Goal: Book appointment/travel/reservation

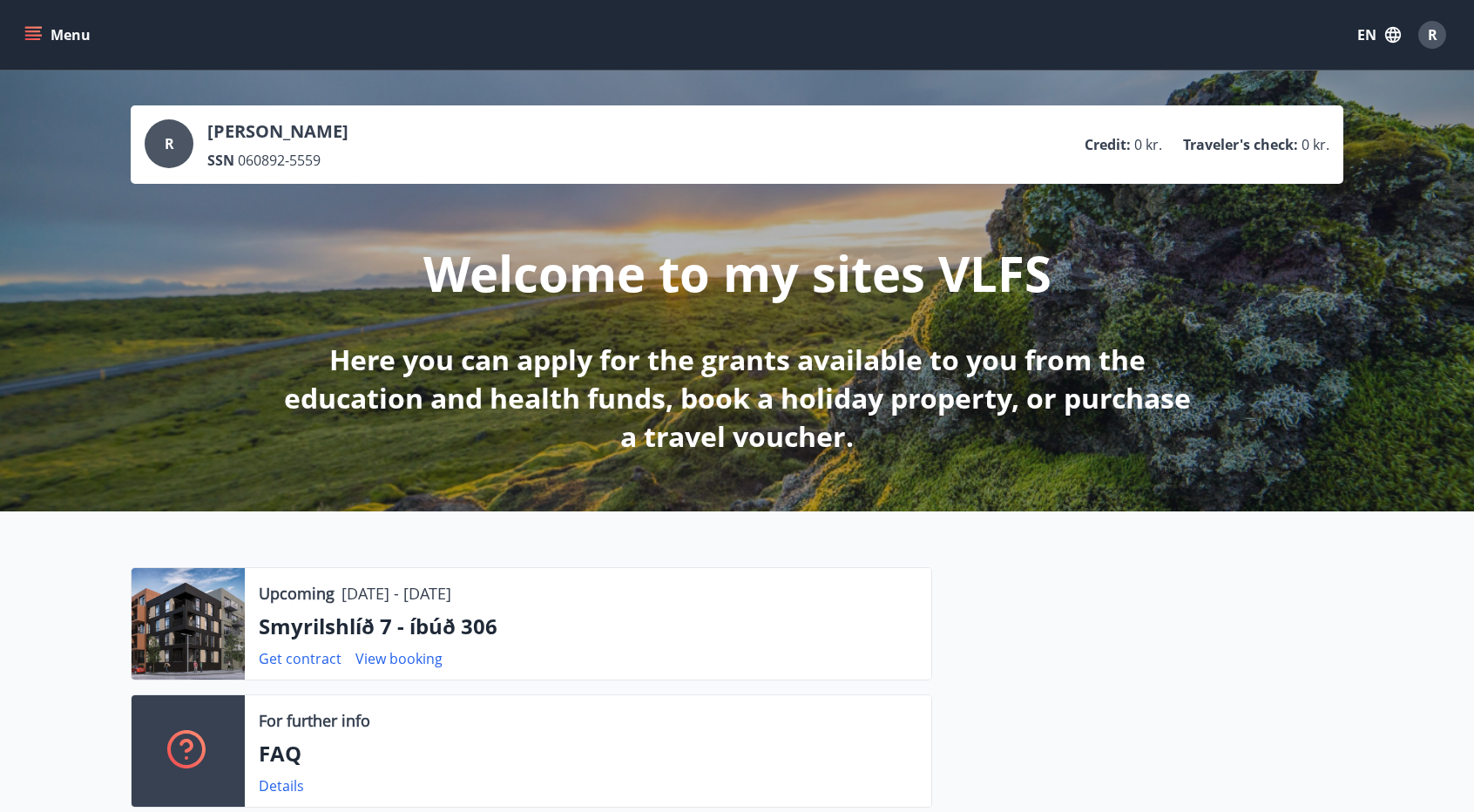
click at [44, 34] on button "Menu" at bounding box center [59, 34] width 77 height 31
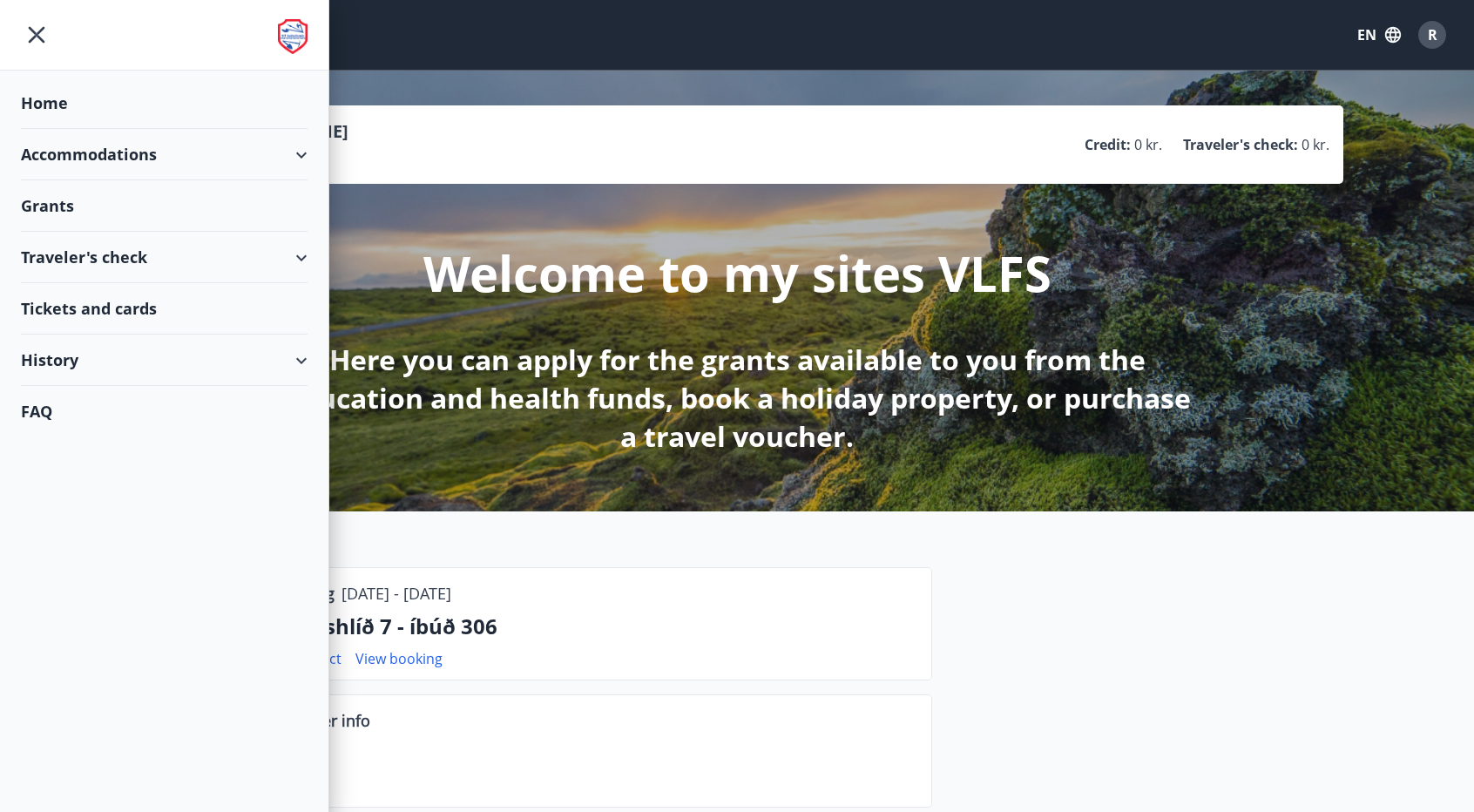
click at [284, 154] on div "Accommodations" at bounding box center [164, 154] width 287 height 51
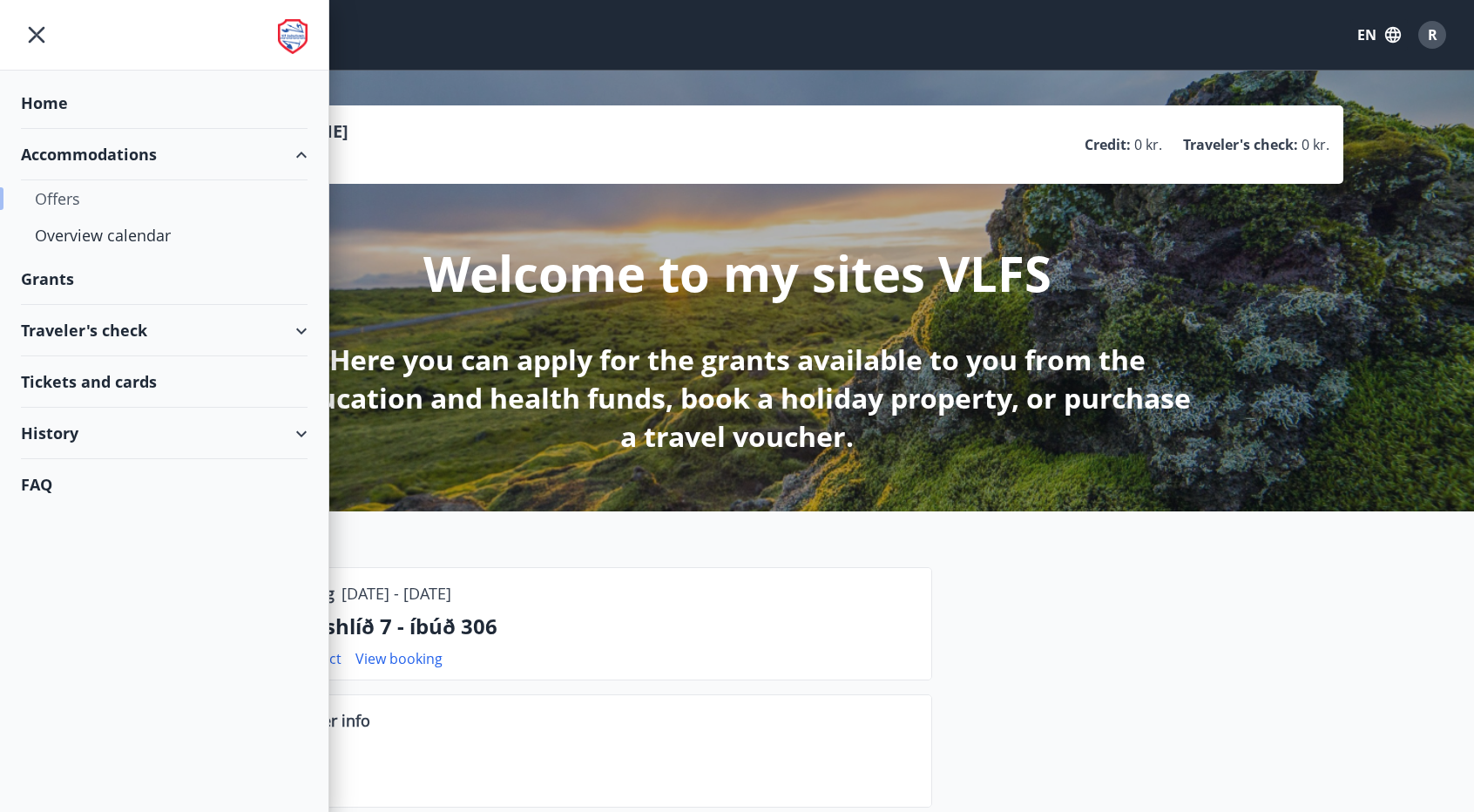
click at [133, 196] on div "Offers" at bounding box center [164, 199] width 258 height 37
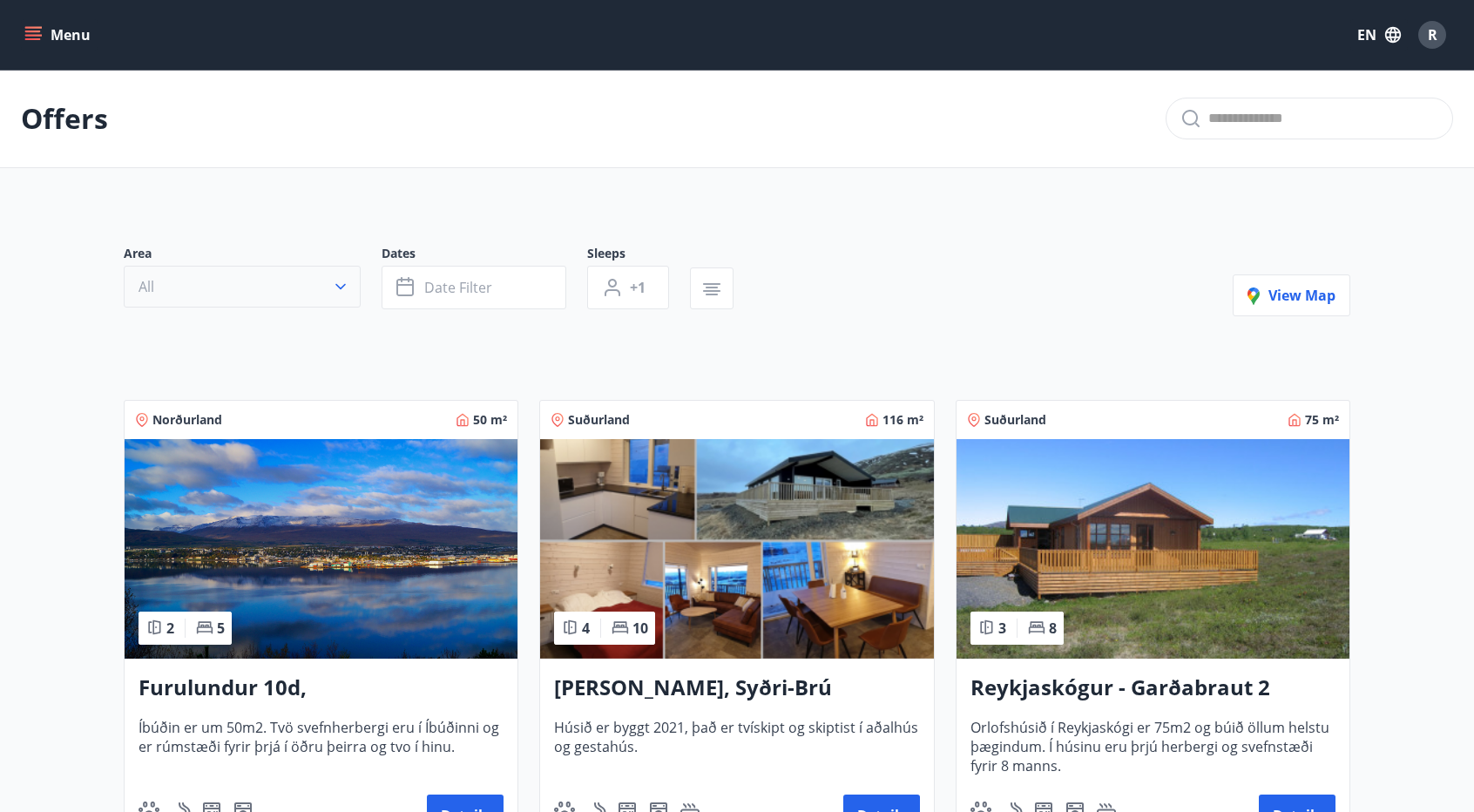
click at [464, 285] on span "Date filter" at bounding box center [458, 288] width 68 height 19
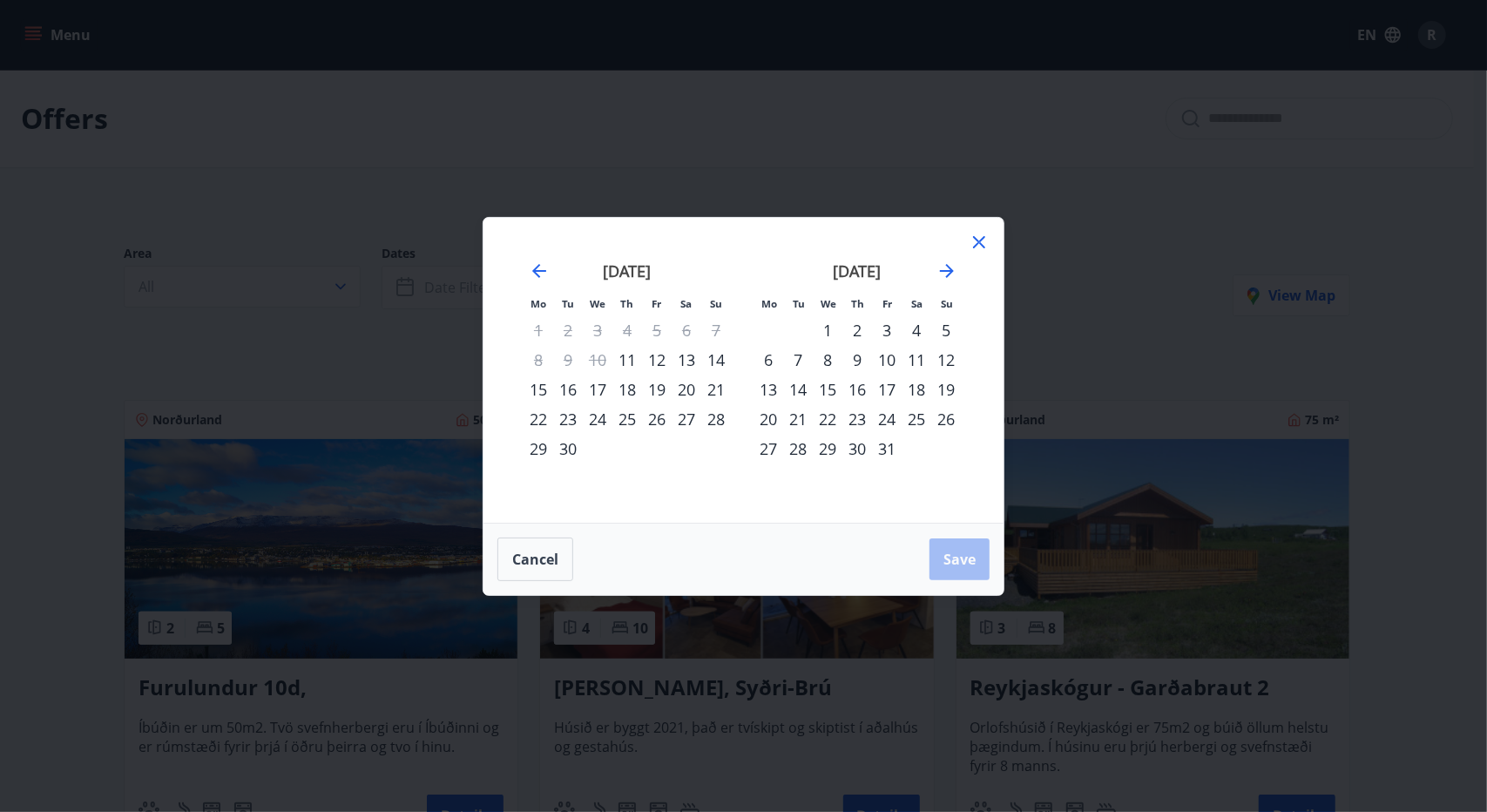
click at [794, 417] on div "21" at bounding box center [797, 418] width 29 height 29
click at [948, 419] on div "26" at bounding box center [946, 418] width 29 height 29
click at [968, 552] on span "Save" at bounding box center [960, 559] width 32 height 19
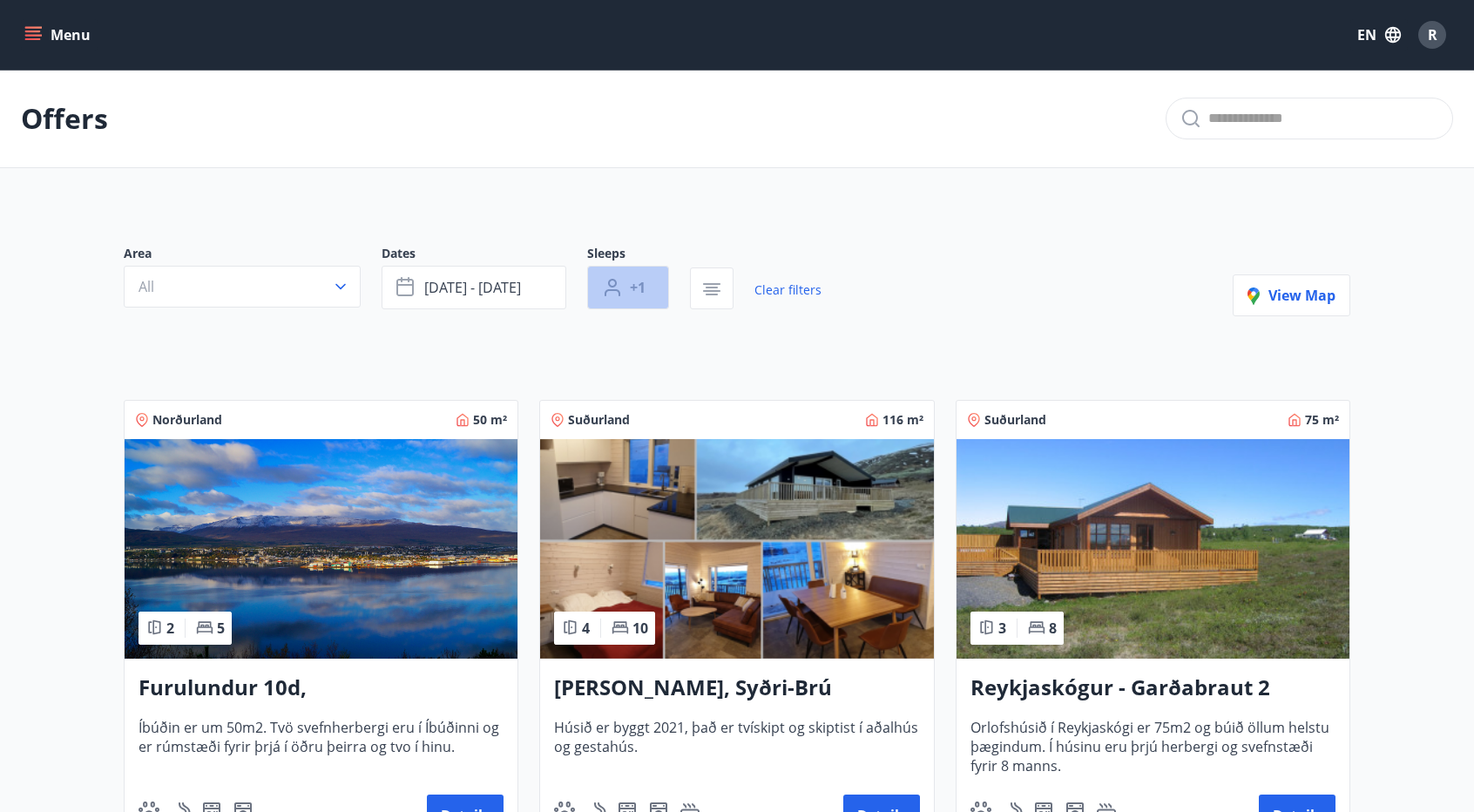
click at [645, 291] on span "+1" at bounding box center [637, 288] width 16 height 19
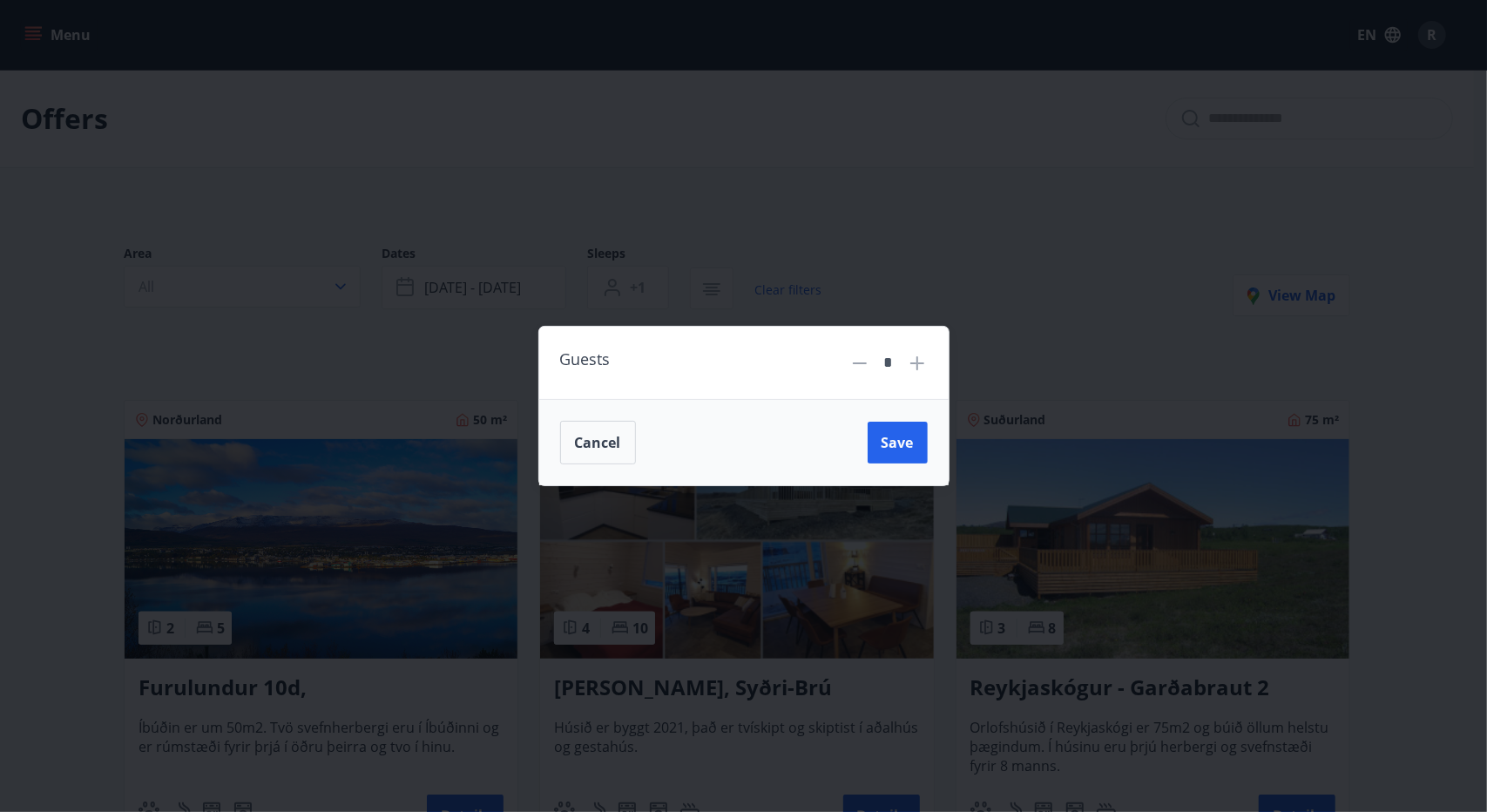
click at [902, 364] on div "*" at bounding box center [889, 362] width 37 height 30
click at [921, 364] on icon at bounding box center [917, 363] width 21 height 21
type input "*"
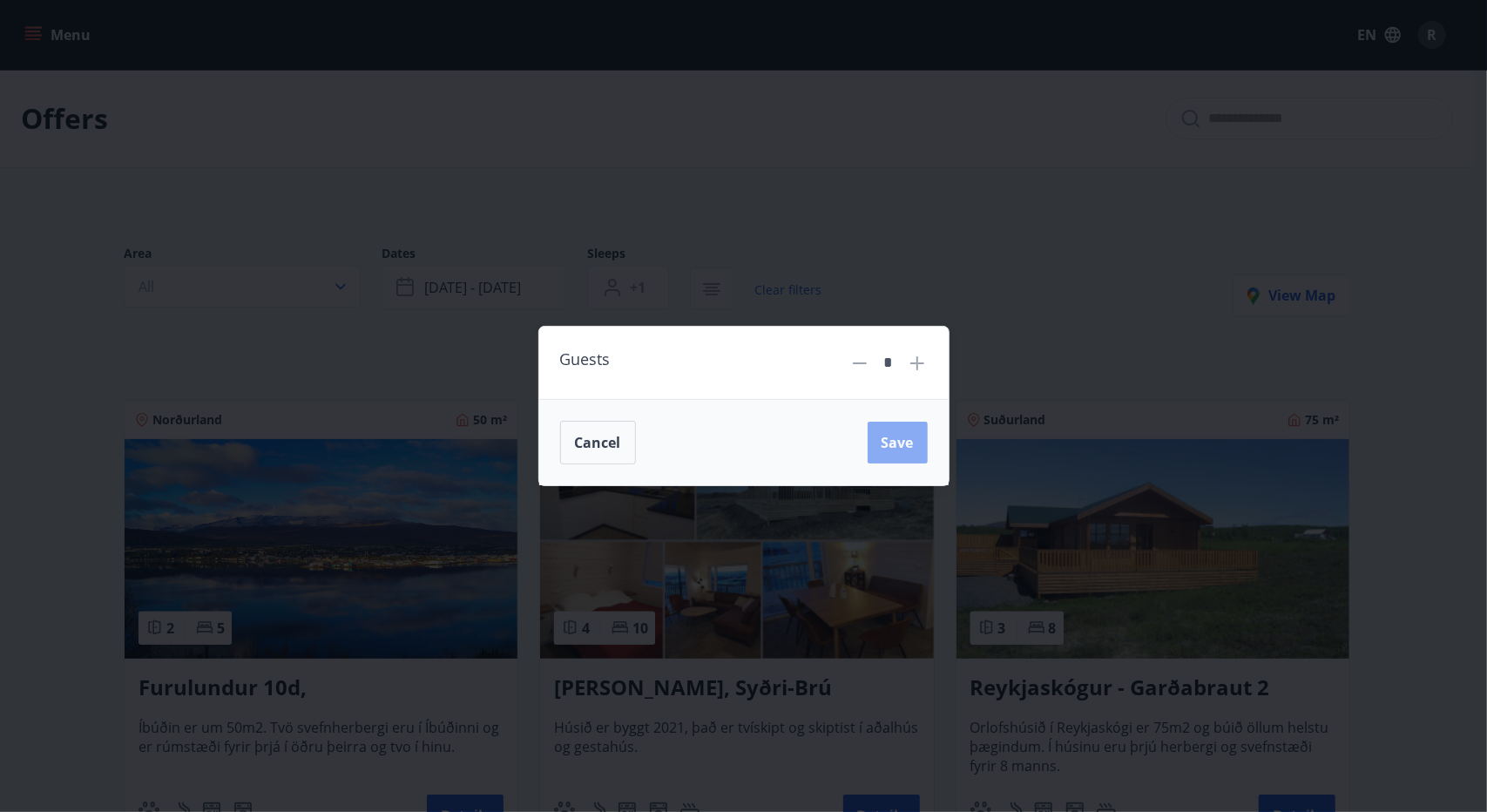
click at [906, 463] on button "Save" at bounding box center [898, 442] width 61 height 42
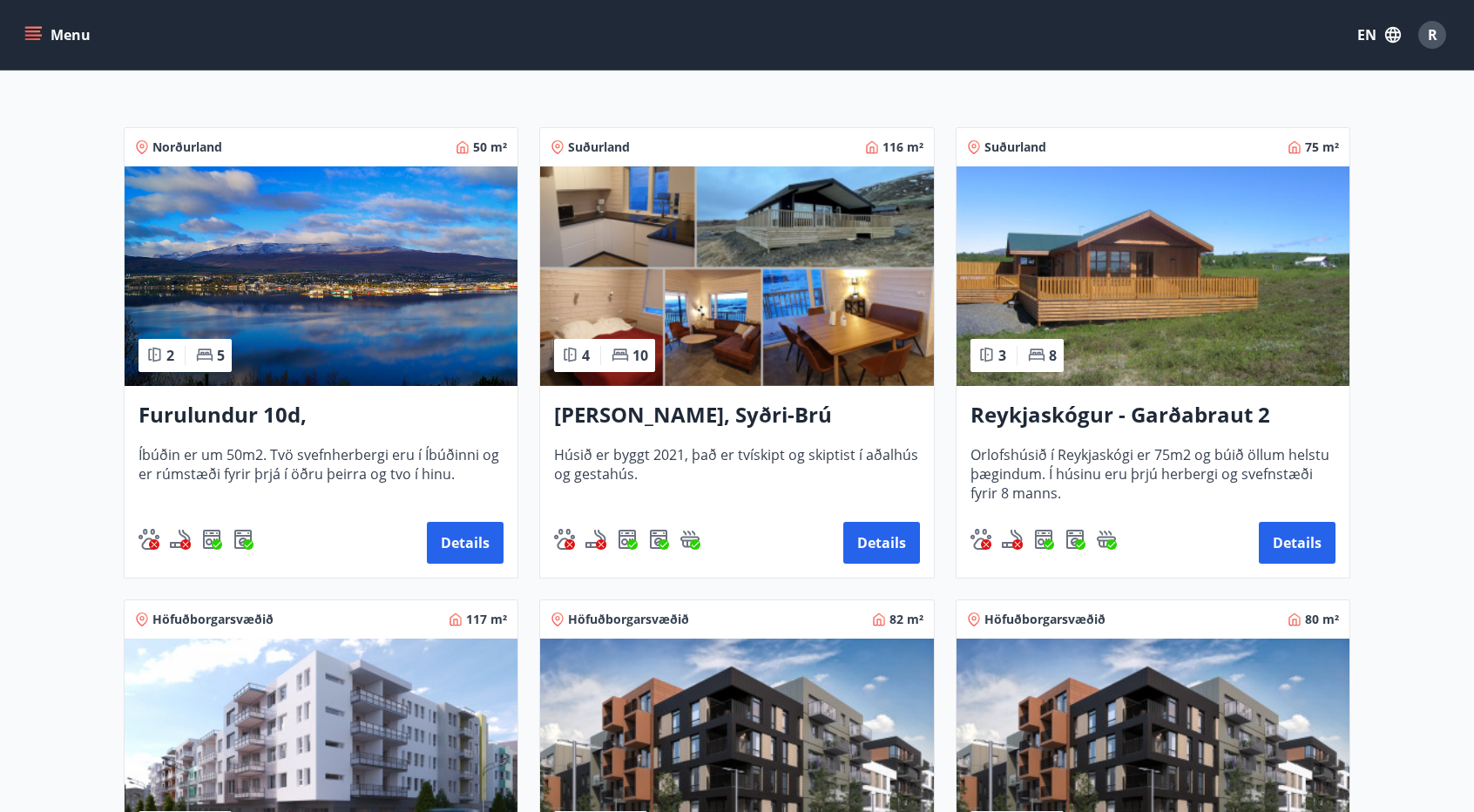
scroll to position [261, 0]
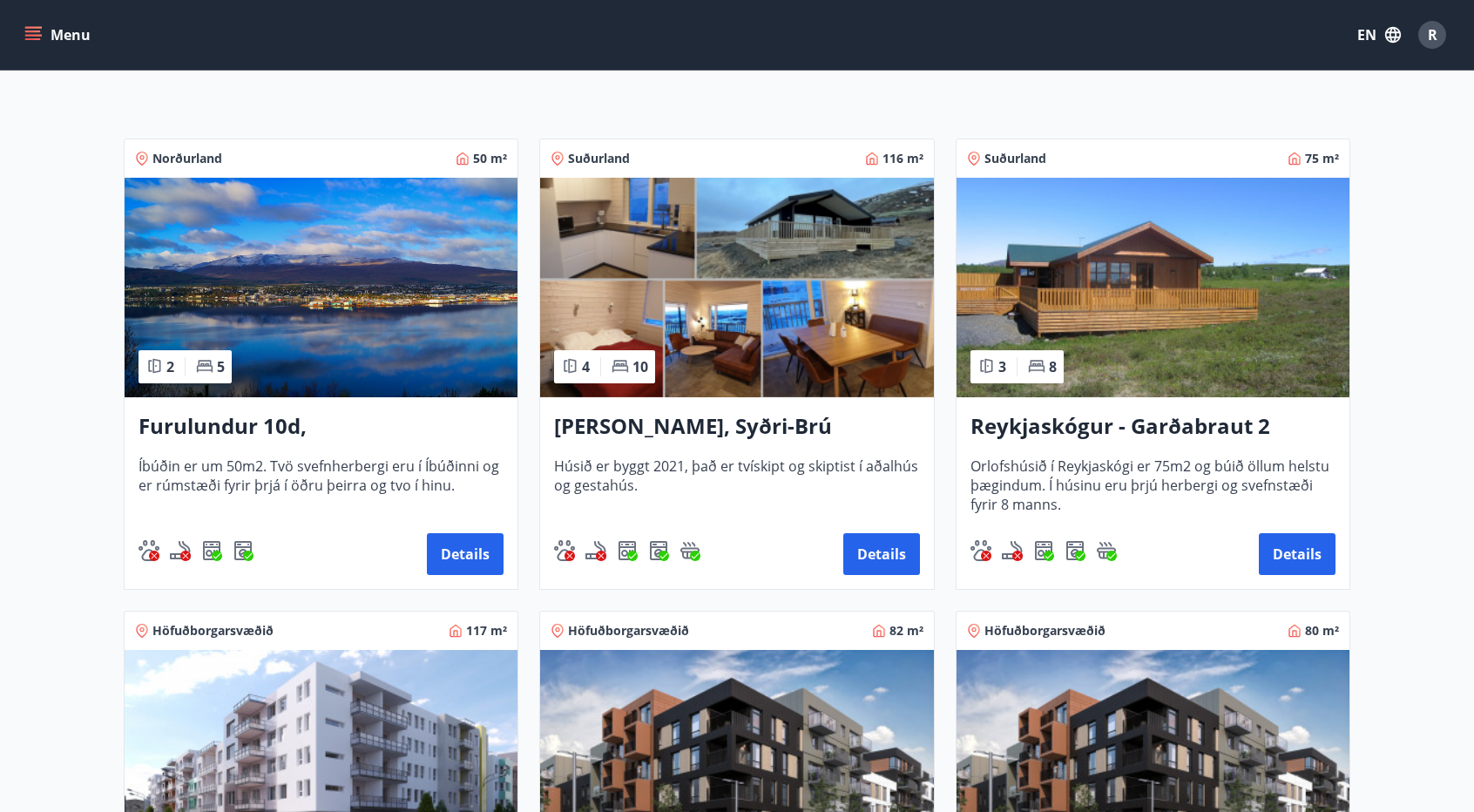
click at [1204, 380] on img at bounding box center [1153, 288] width 393 height 220
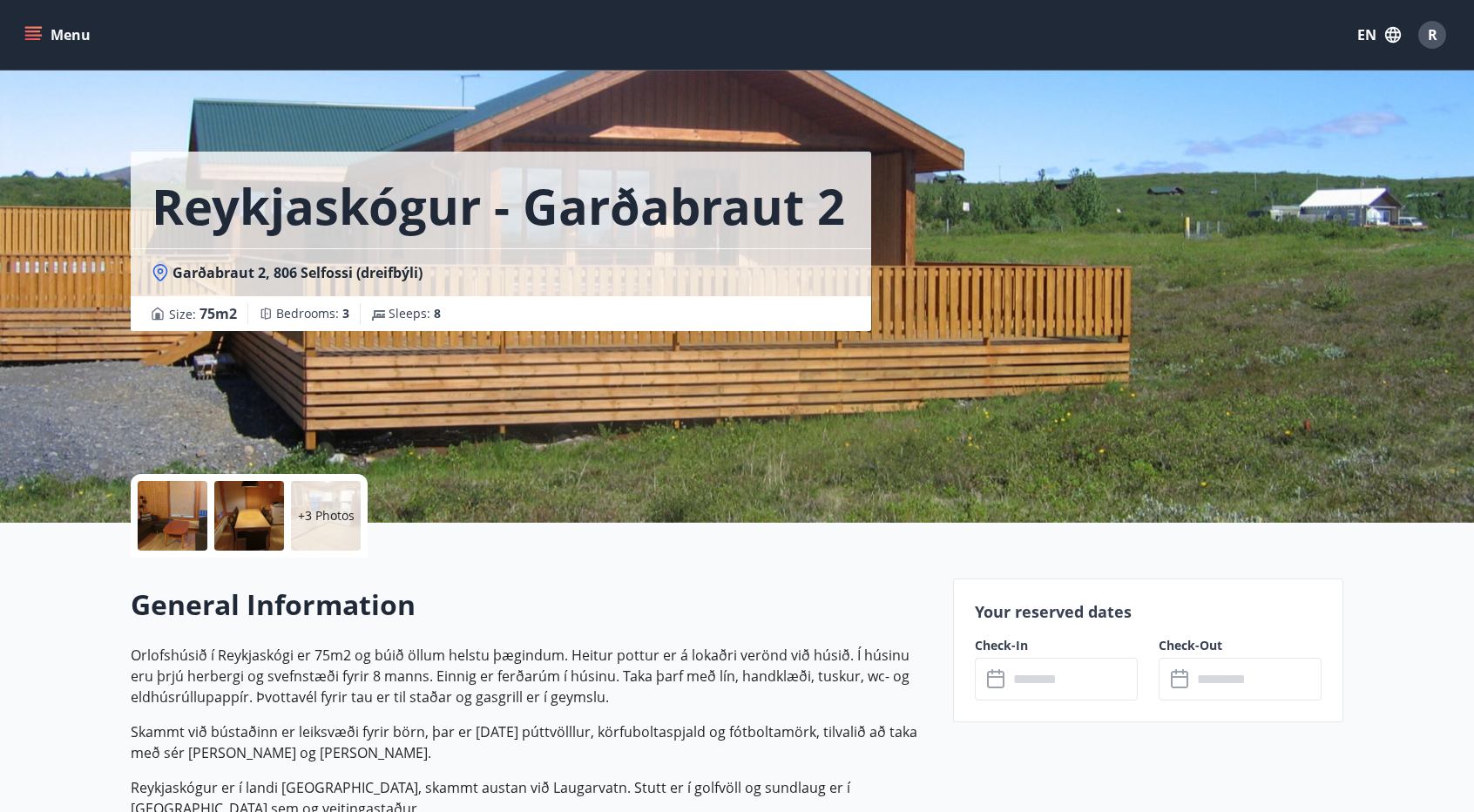
click at [172, 521] on div at bounding box center [172, 516] width 70 height 70
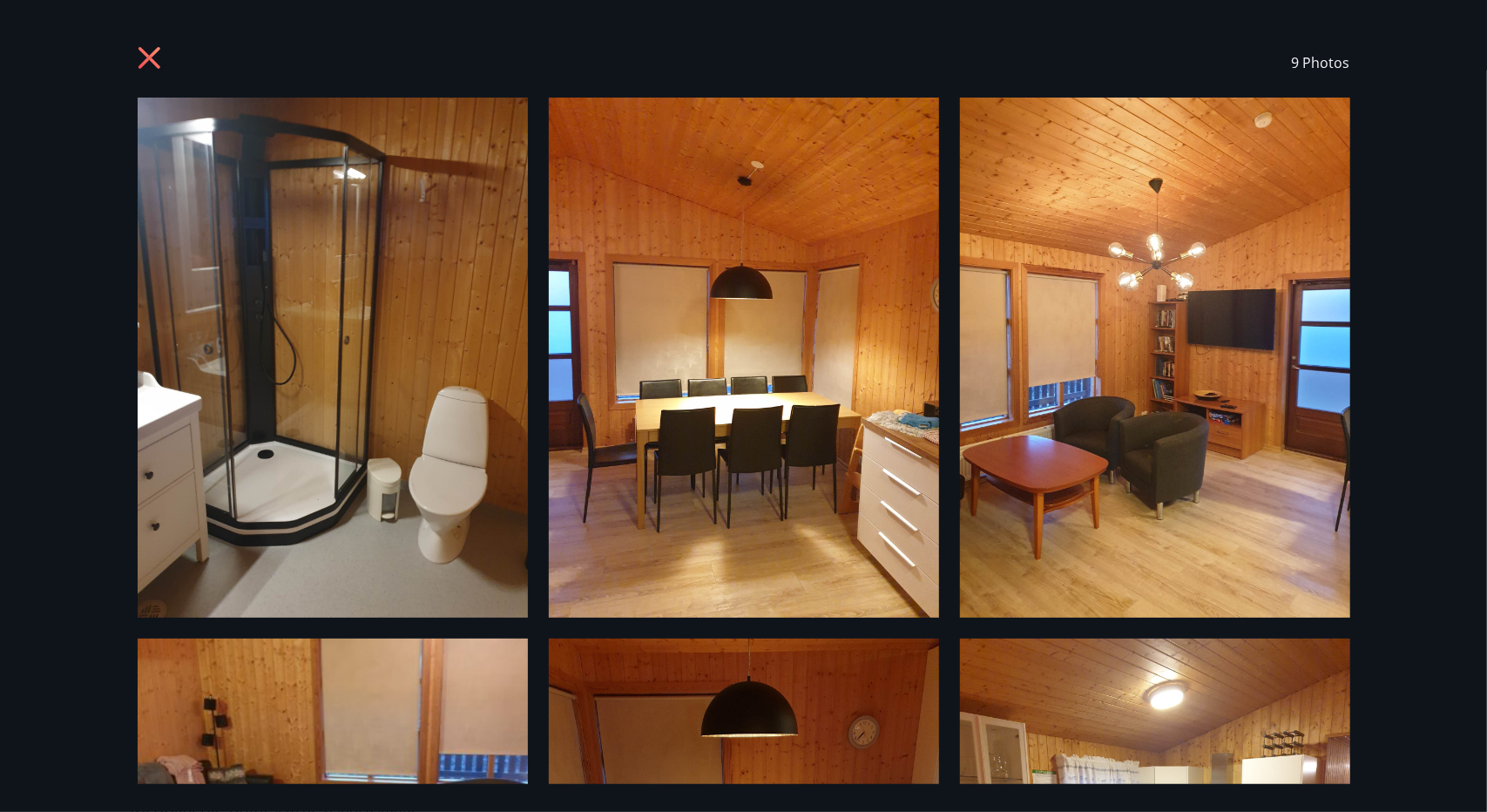
click at [148, 50] on icon at bounding box center [150, 60] width 27 height 27
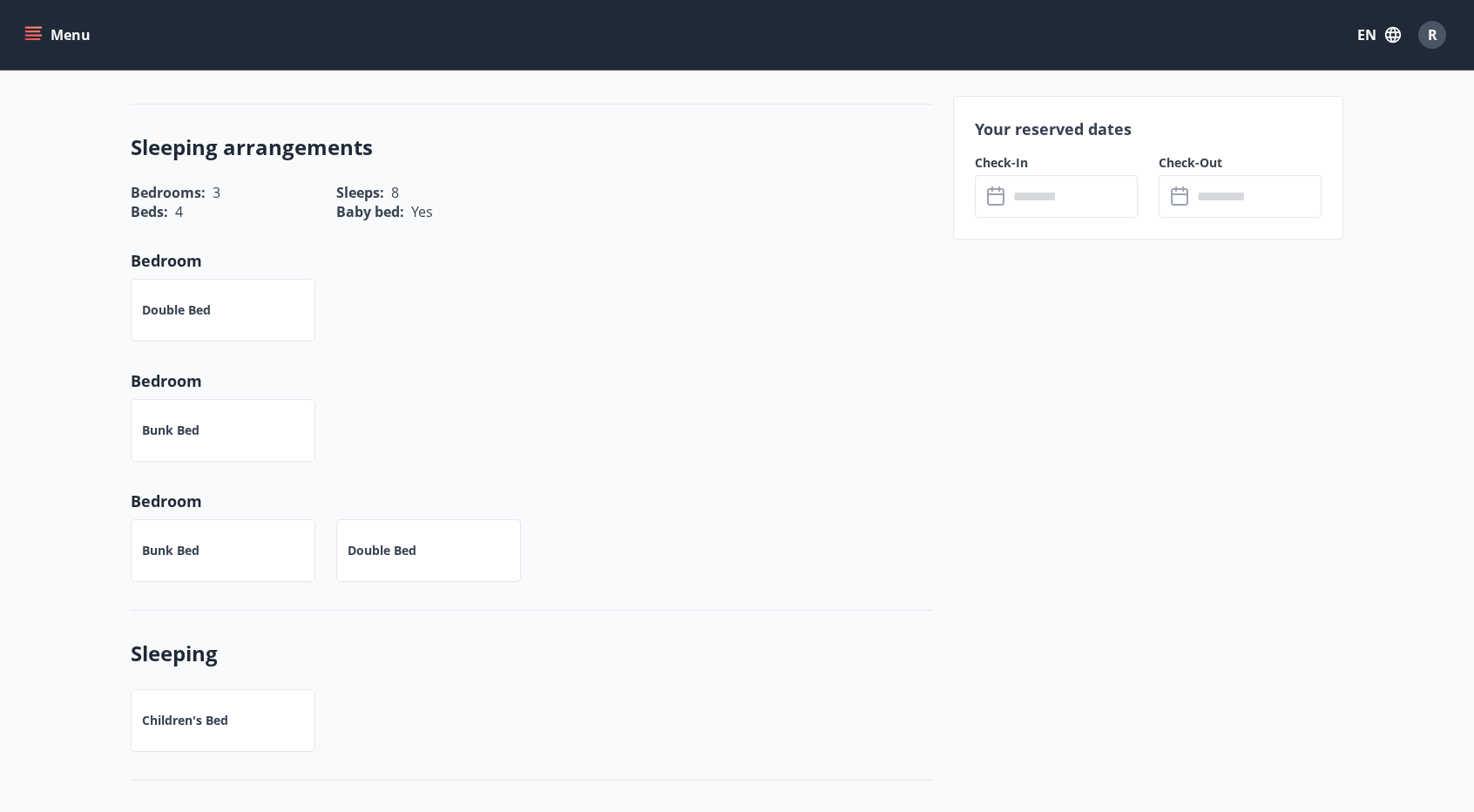
scroll to position [871, 0]
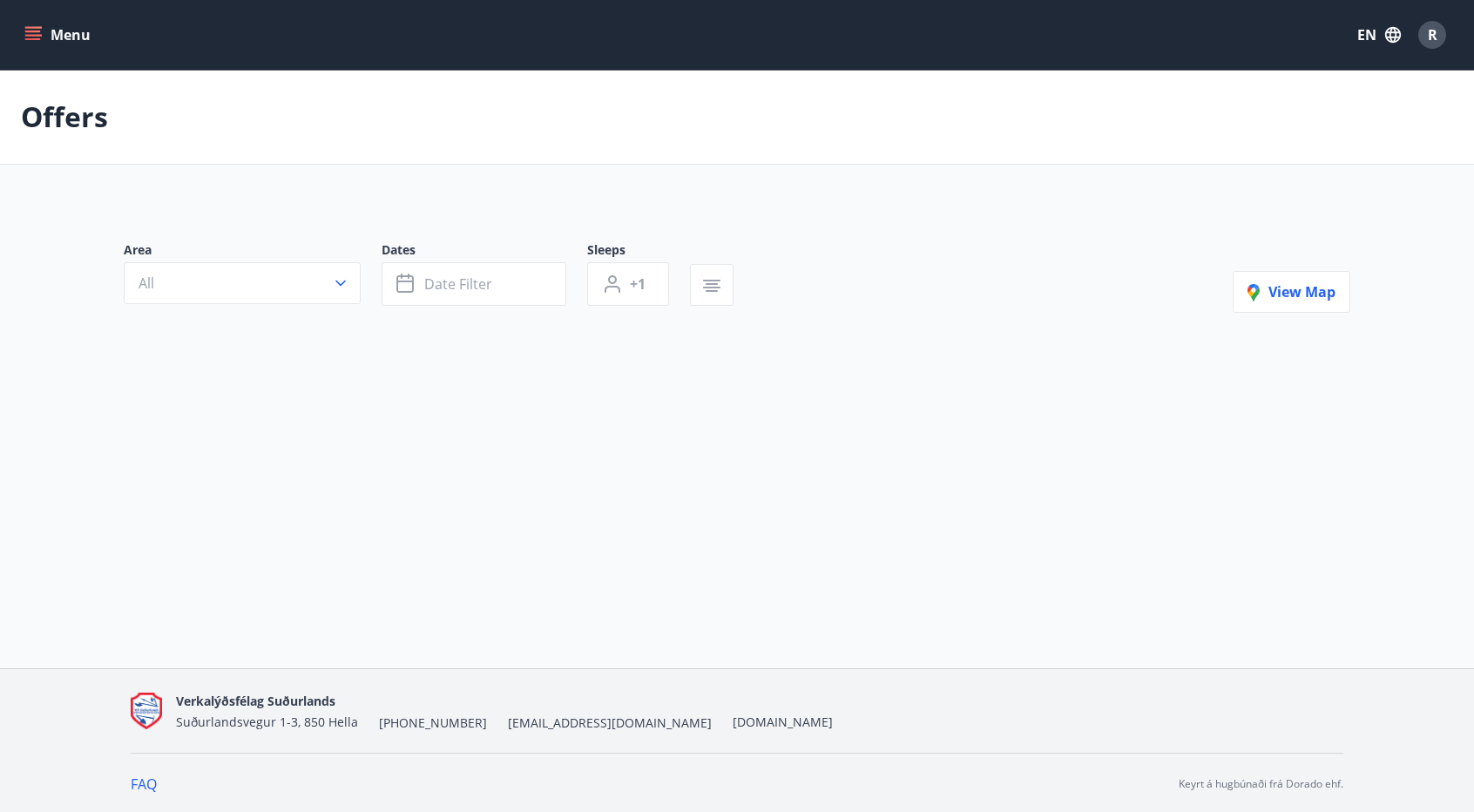
type input "*"
click at [635, 280] on span "4+" at bounding box center [637, 288] width 16 height 19
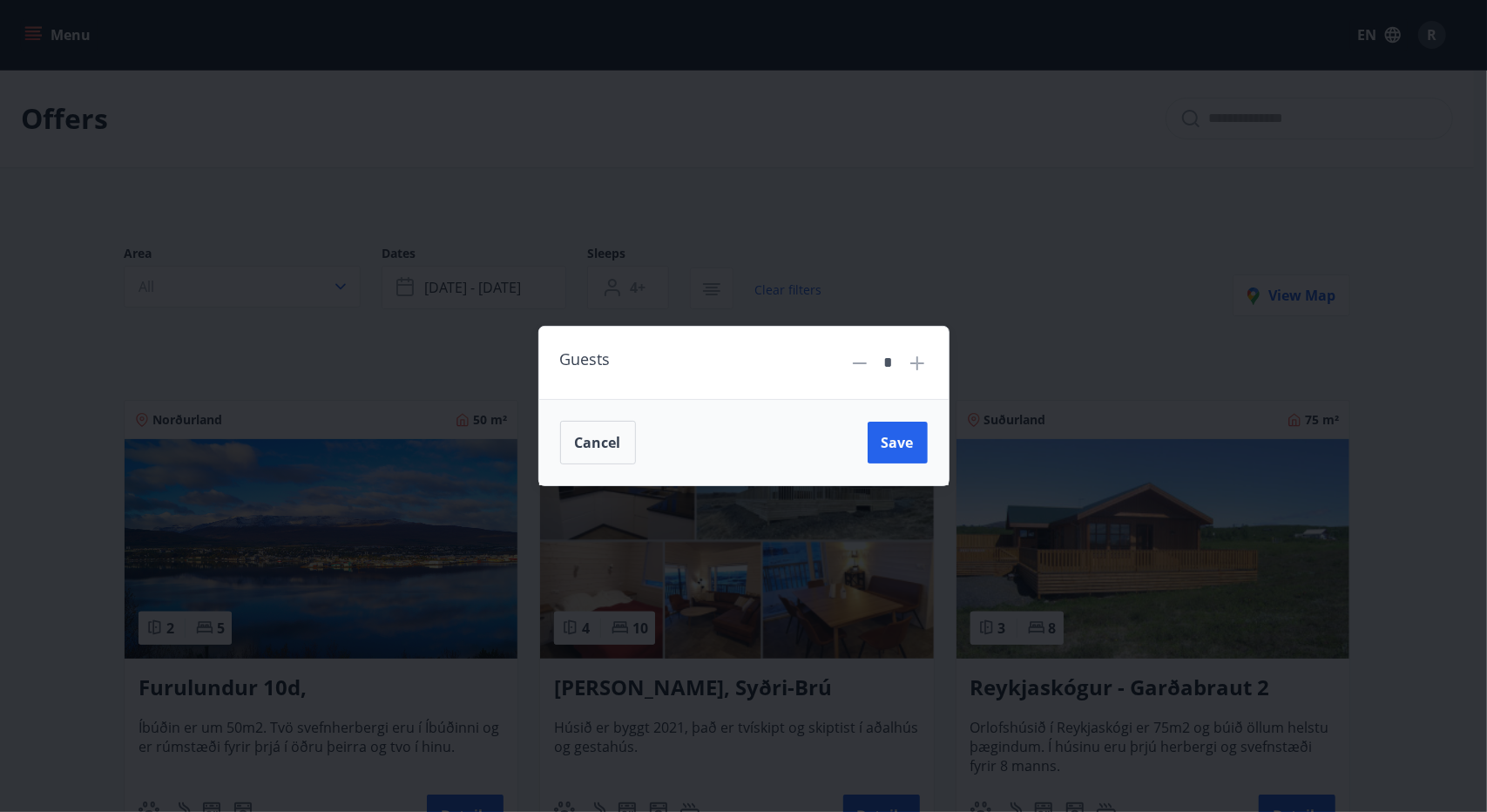
click at [986, 275] on div "Guests * Cancel Save" at bounding box center [743, 406] width 1487 height 812
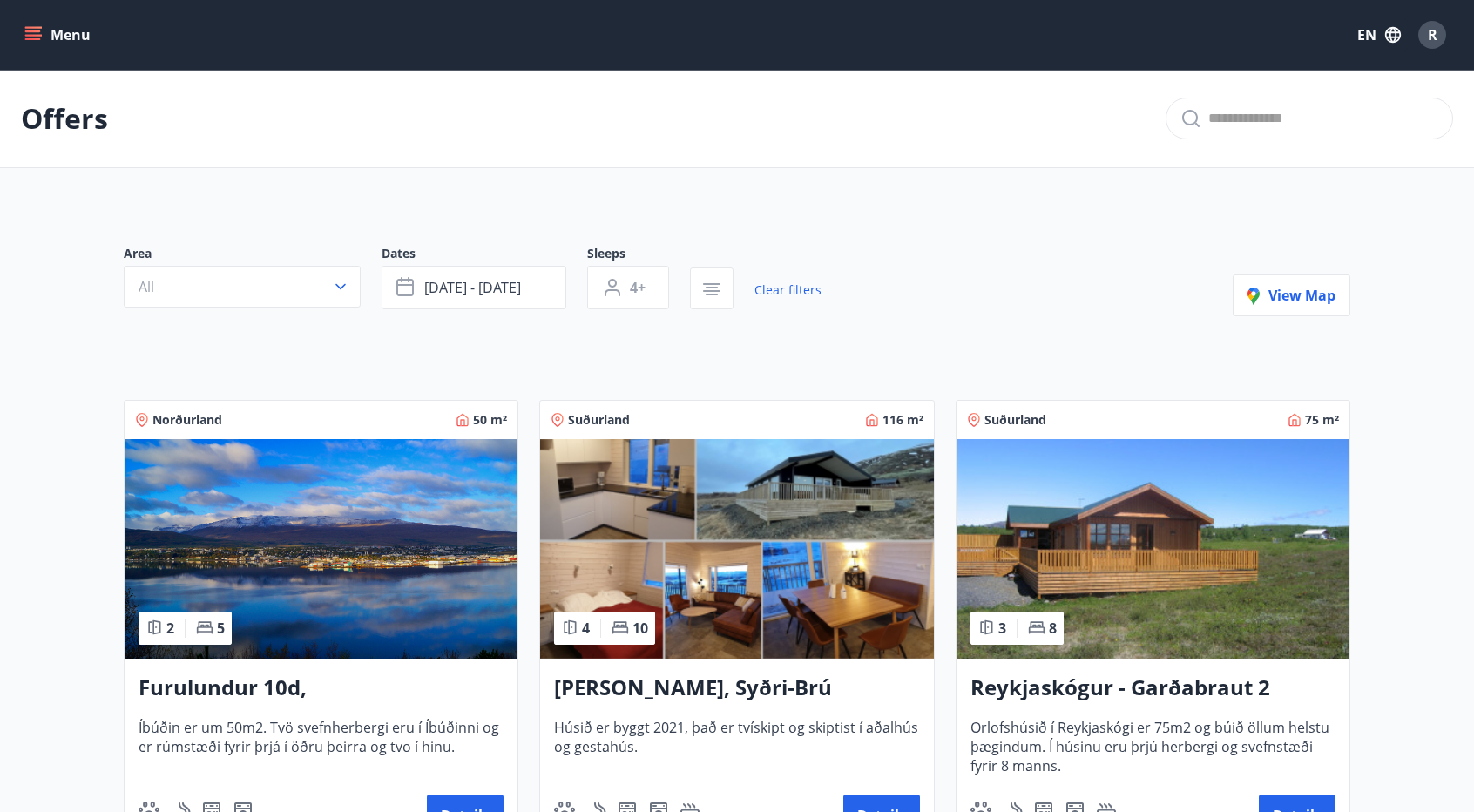
click at [773, 490] on img at bounding box center [737, 549] width 393 height 220
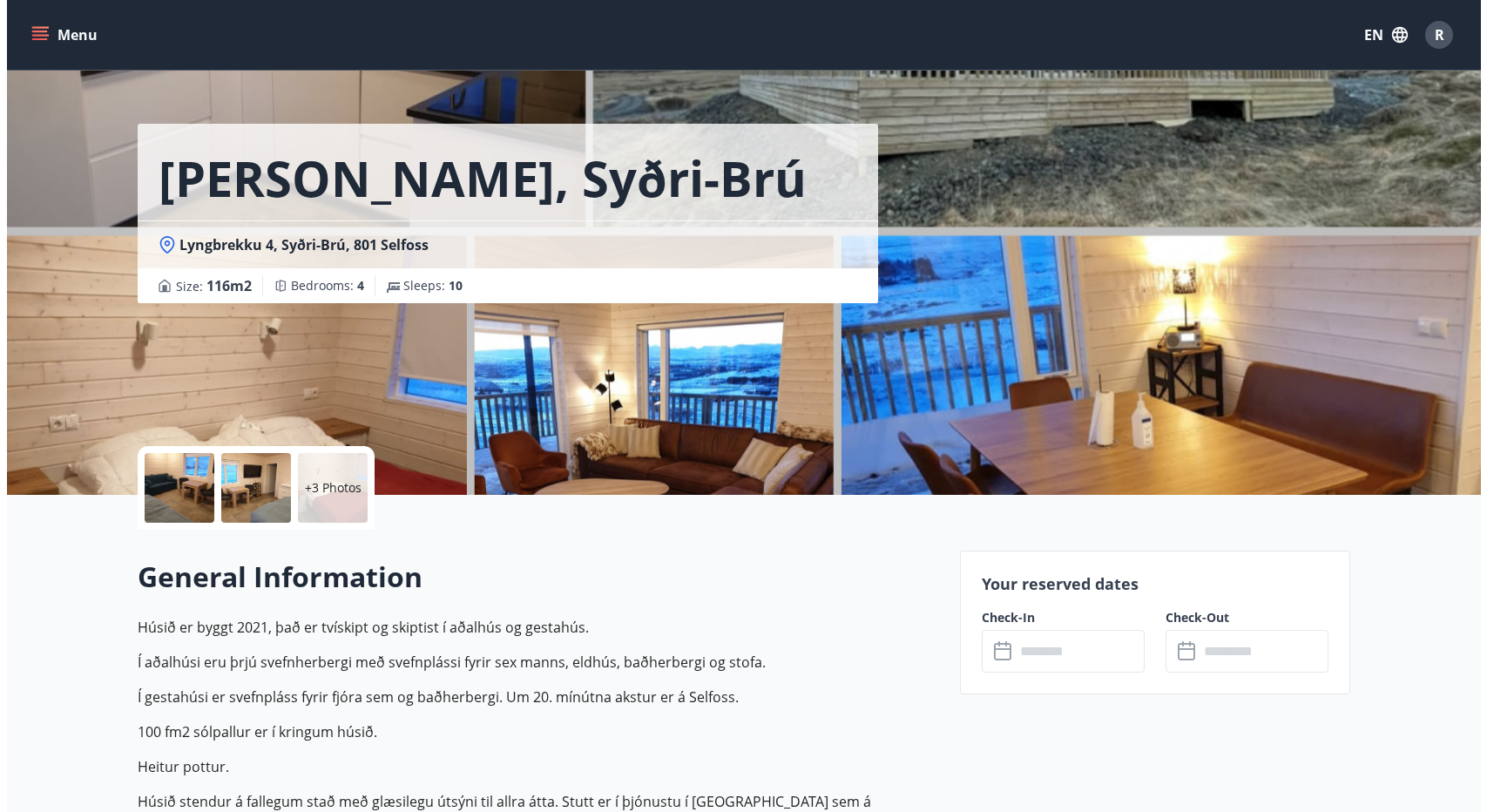
scroll to position [87, 0]
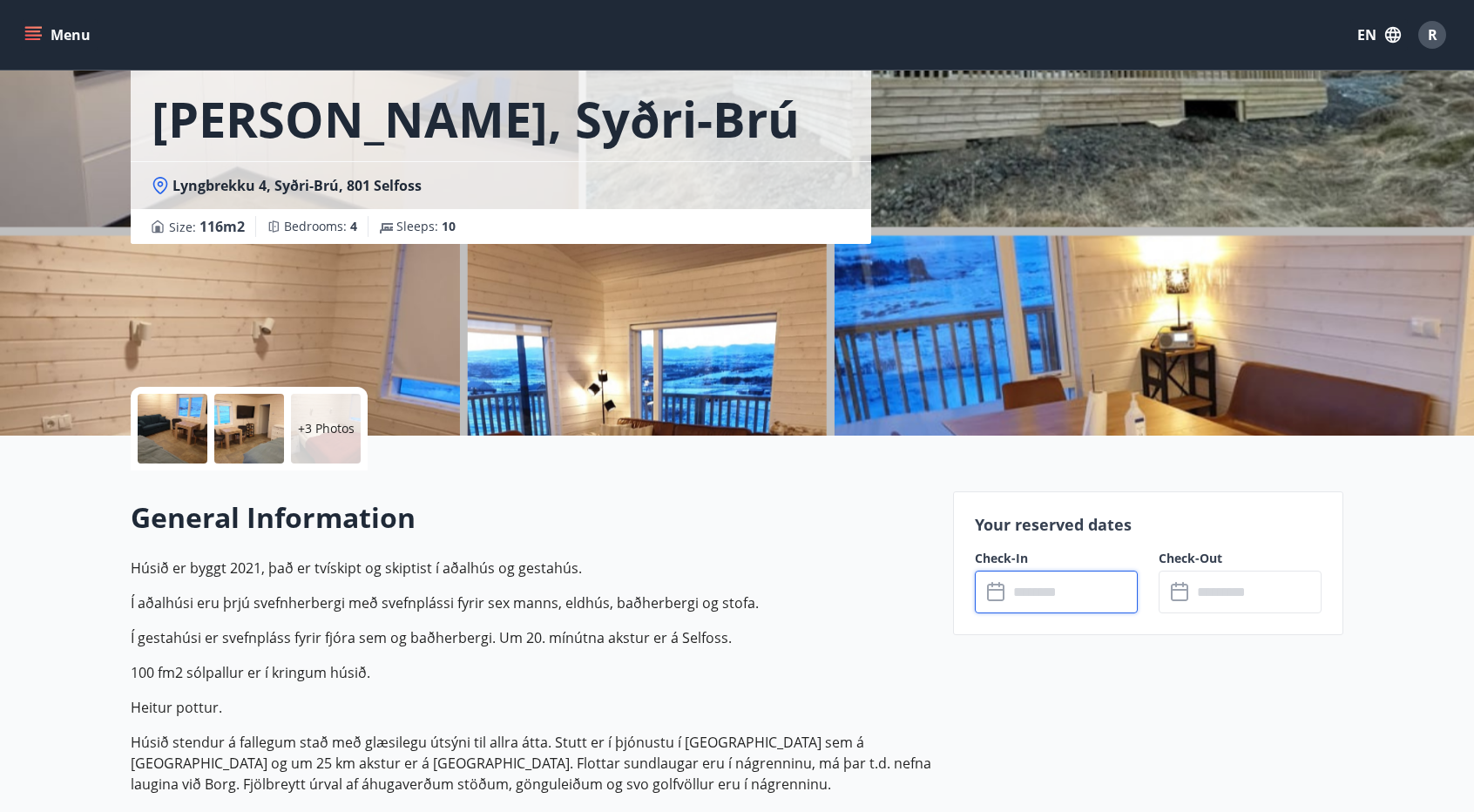
click at [1110, 591] on input "text" at bounding box center [1073, 591] width 130 height 43
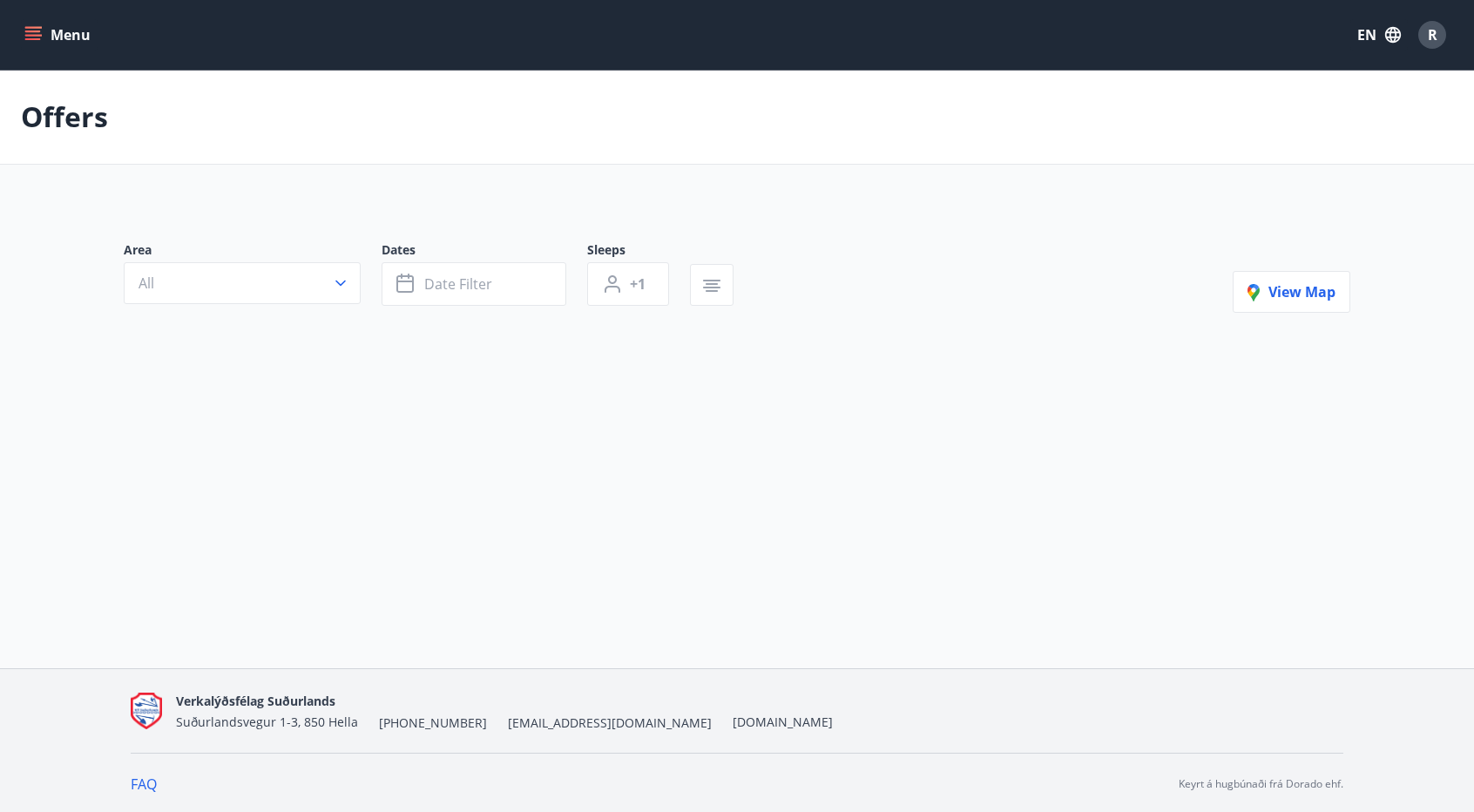
type input "*"
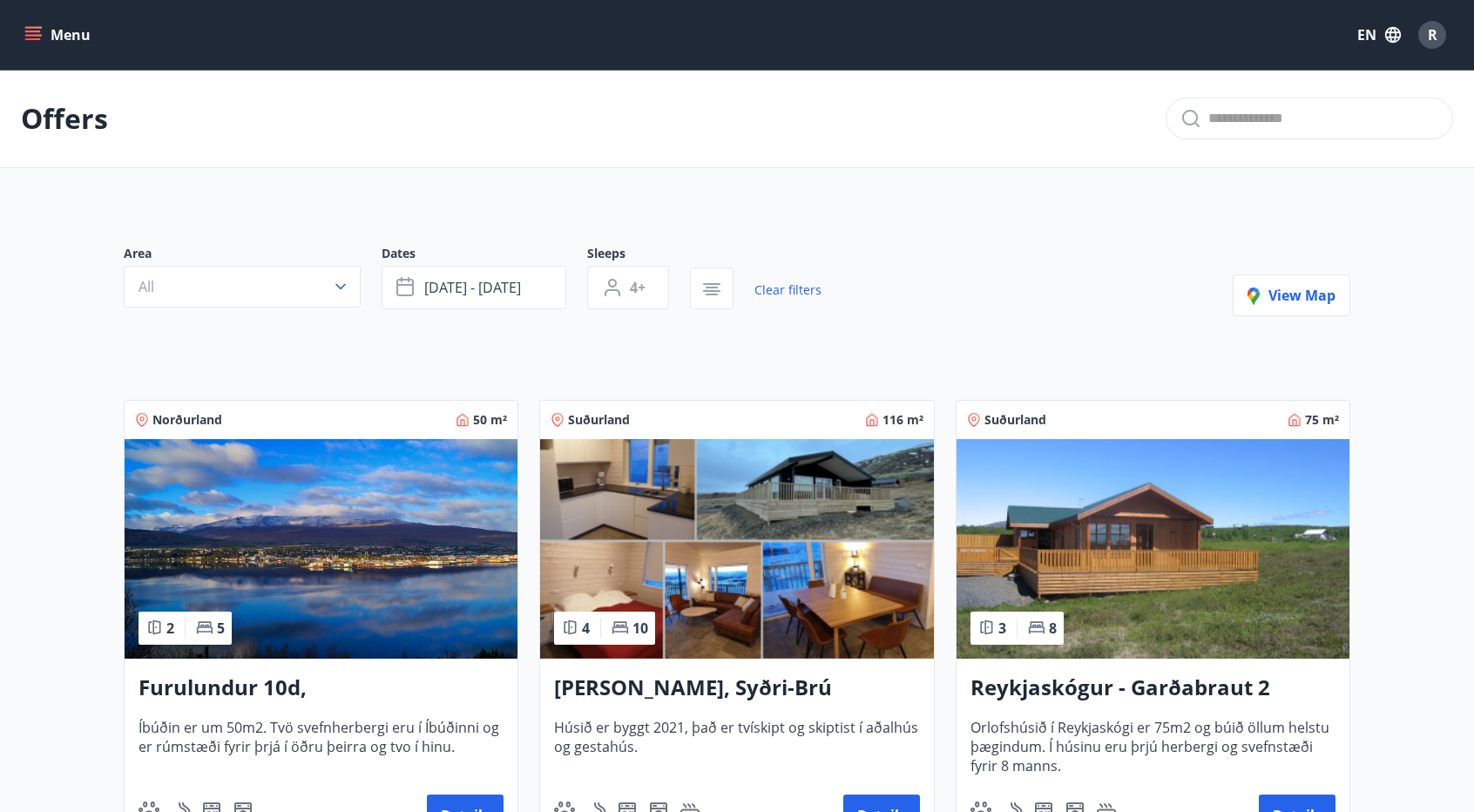
click at [1206, 549] on img at bounding box center [1153, 549] width 393 height 220
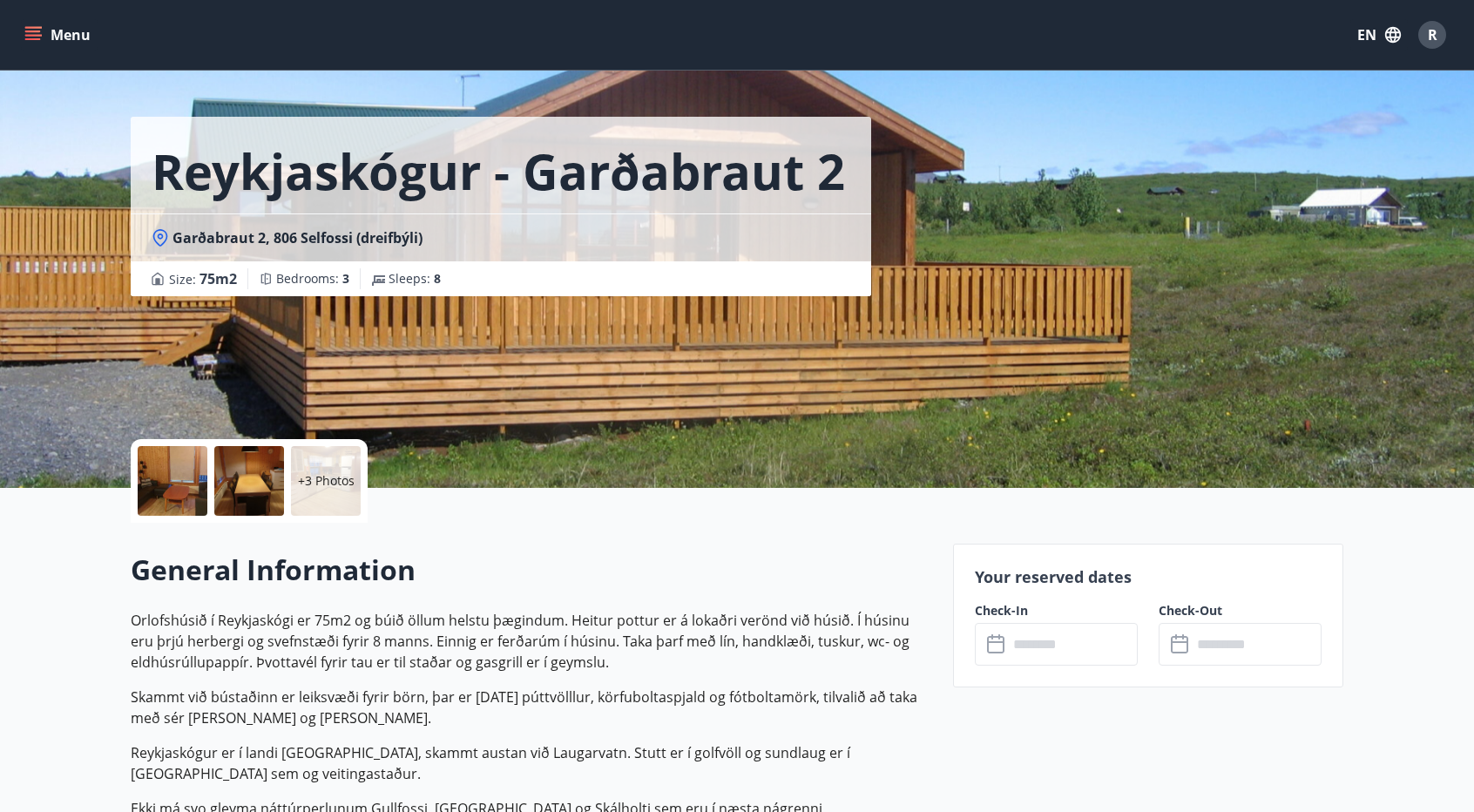
scroll to position [261, 0]
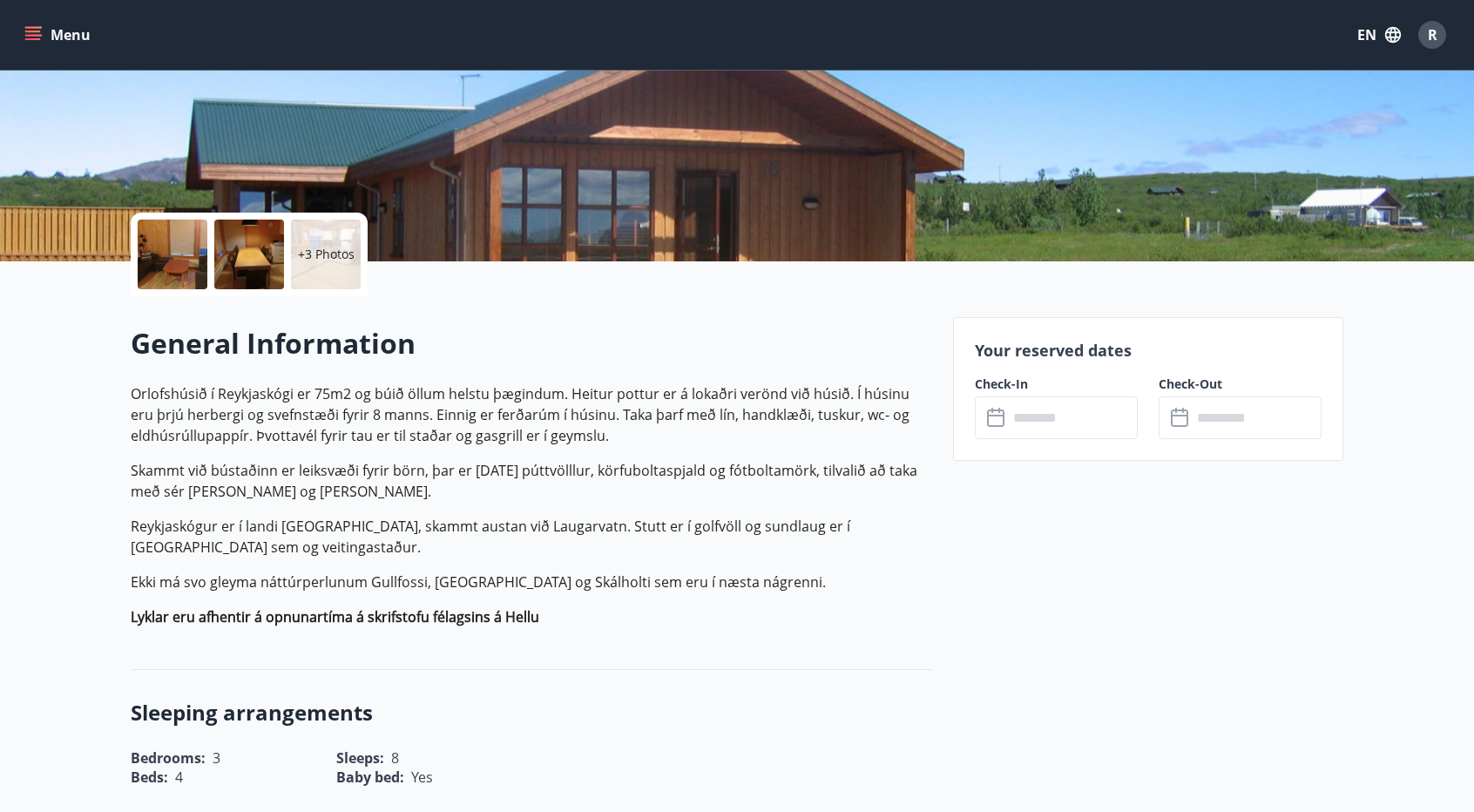
click at [1057, 423] on input "text" at bounding box center [1073, 417] width 130 height 43
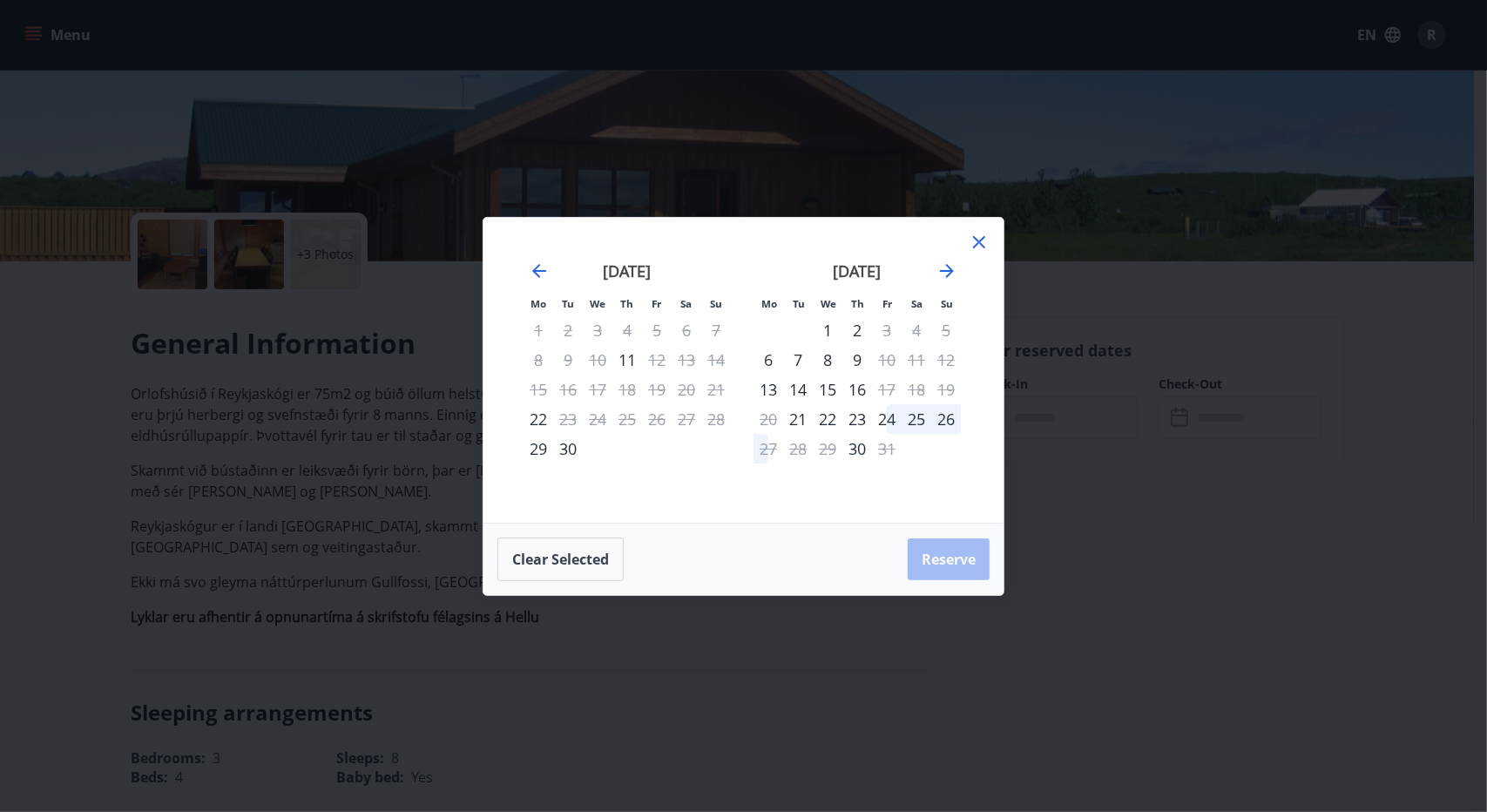
click at [977, 243] on icon at bounding box center [980, 242] width 21 height 21
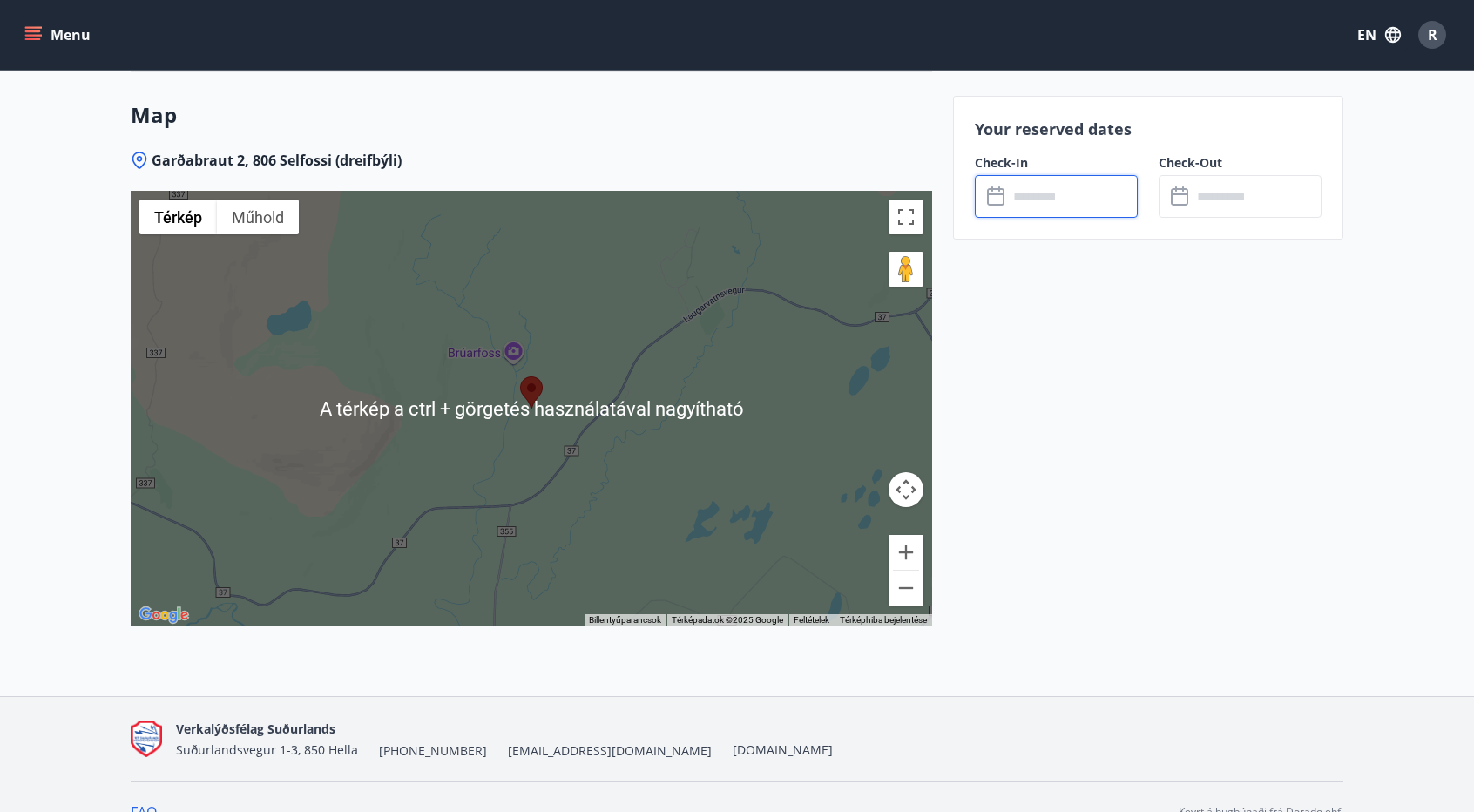
scroll to position [2395, 0]
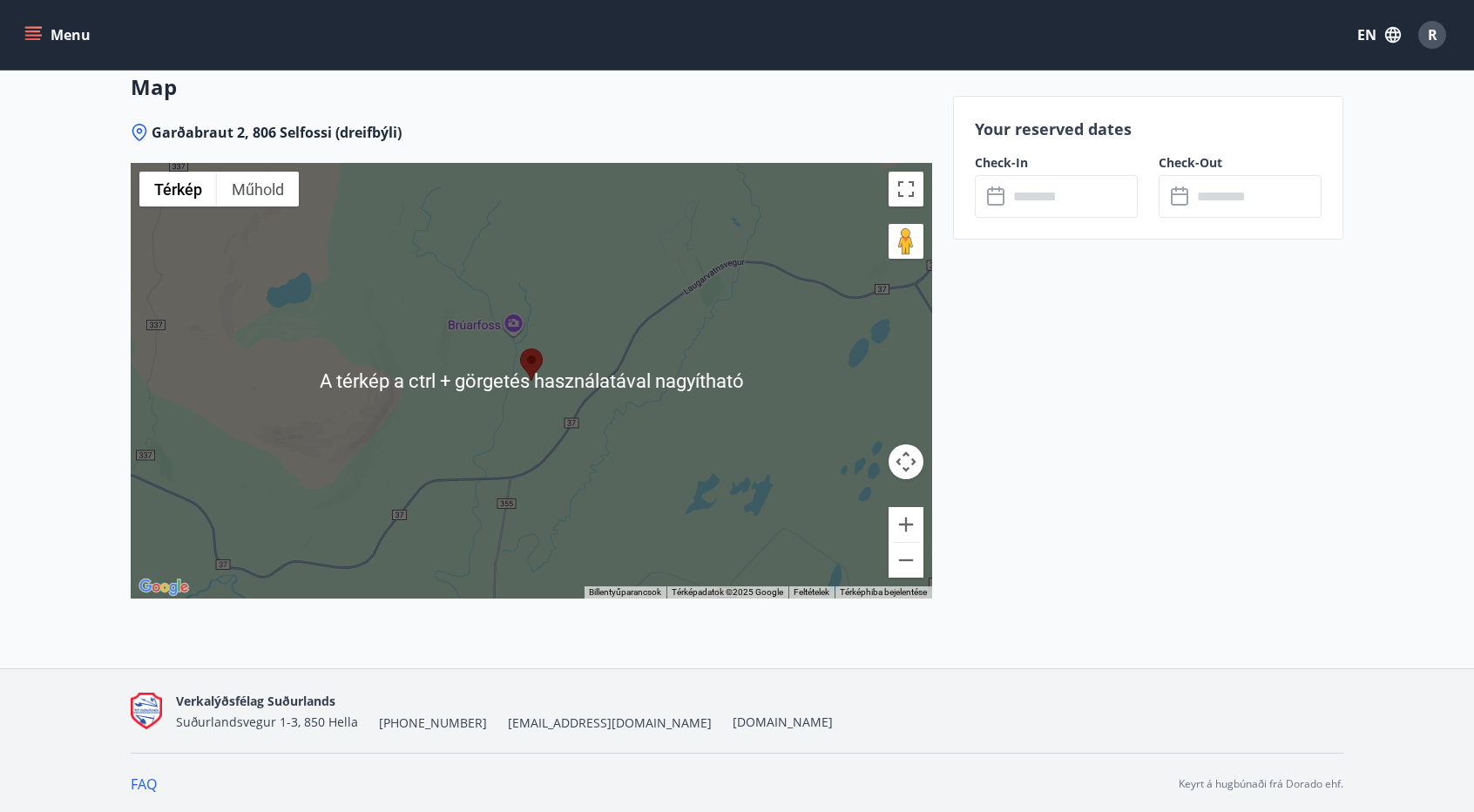
click at [902, 471] on button "Térképkamera-vezérlők" at bounding box center [906, 461] width 35 height 35
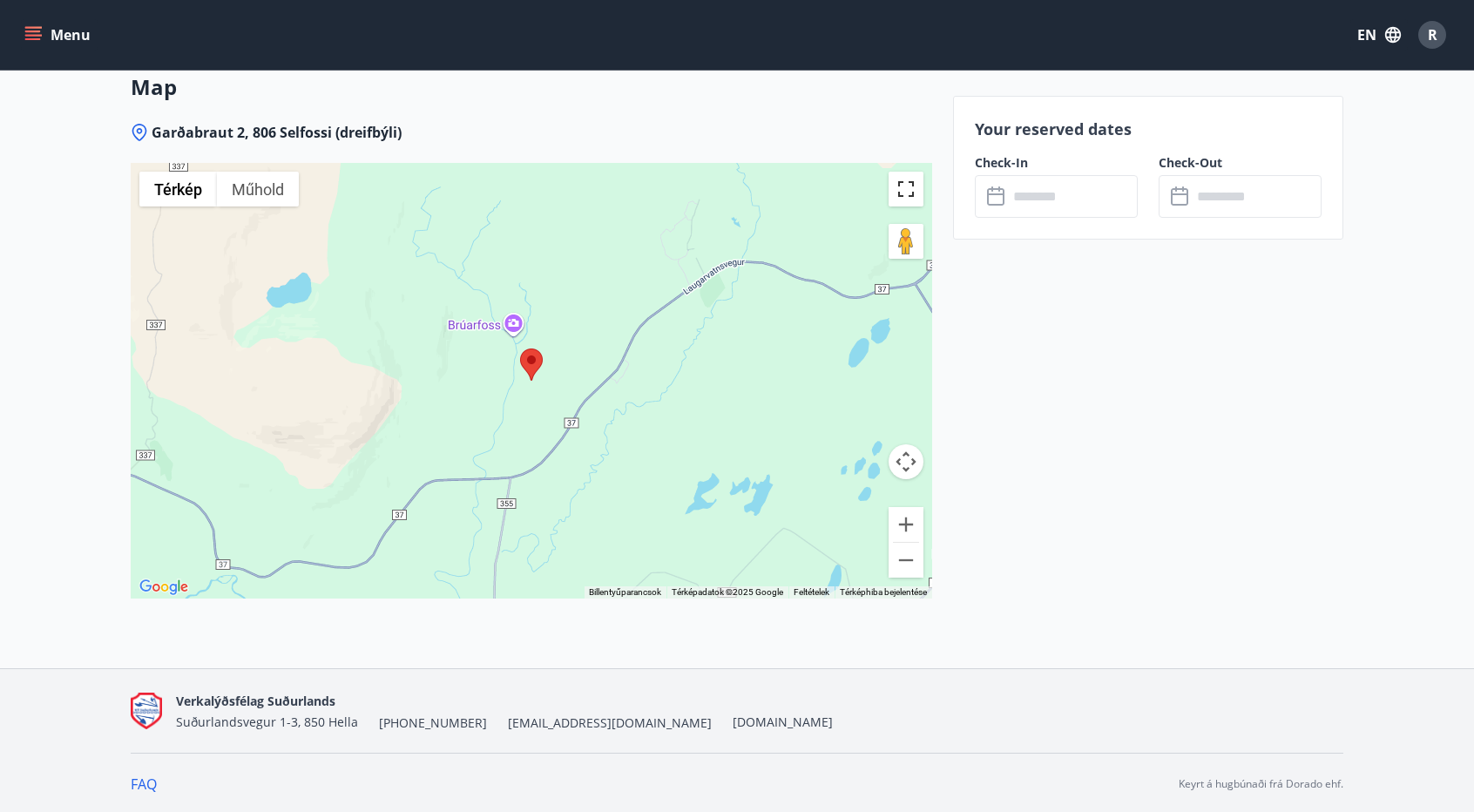
click at [911, 177] on button "Váltás teljes képernyős nézetre" at bounding box center [906, 188] width 35 height 35
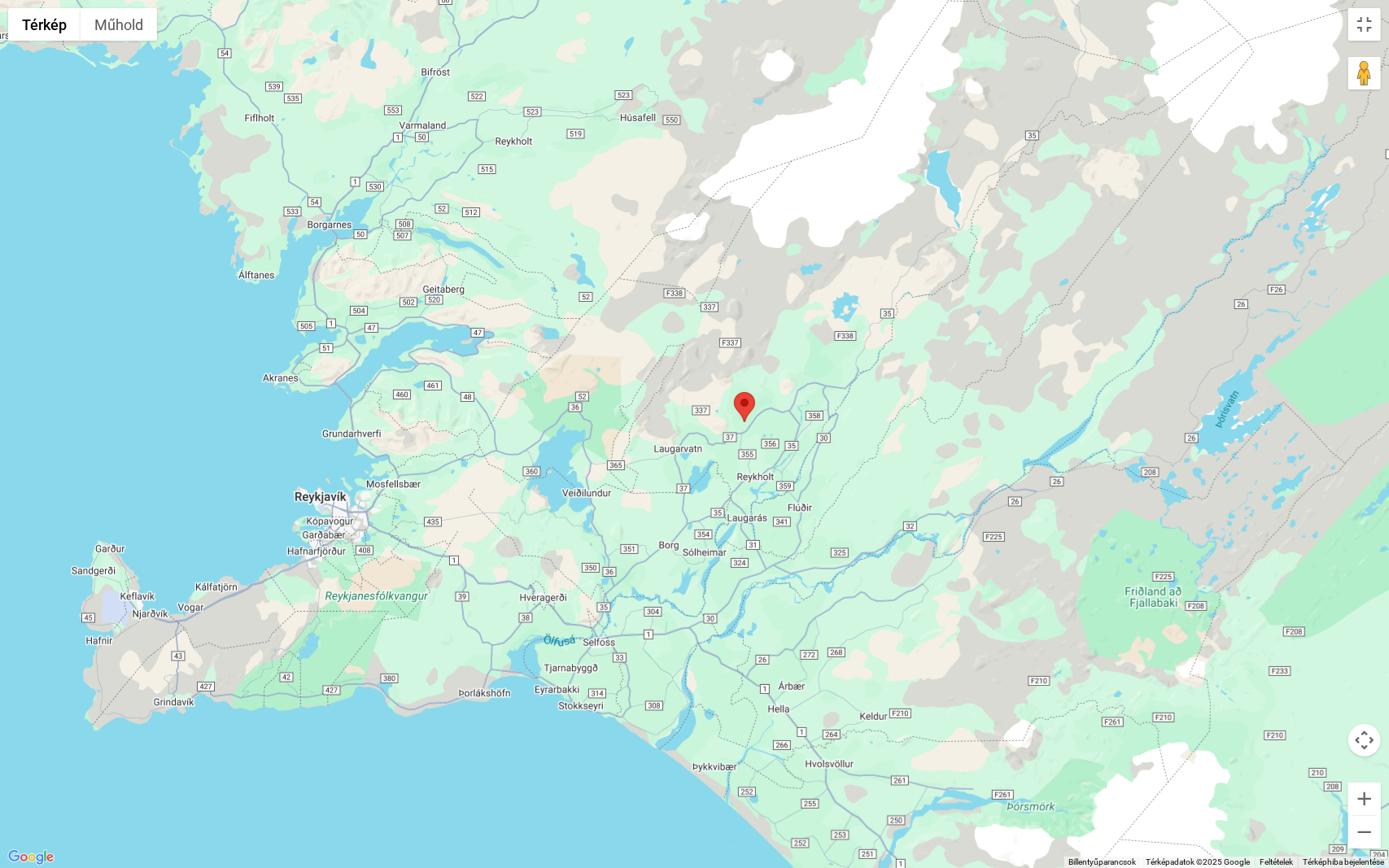
drag, startPoint x: 913, startPoint y: 582, endPoint x: 823, endPoint y: 497, distance: 123.8
click at [823, 497] on div at bounding box center [694, 434] width 1389 height 868
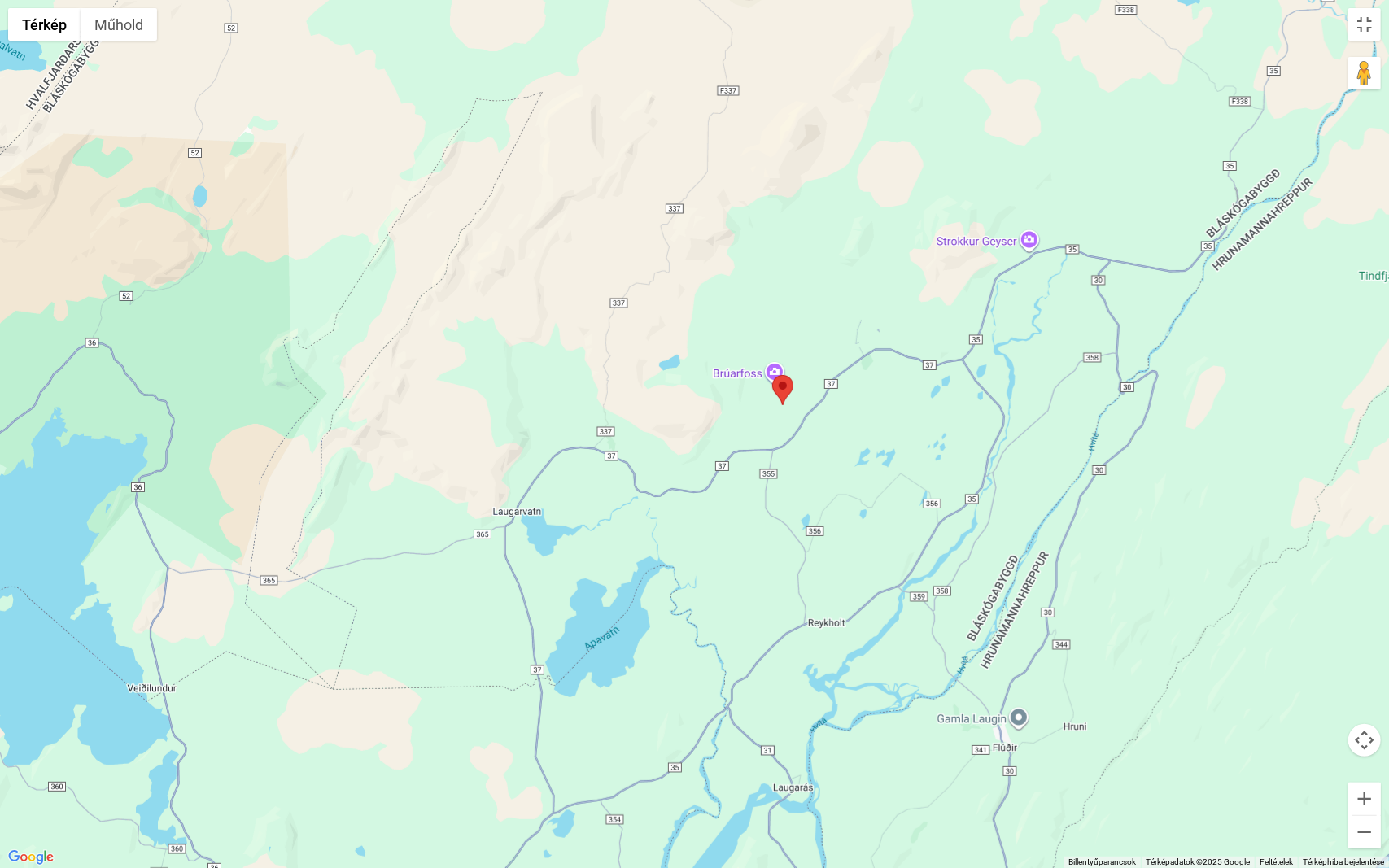
drag, startPoint x: 732, startPoint y: 552, endPoint x: 733, endPoint y: 471, distance: 81.0
click at [733, 471] on div at bounding box center [694, 434] width 1389 height 868
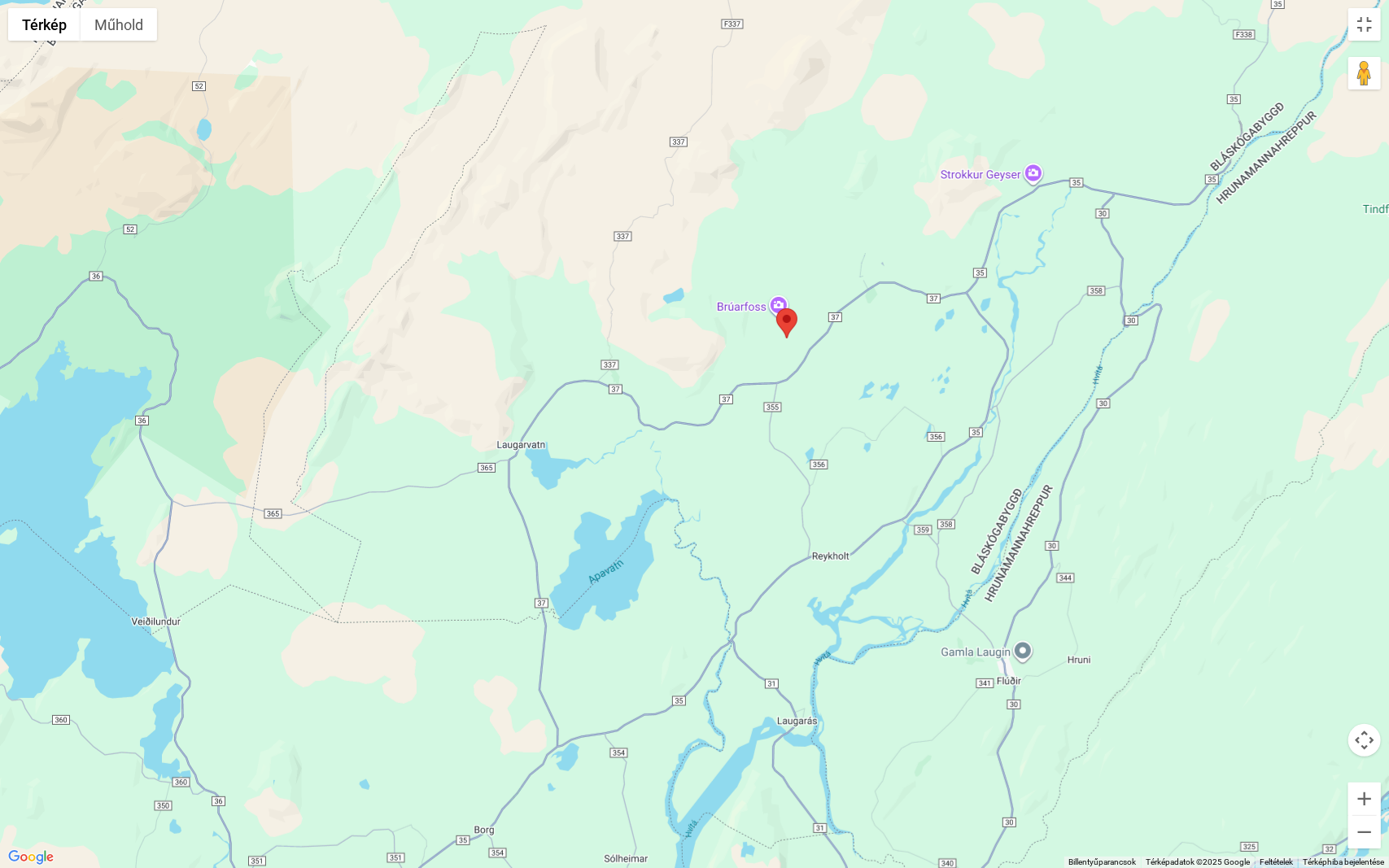
click at [782, 298] on div at bounding box center [694, 434] width 1389 height 868
click at [761, 275] on span "Megtekintés a Google Térképen" at bounding box center [759, 277] width 147 height 12
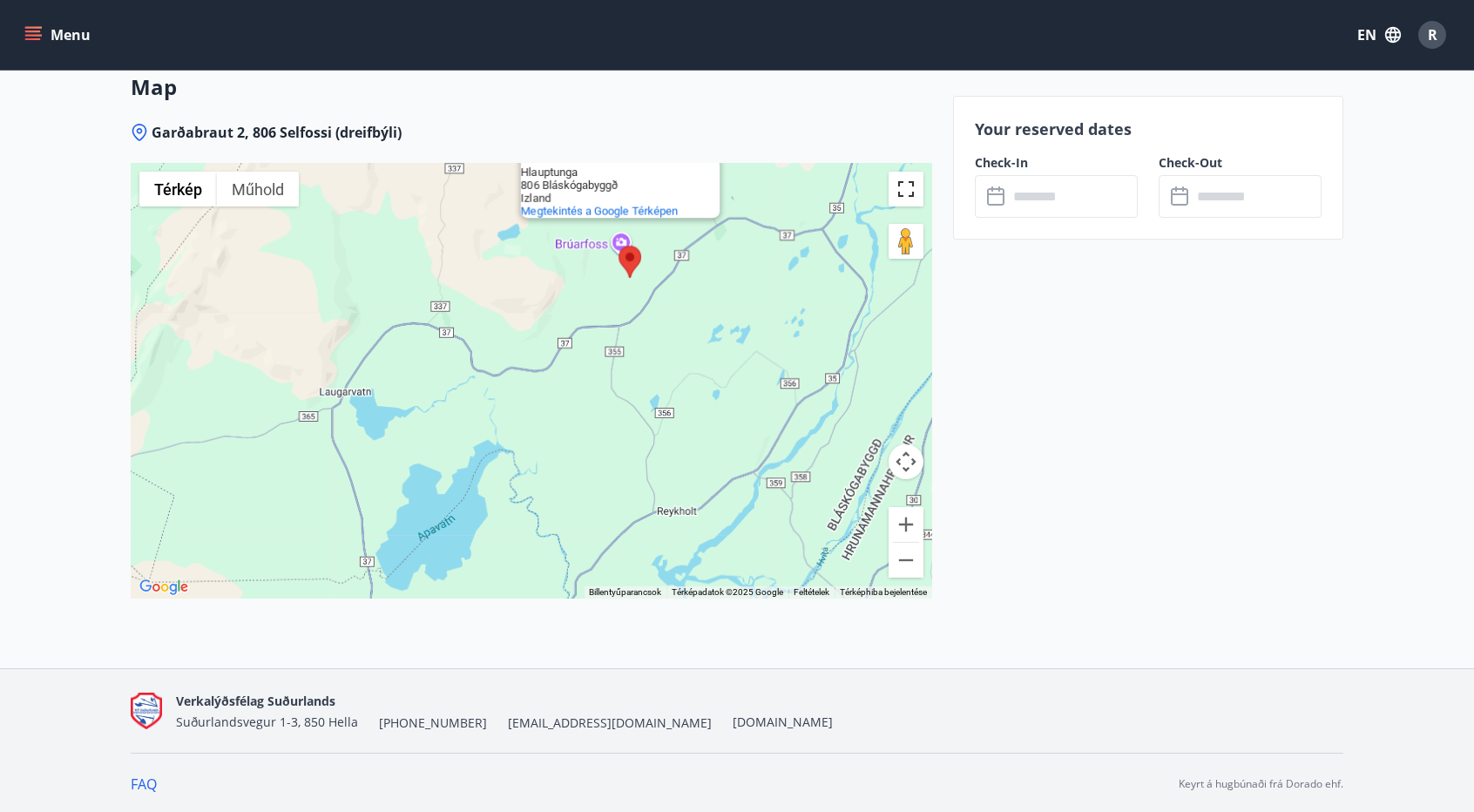
click at [920, 189] on button "Váltás teljes képernyős nézetre" at bounding box center [906, 188] width 35 height 35
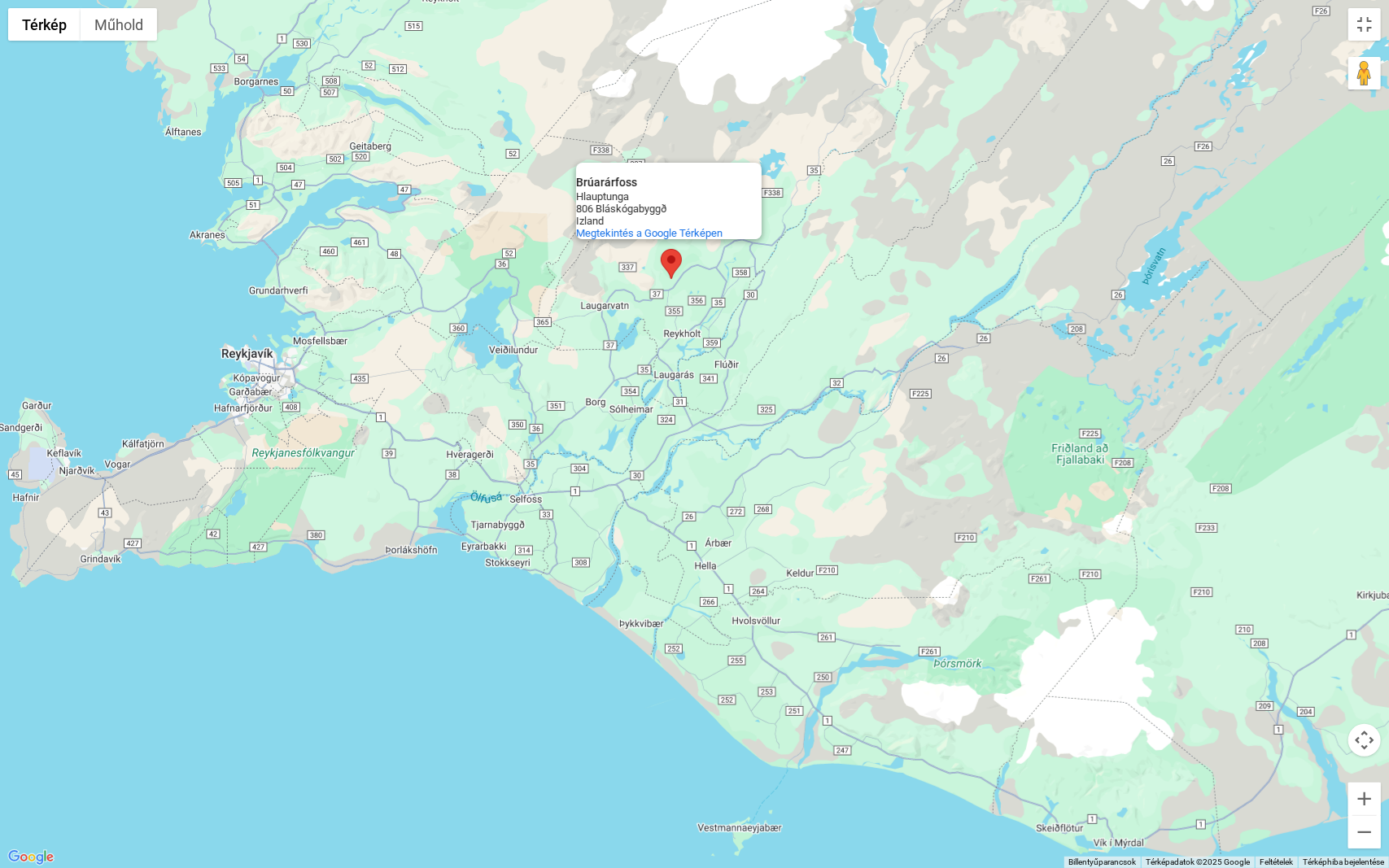
drag, startPoint x: 1016, startPoint y: 529, endPoint x: 724, endPoint y: 332, distance: 352.2
click at [724, 332] on div "Brúarárfoss Brúarárfoss Hlauptunga 806 Bláskógabyggð Izland Megtekintés a Googl…" at bounding box center [694, 434] width 1389 height 868
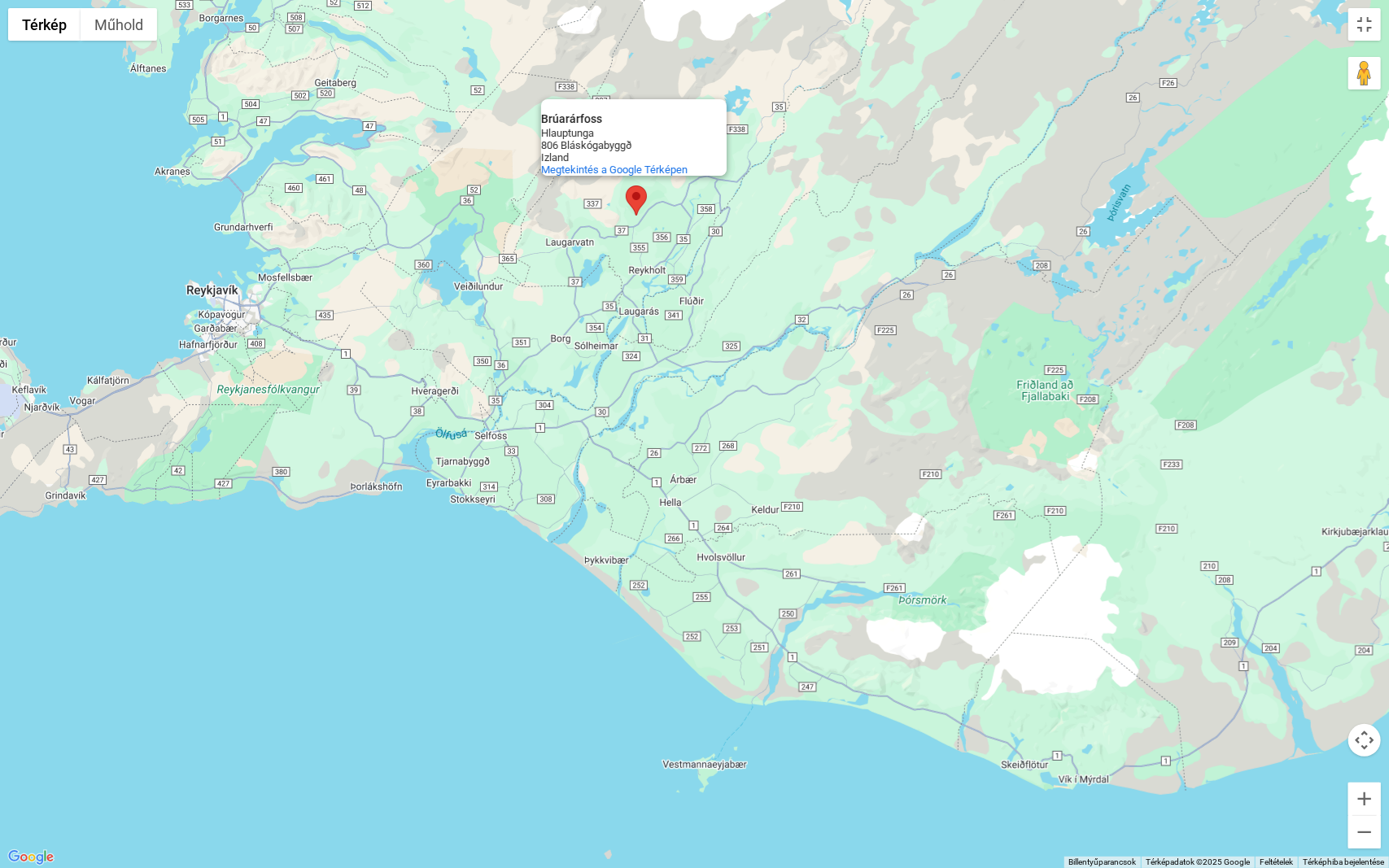
drag, startPoint x: 811, startPoint y: 488, endPoint x: 774, endPoint y: 423, distance: 74.8
click at [774, 423] on div "Brúarárfoss Brúarárfoss Hlauptunga 806 Bláskógabyggð Izland Megtekintés a Googl…" at bounding box center [694, 434] width 1389 height 868
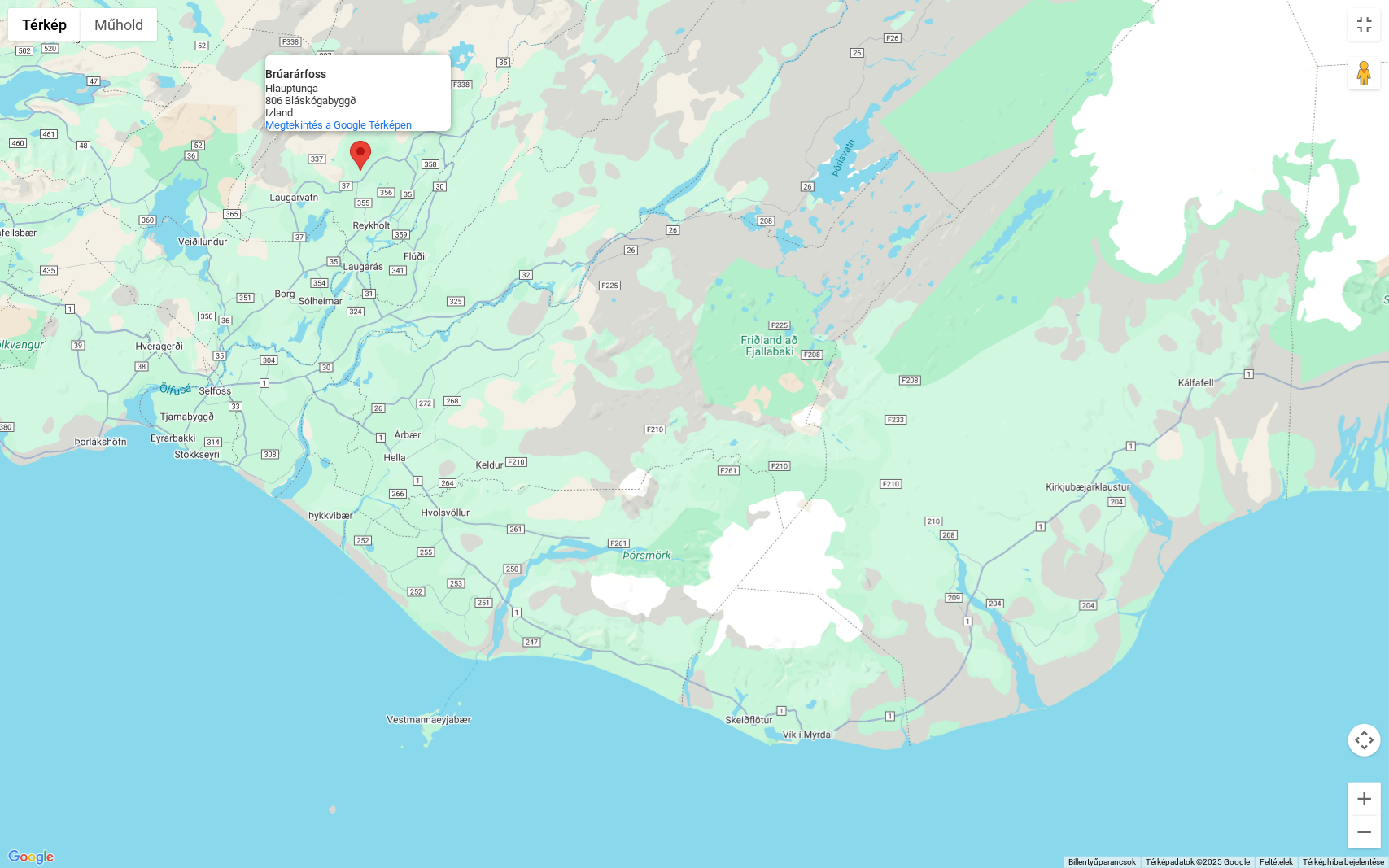
drag, startPoint x: 1096, startPoint y: 482, endPoint x: 767, endPoint y: 438, distance: 331.9
click at [773, 438] on div "Brúarárfoss Brúarárfoss Hlauptunga 806 Bláskógabyggð Izland Megtekintés a Googl…" at bounding box center [694, 434] width 1389 height 868
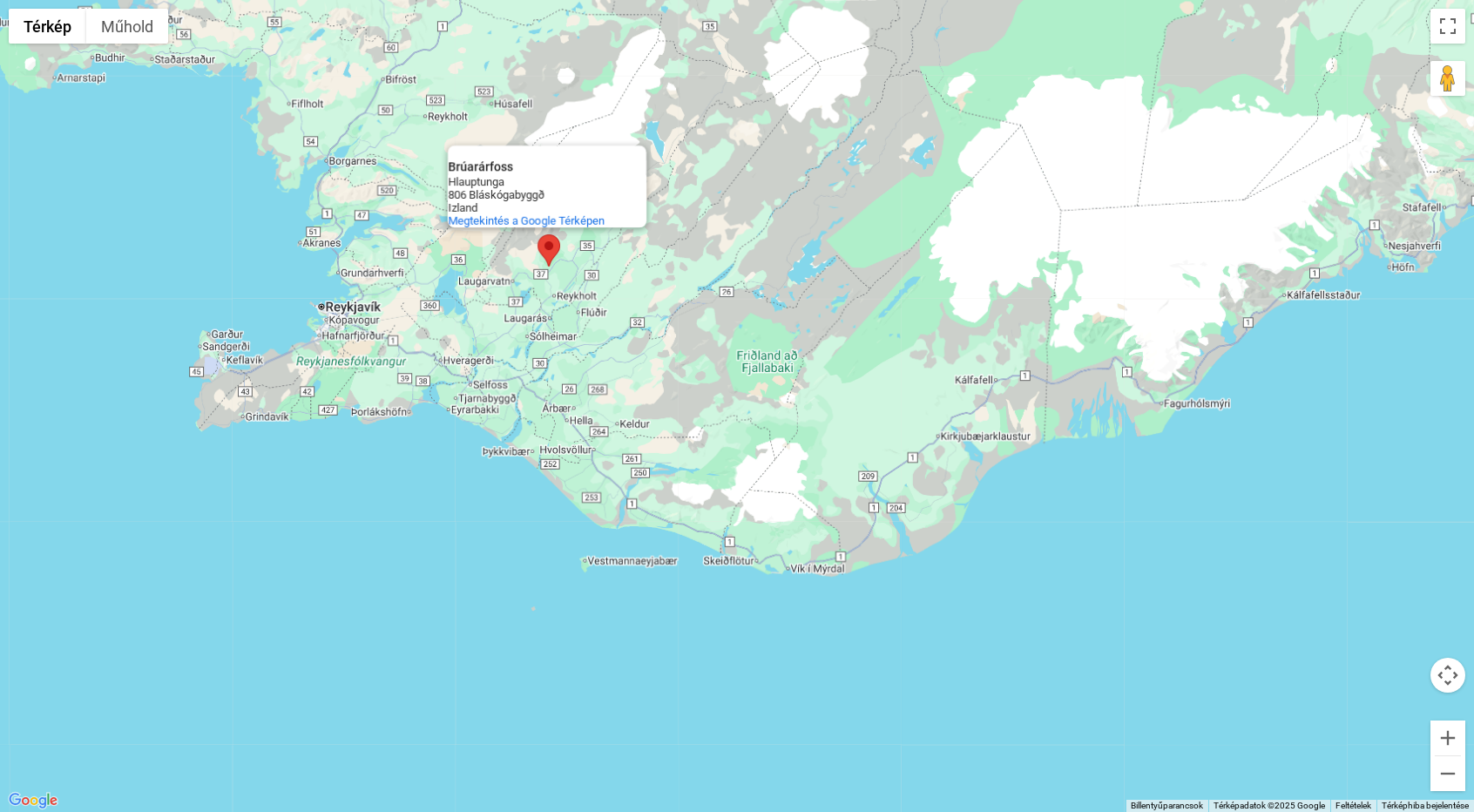
scroll to position [0, 0]
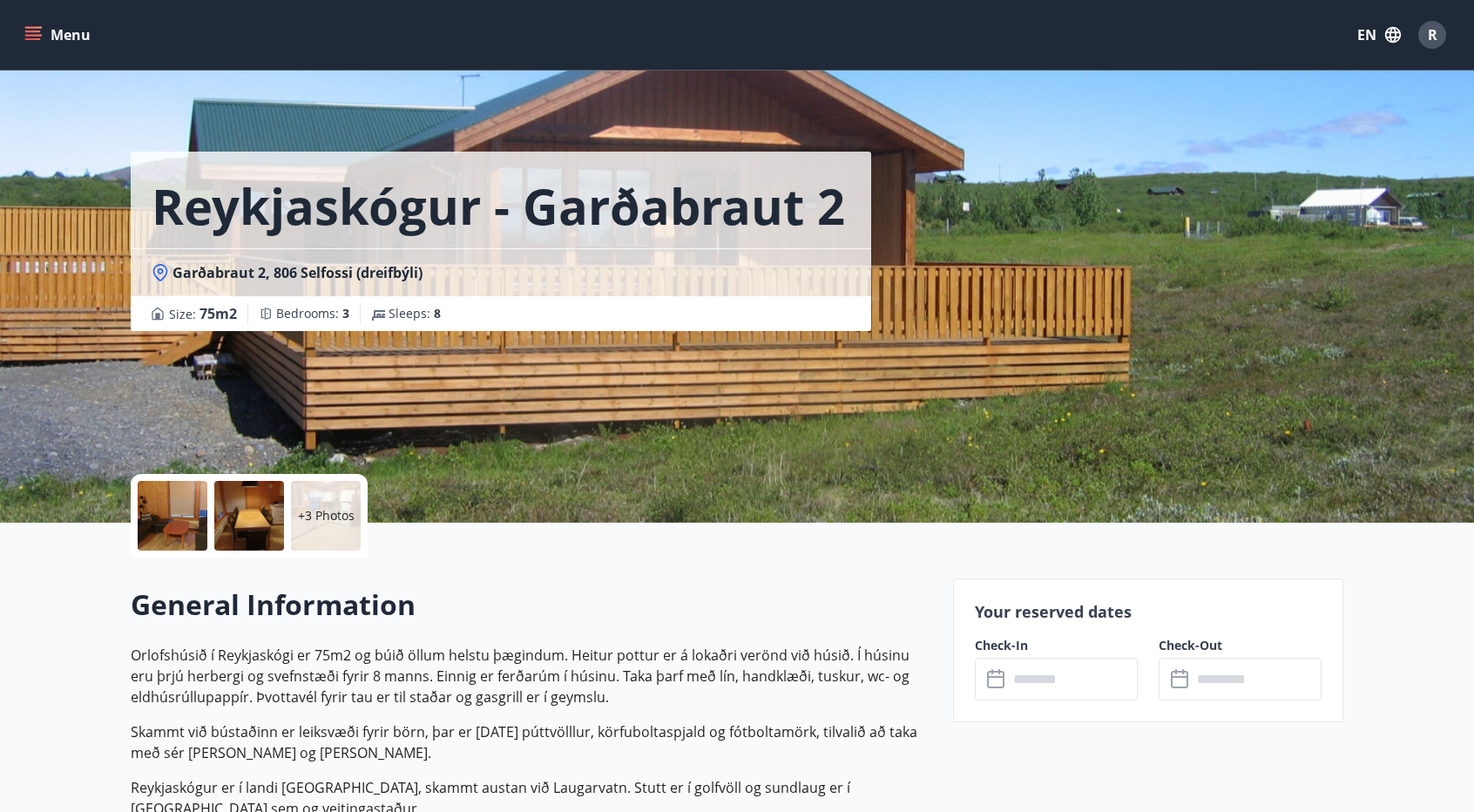
click at [1052, 679] on input "text" at bounding box center [1073, 679] width 130 height 43
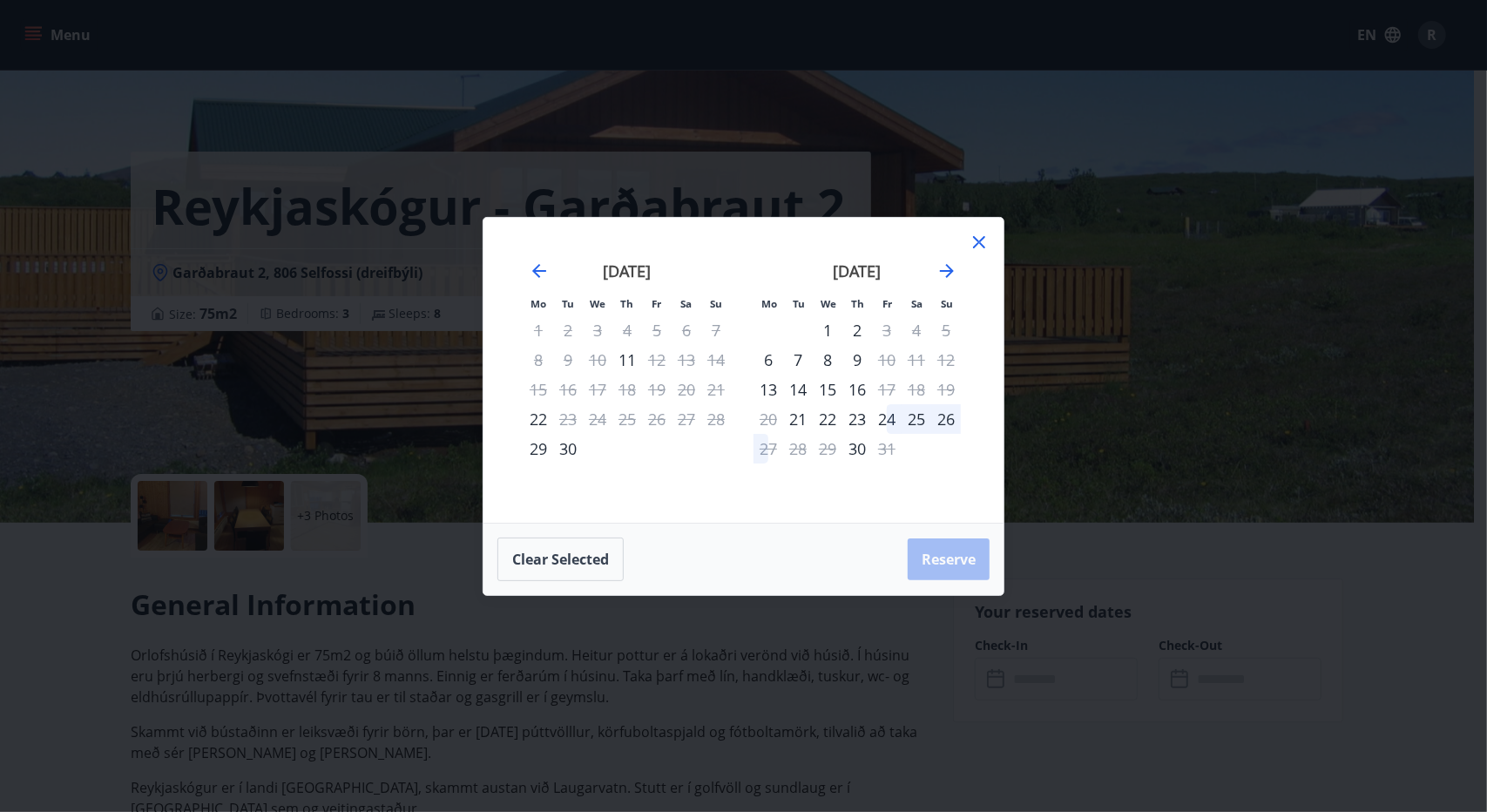
click at [142, 98] on div "Mo Tu We Th Fr Sa Su Mo Tu We Th Fr Sa Su [DATE] 1 2 3 4 5 6 7 8 9 10 11 12 13 …" at bounding box center [743, 406] width 1487 height 812
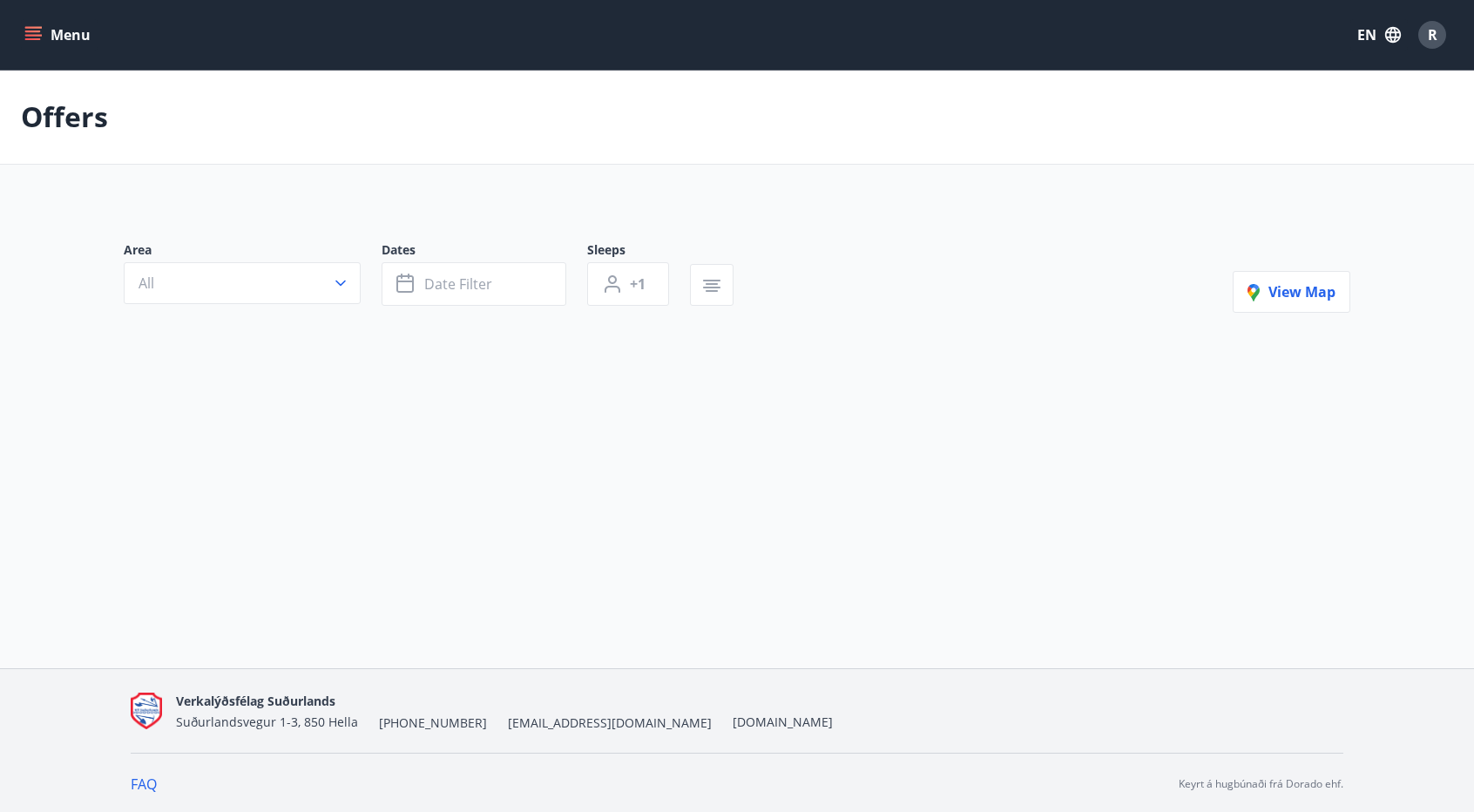
type input "*"
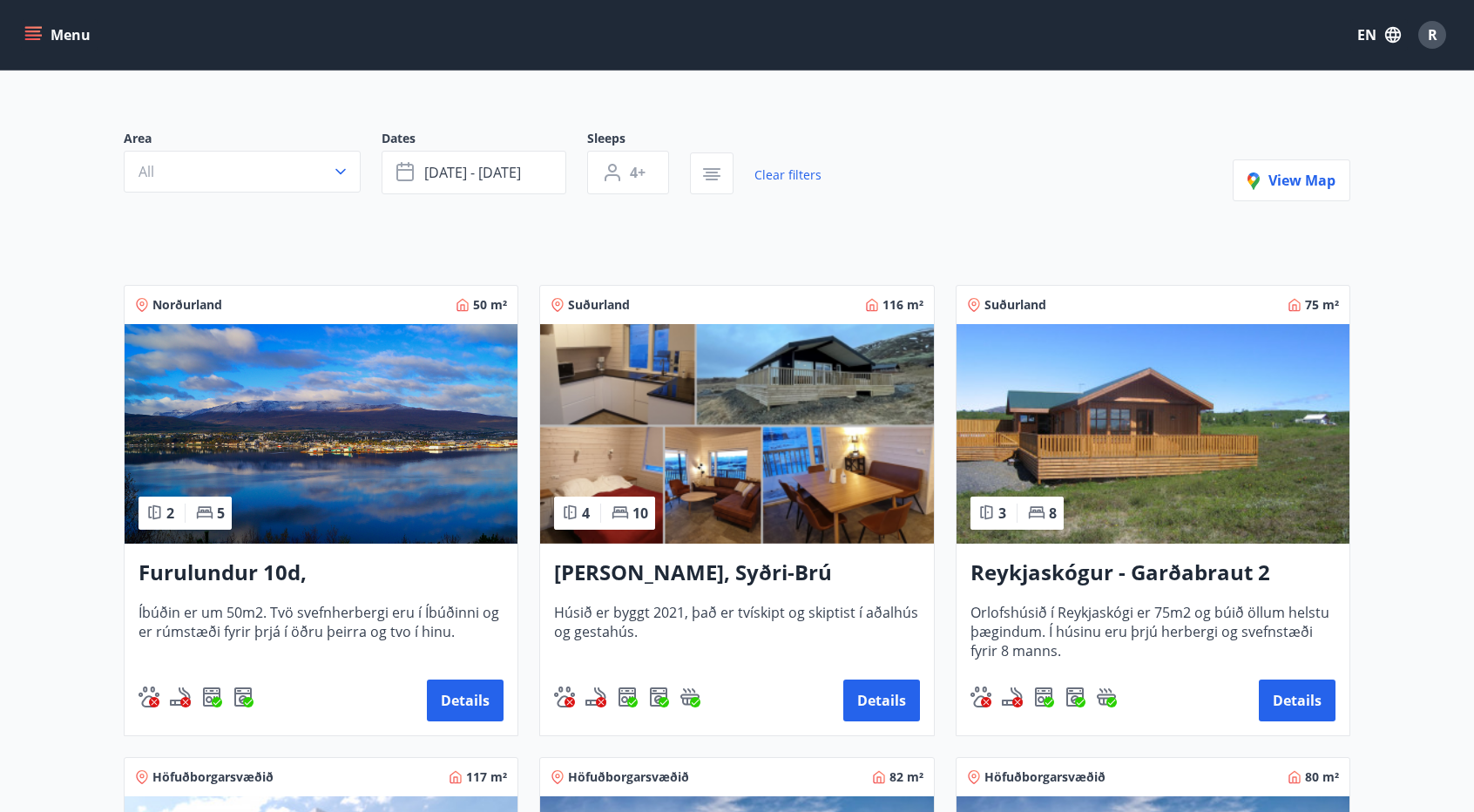
scroll to position [174, 0]
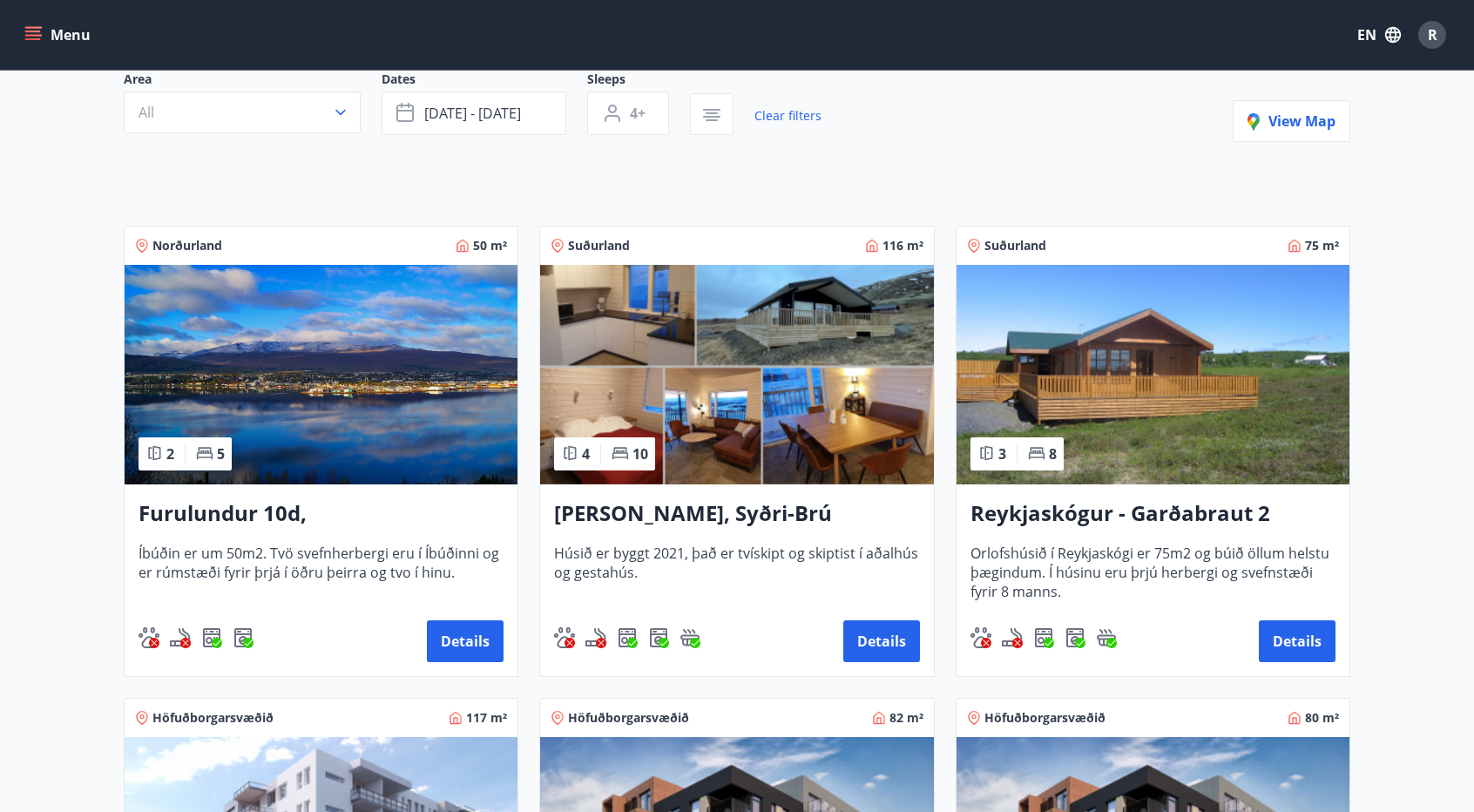
click at [377, 364] on img at bounding box center [321, 375] width 393 height 220
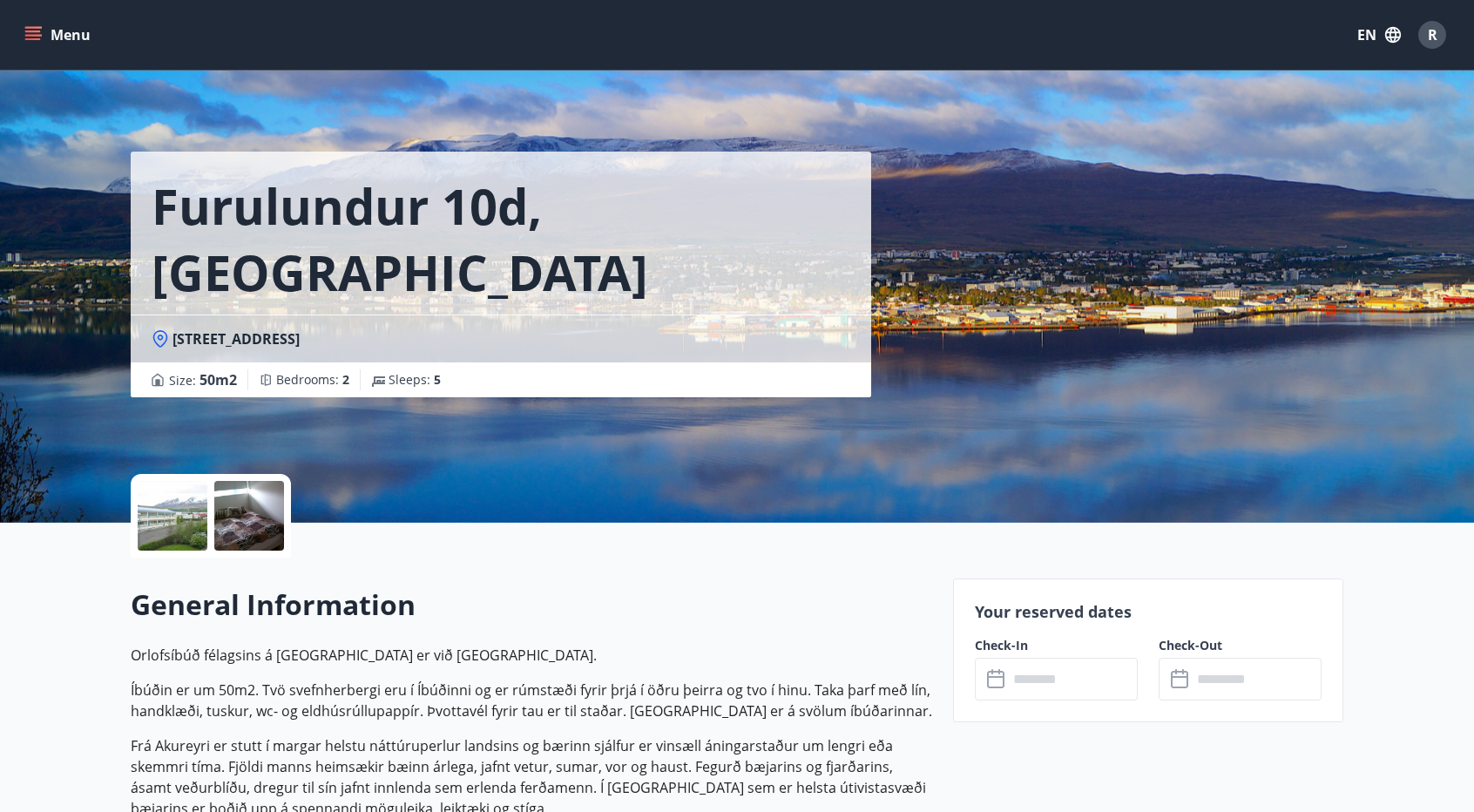
click at [1054, 683] on input "text" at bounding box center [1073, 679] width 130 height 43
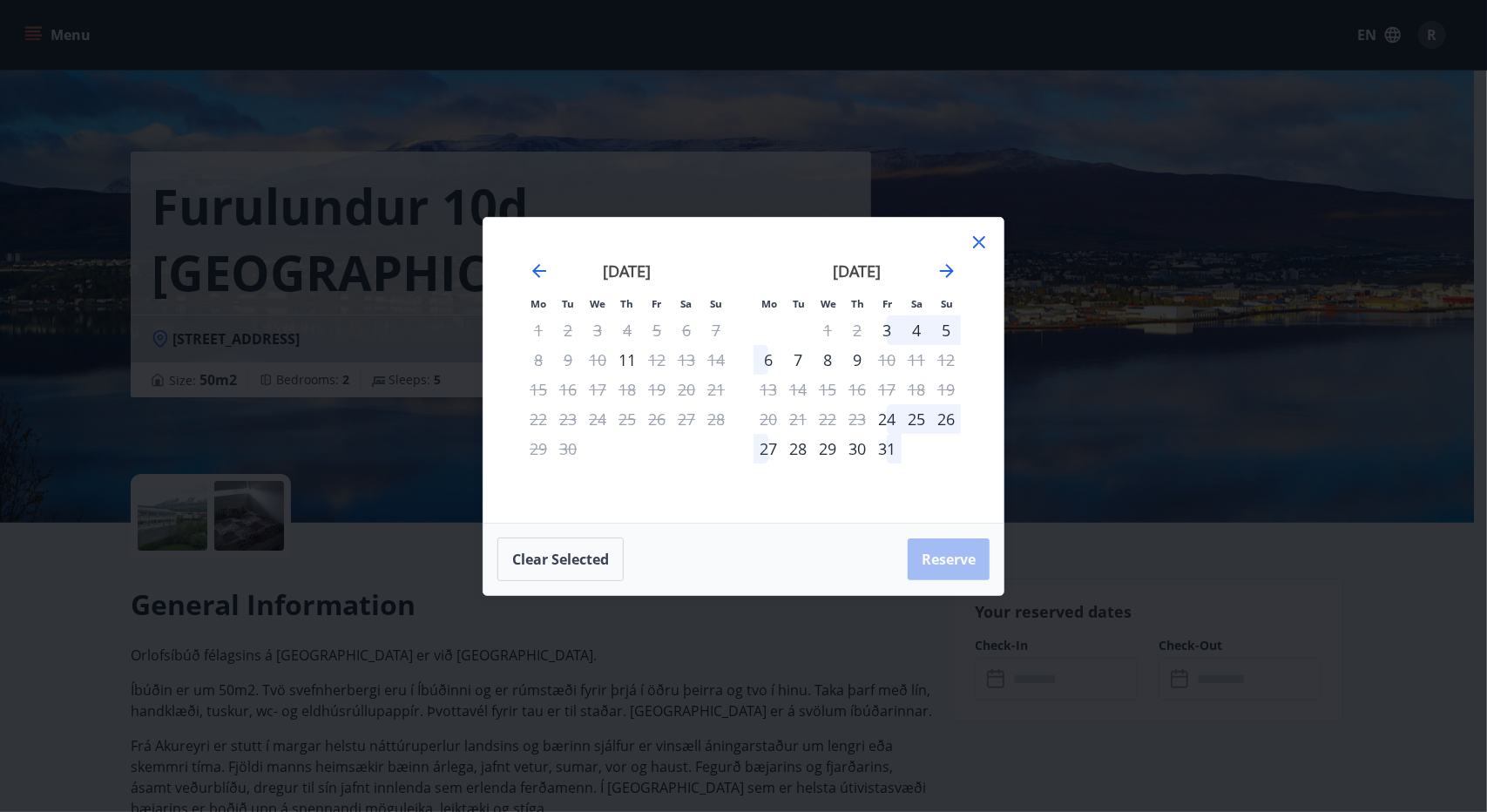
click at [686, 623] on div "Mo Tu We Th Fr Sa Su Mo Tu We Th Fr Sa Su [DATE] 1 2 3 4 5 6 7 8 9 10 11 12 13 …" at bounding box center [743, 406] width 1487 height 812
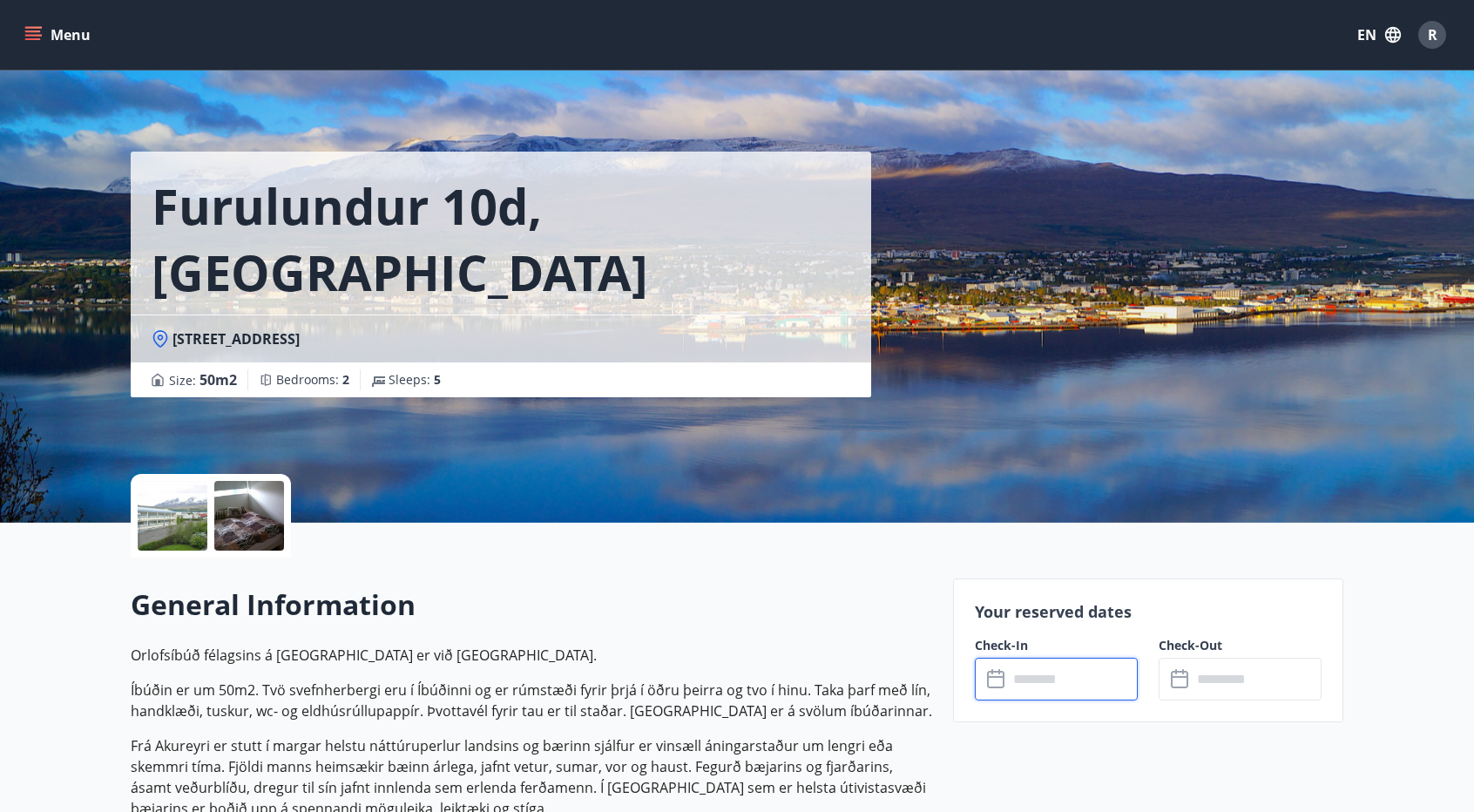
click at [180, 508] on div at bounding box center [172, 516] width 70 height 70
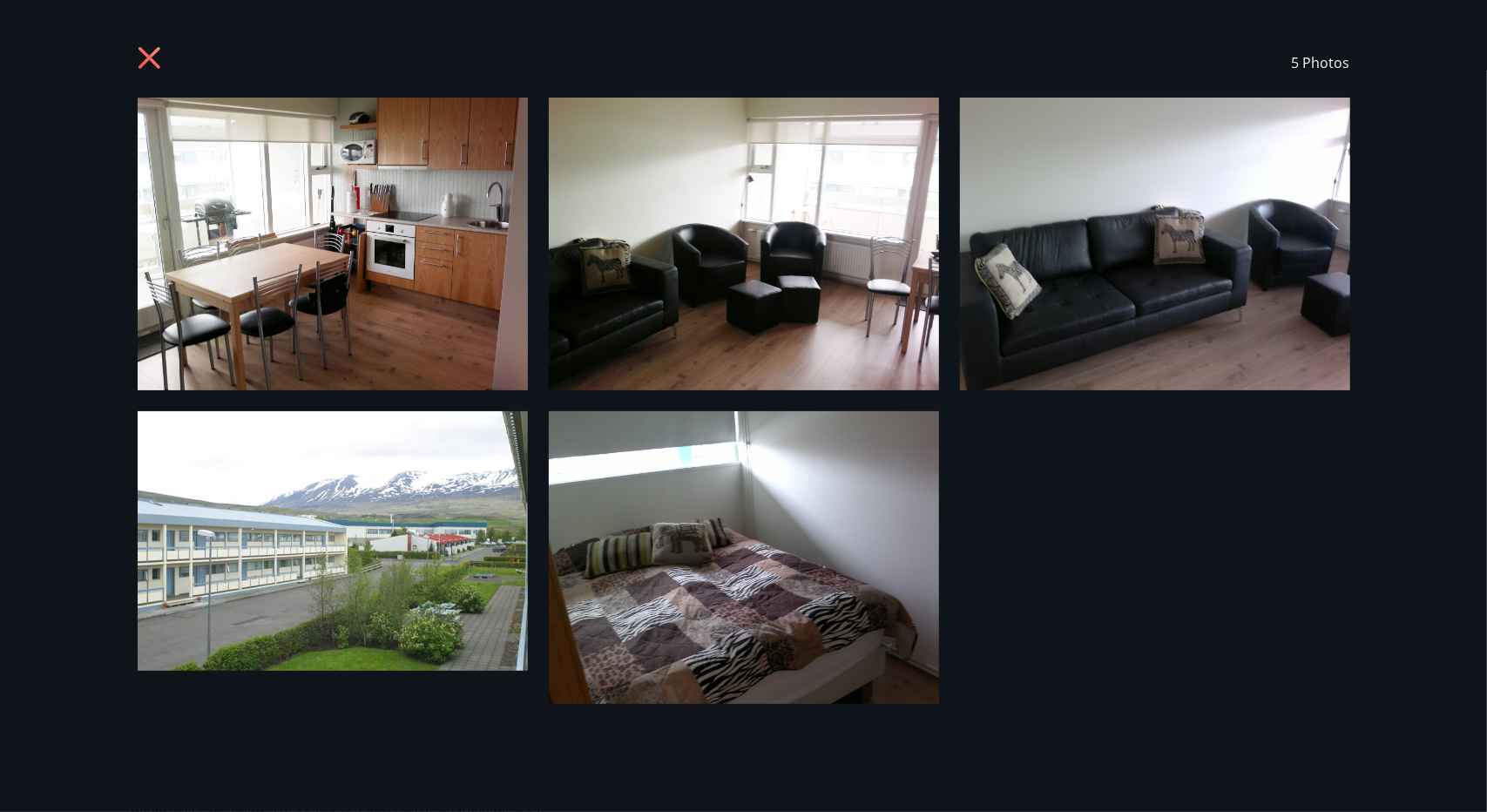
click at [0, 323] on div "5 Photos" at bounding box center [743, 406] width 1487 height 812
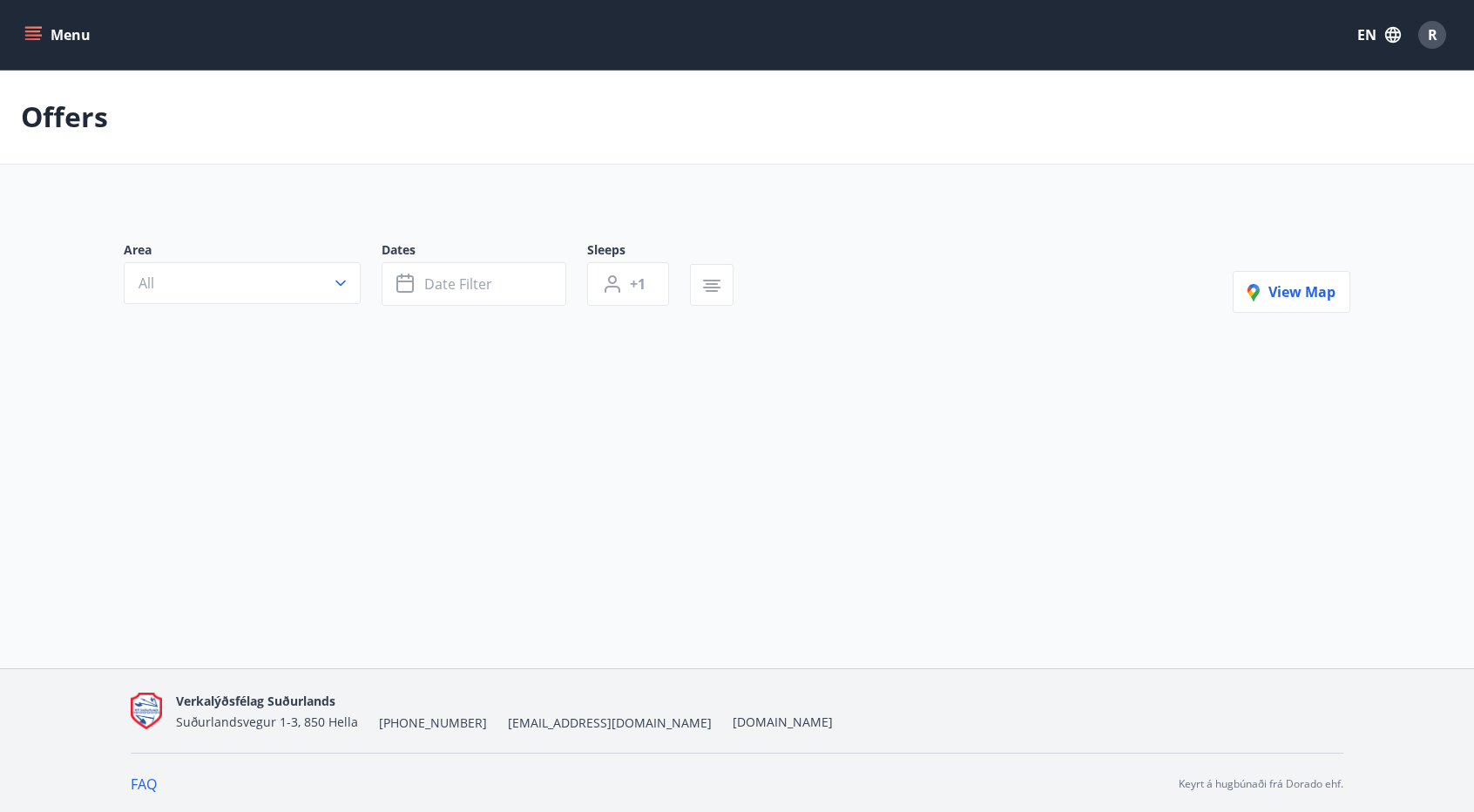
type input "*"
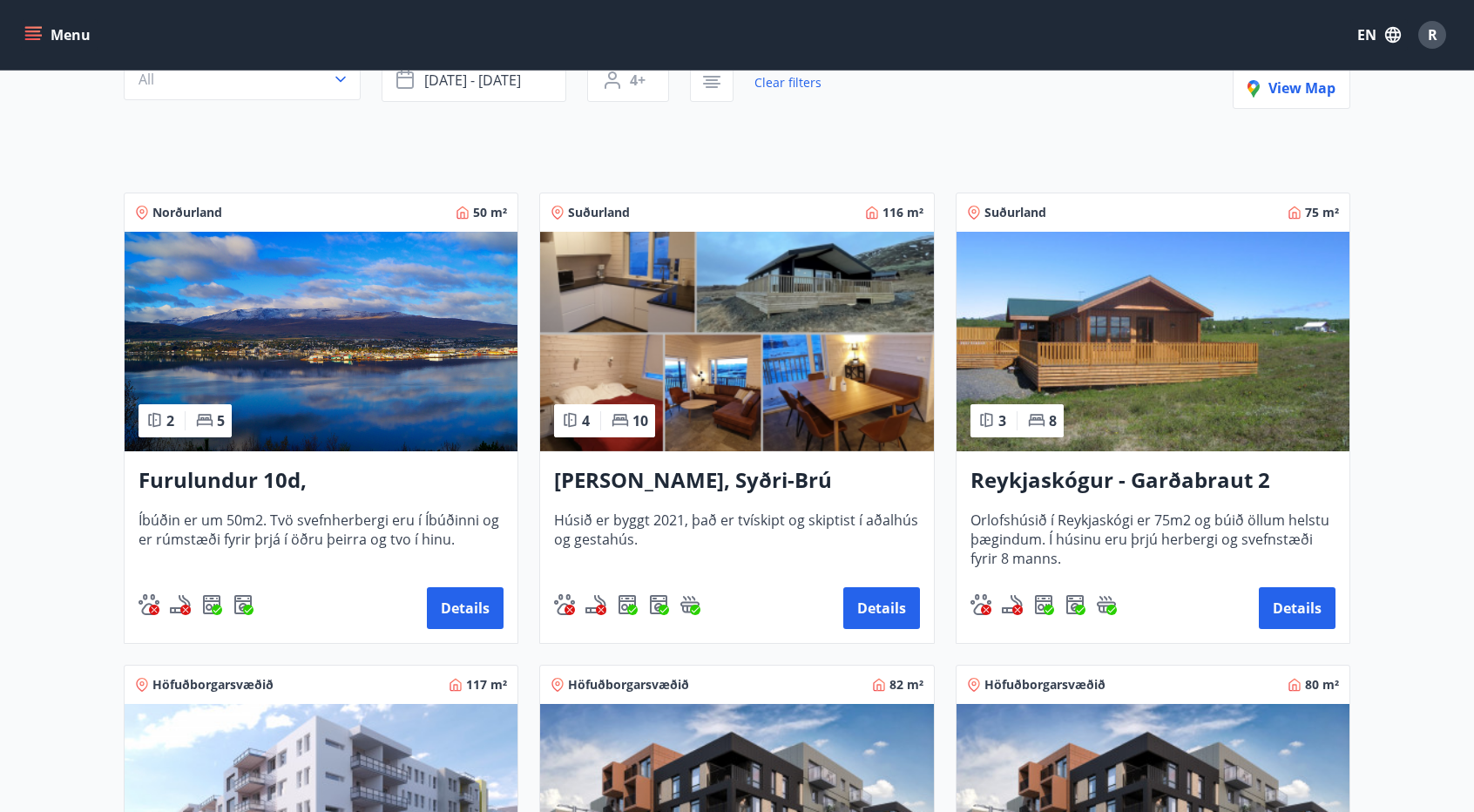
scroll to position [87, 0]
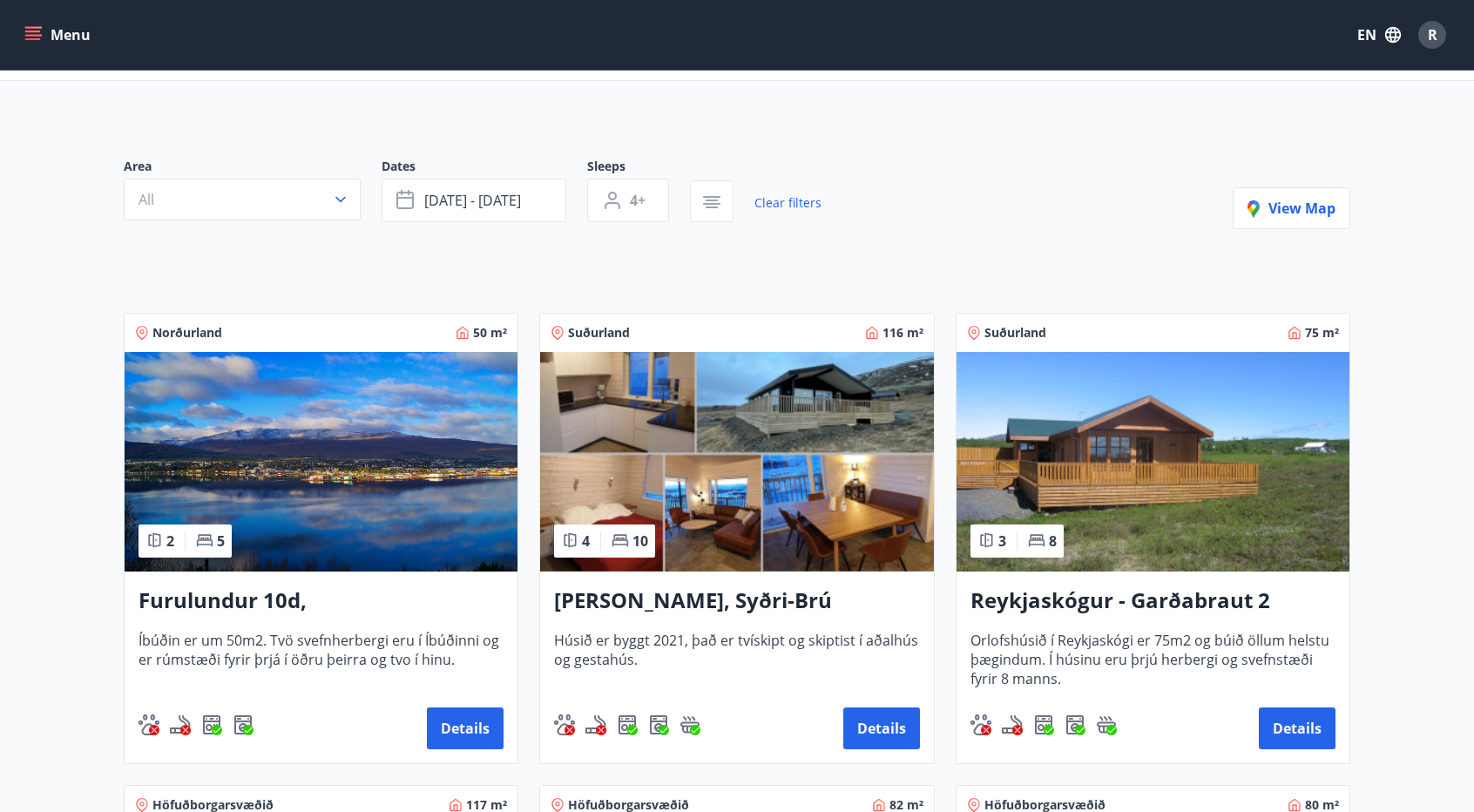
click at [1178, 513] on img at bounding box center [1153, 462] width 393 height 220
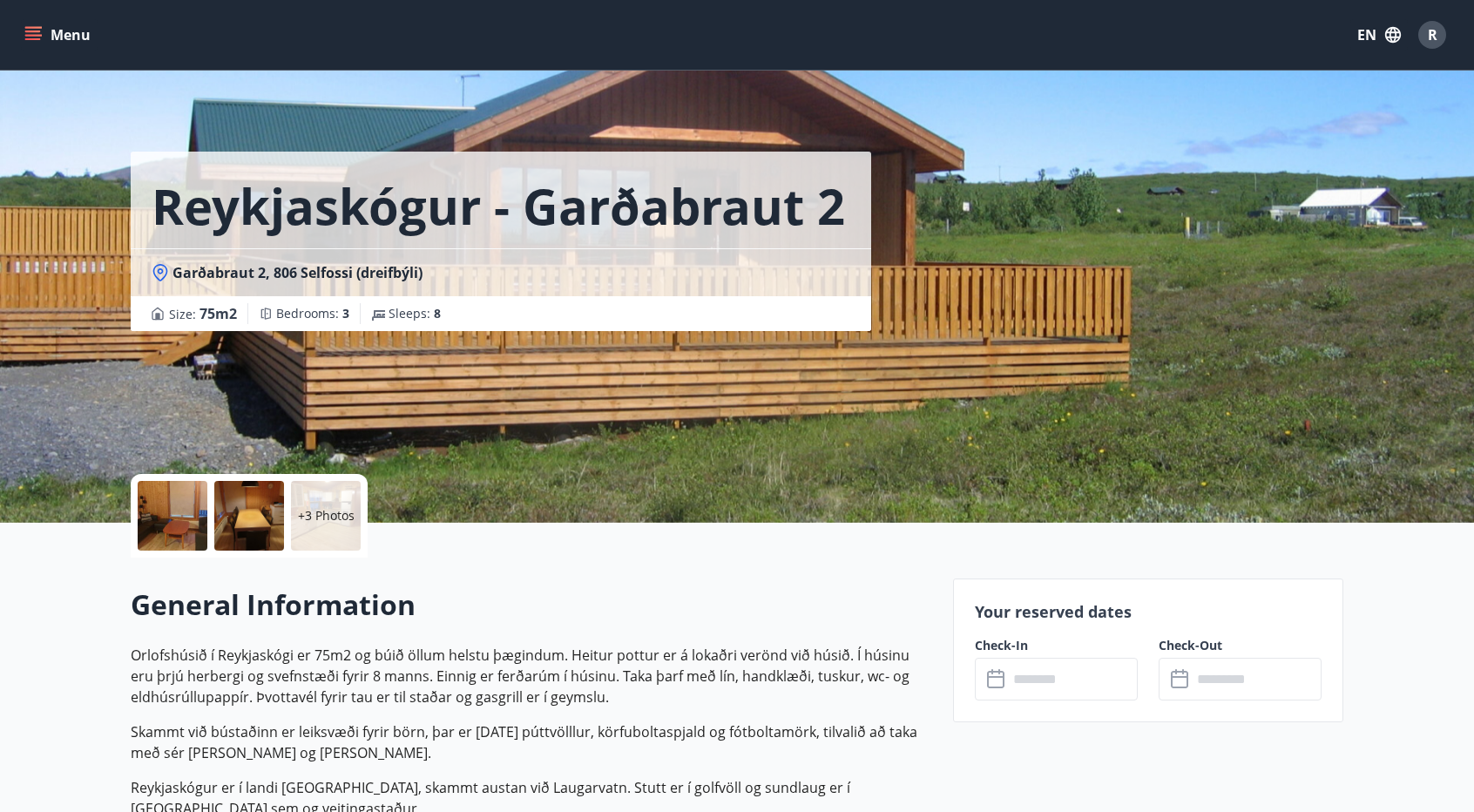
click at [1063, 667] on input "text" at bounding box center [1073, 679] width 130 height 43
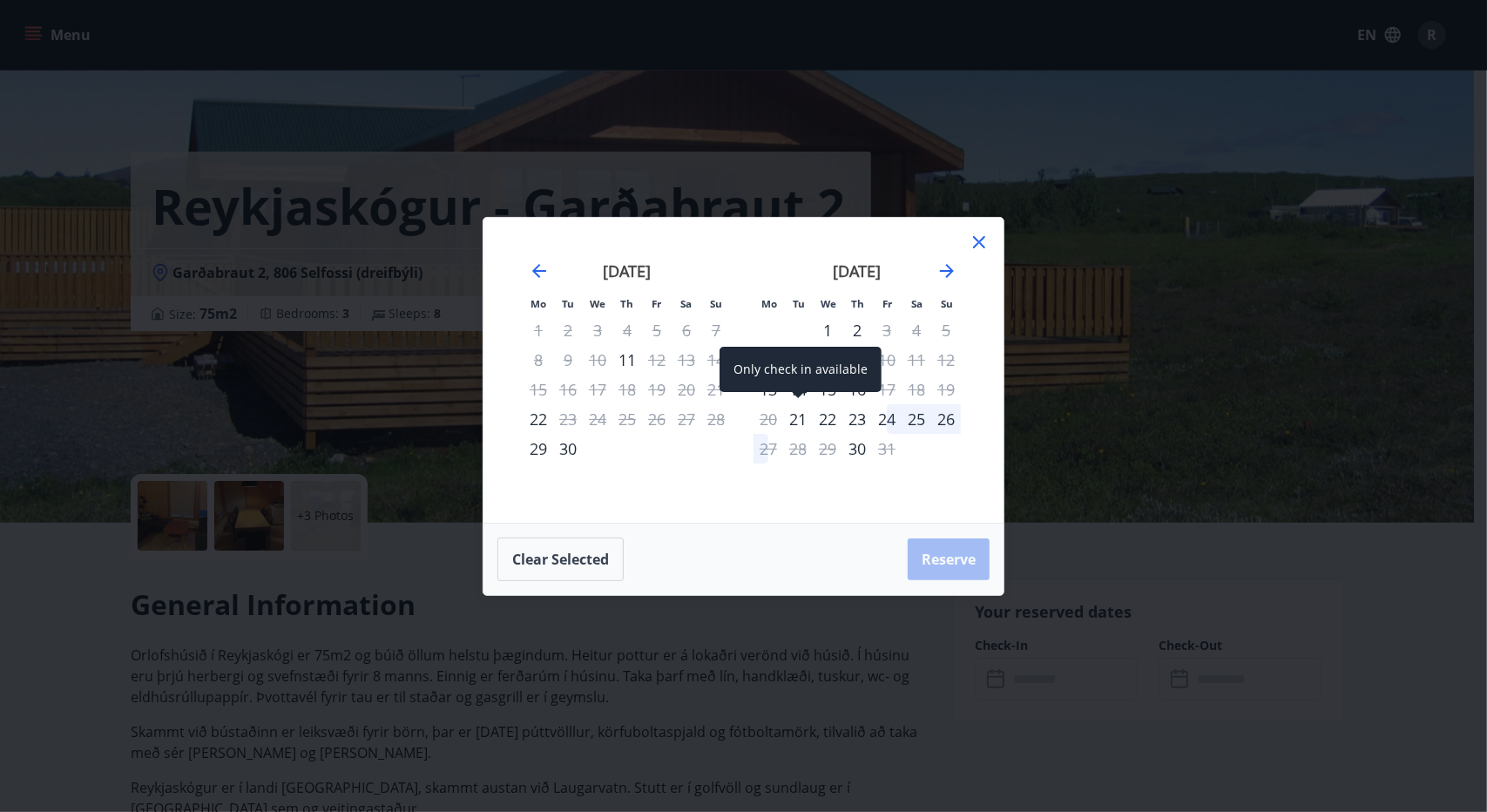
click at [789, 419] on div "21" at bounding box center [797, 418] width 29 height 29
click at [866, 421] on div "23" at bounding box center [857, 418] width 29 height 29
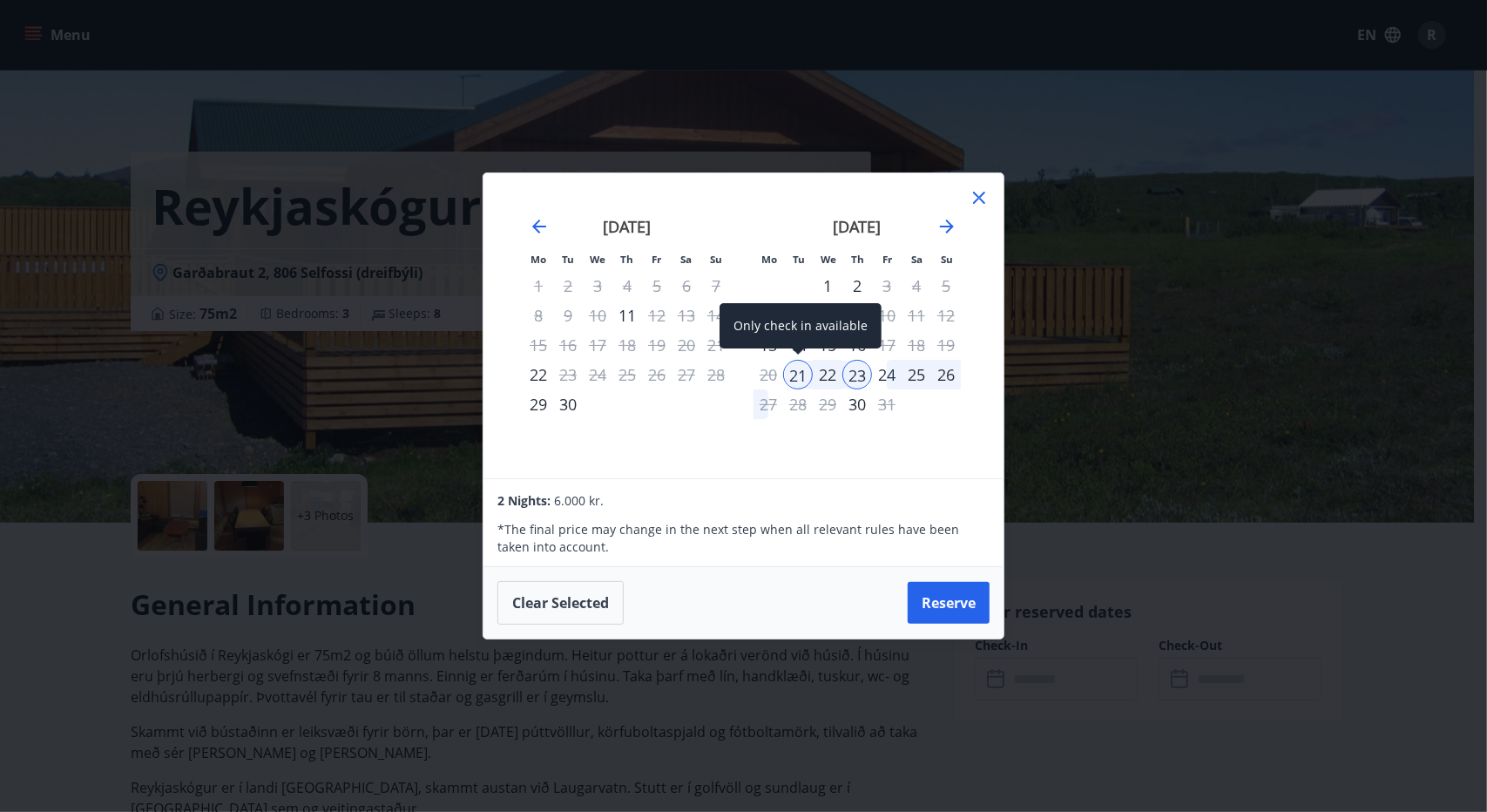
click at [792, 383] on div "21" at bounding box center [797, 374] width 29 height 29
click at [917, 461] on div "Mo Tu We Th Fr Sa Su Mo Tu We Th Fr Sa Su [DATE] 1 2 3 4 5 6 7 8 9 10 11 12 13 …" at bounding box center [744, 326] width 521 height 305
click at [981, 195] on icon at bounding box center [980, 198] width 21 height 21
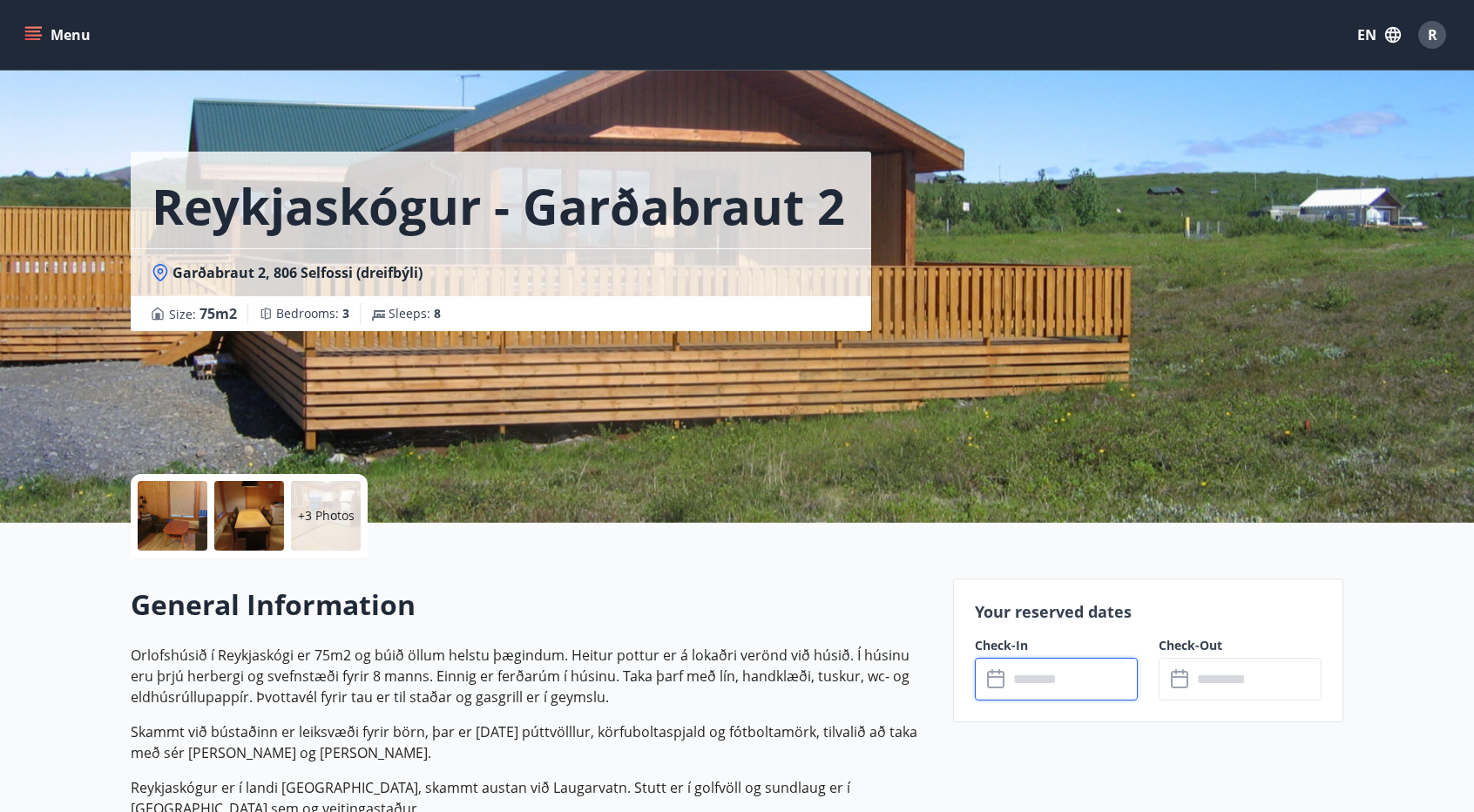
click at [1028, 672] on input "text" at bounding box center [1073, 679] width 130 height 43
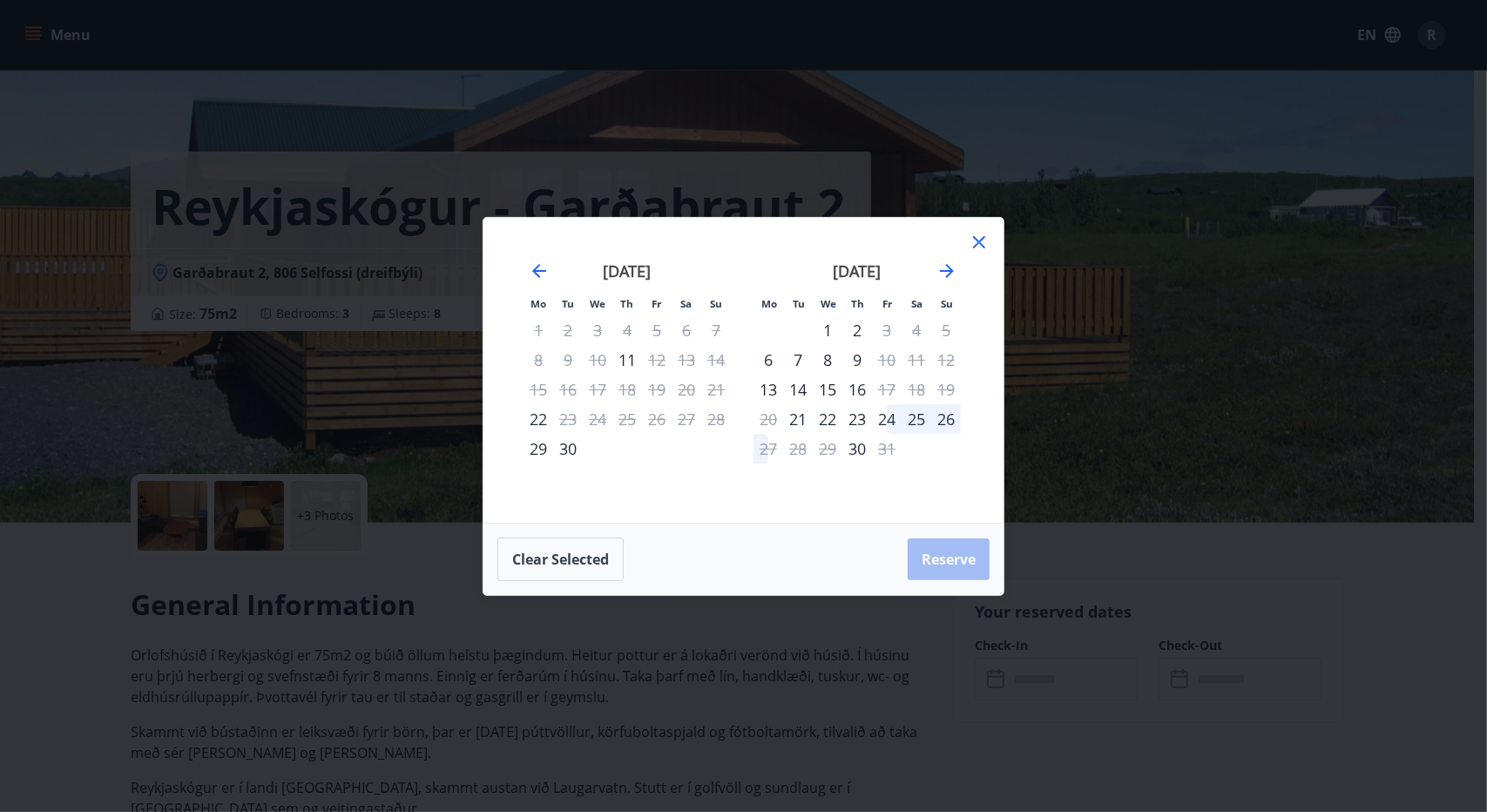
click at [799, 419] on div "21" at bounding box center [797, 418] width 29 height 29
click at [898, 418] on div "24" at bounding box center [886, 418] width 29 height 29
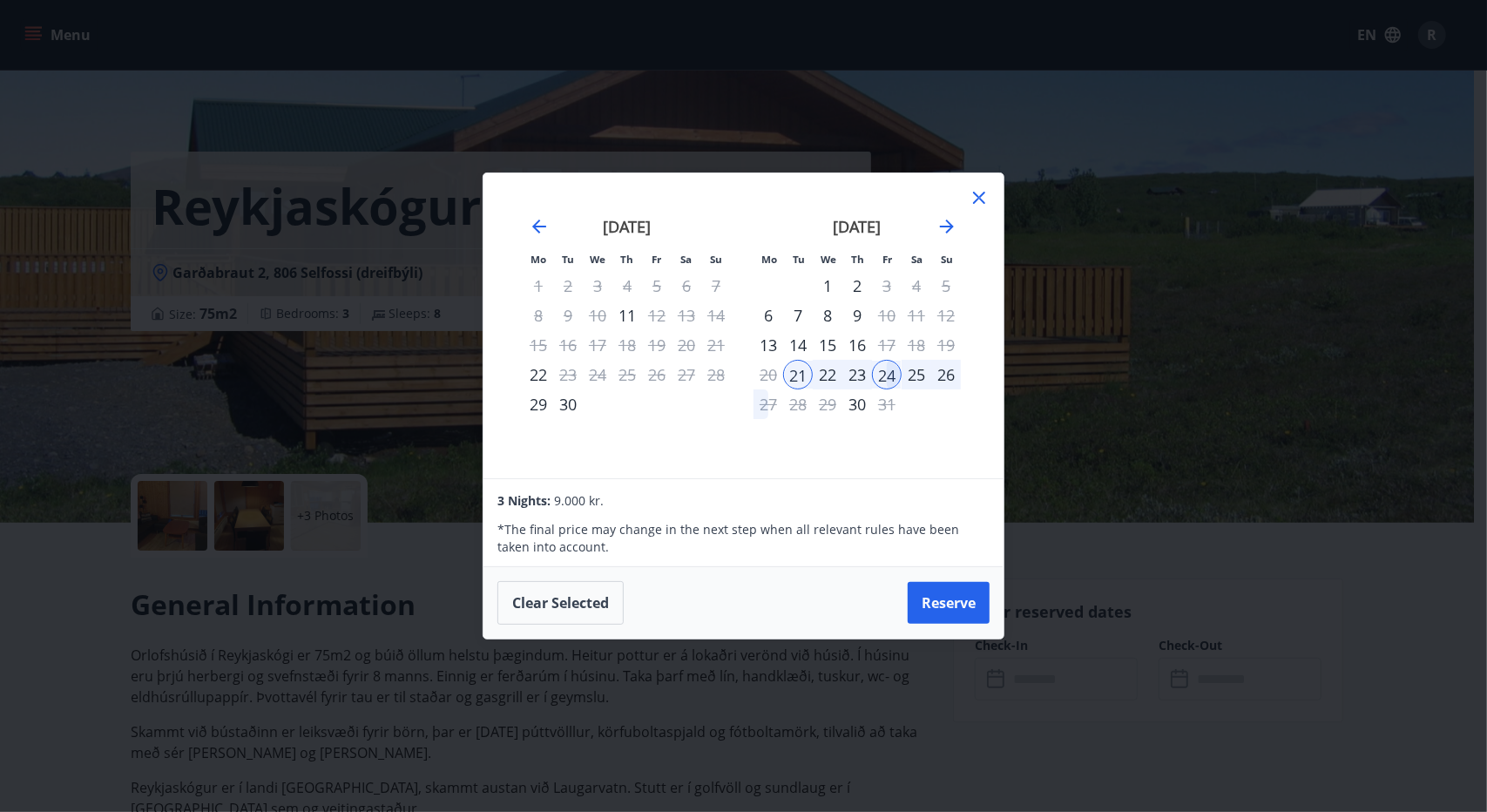
click at [977, 191] on icon at bounding box center [980, 198] width 21 height 21
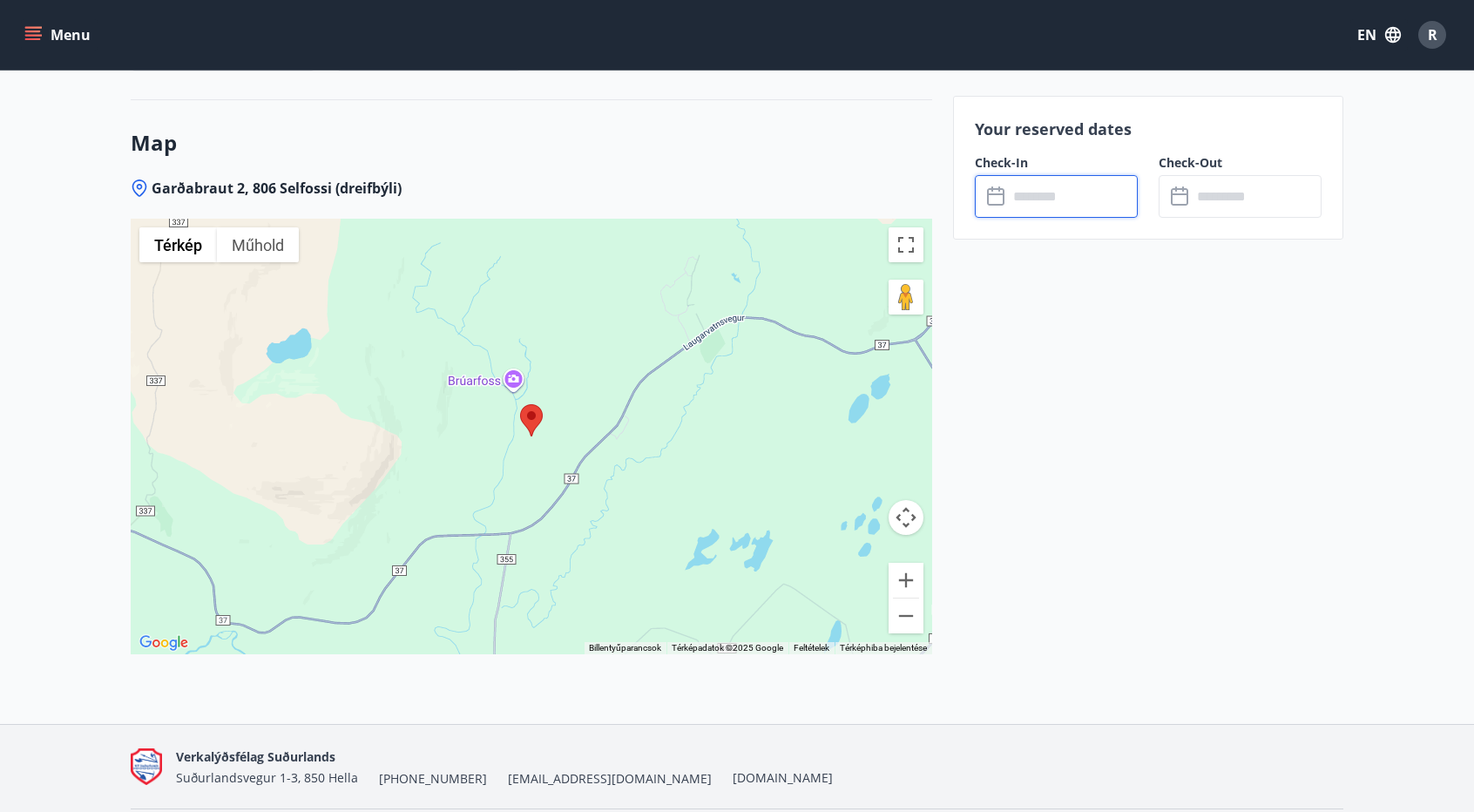
scroll to position [2352, 0]
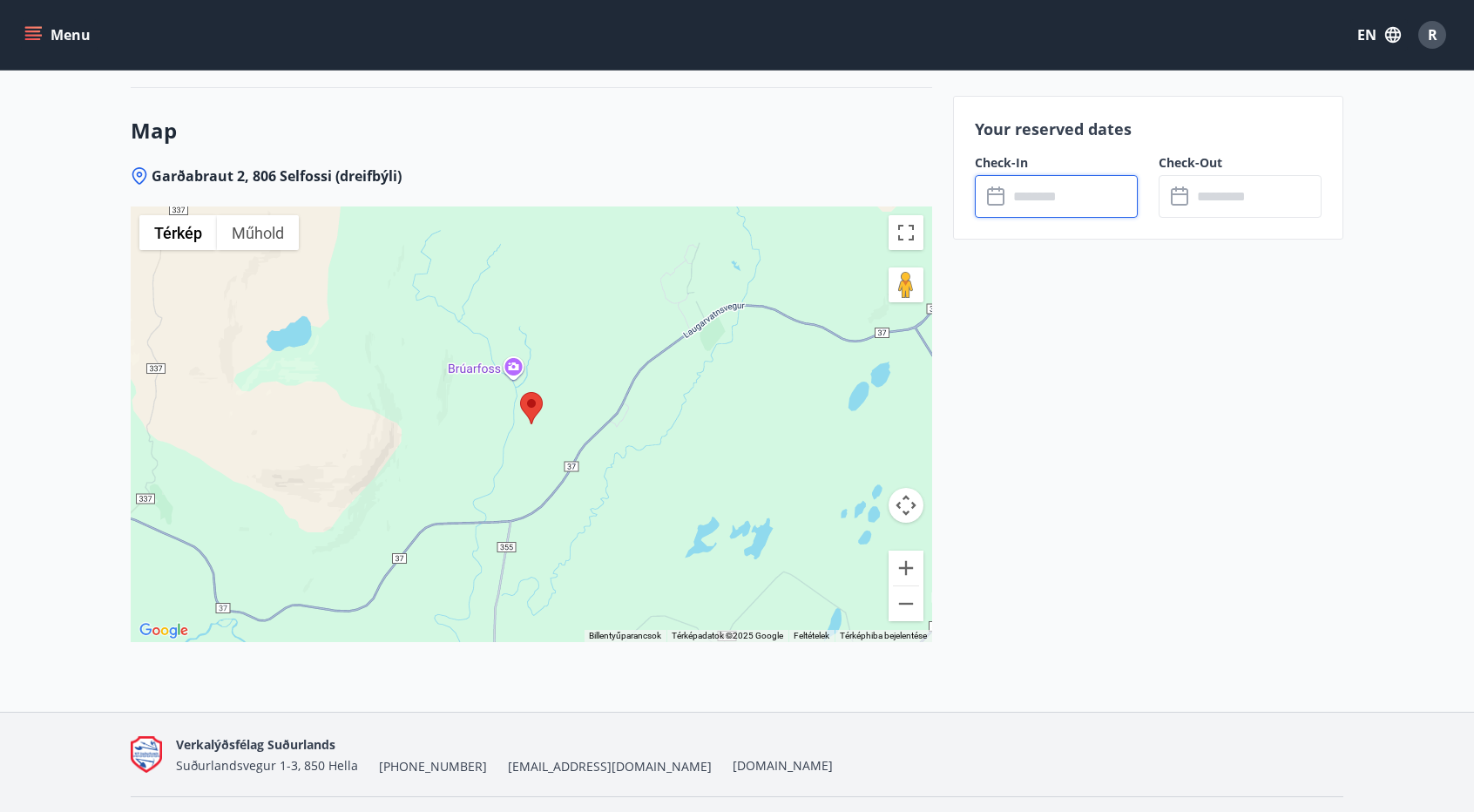
click at [914, 508] on button "Térképkamera-vezérlők" at bounding box center [906, 504] width 35 height 35
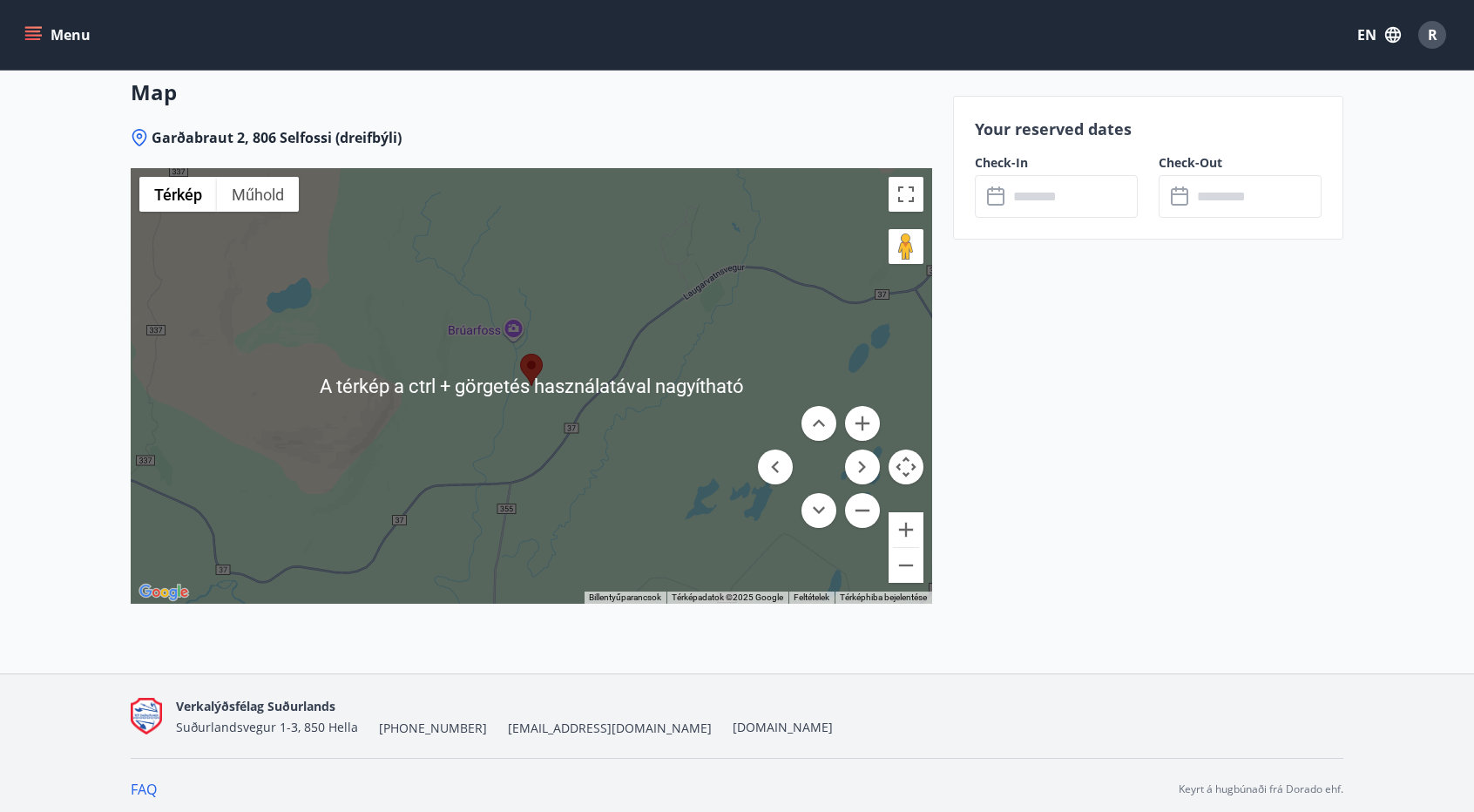
scroll to position [2395, 0]
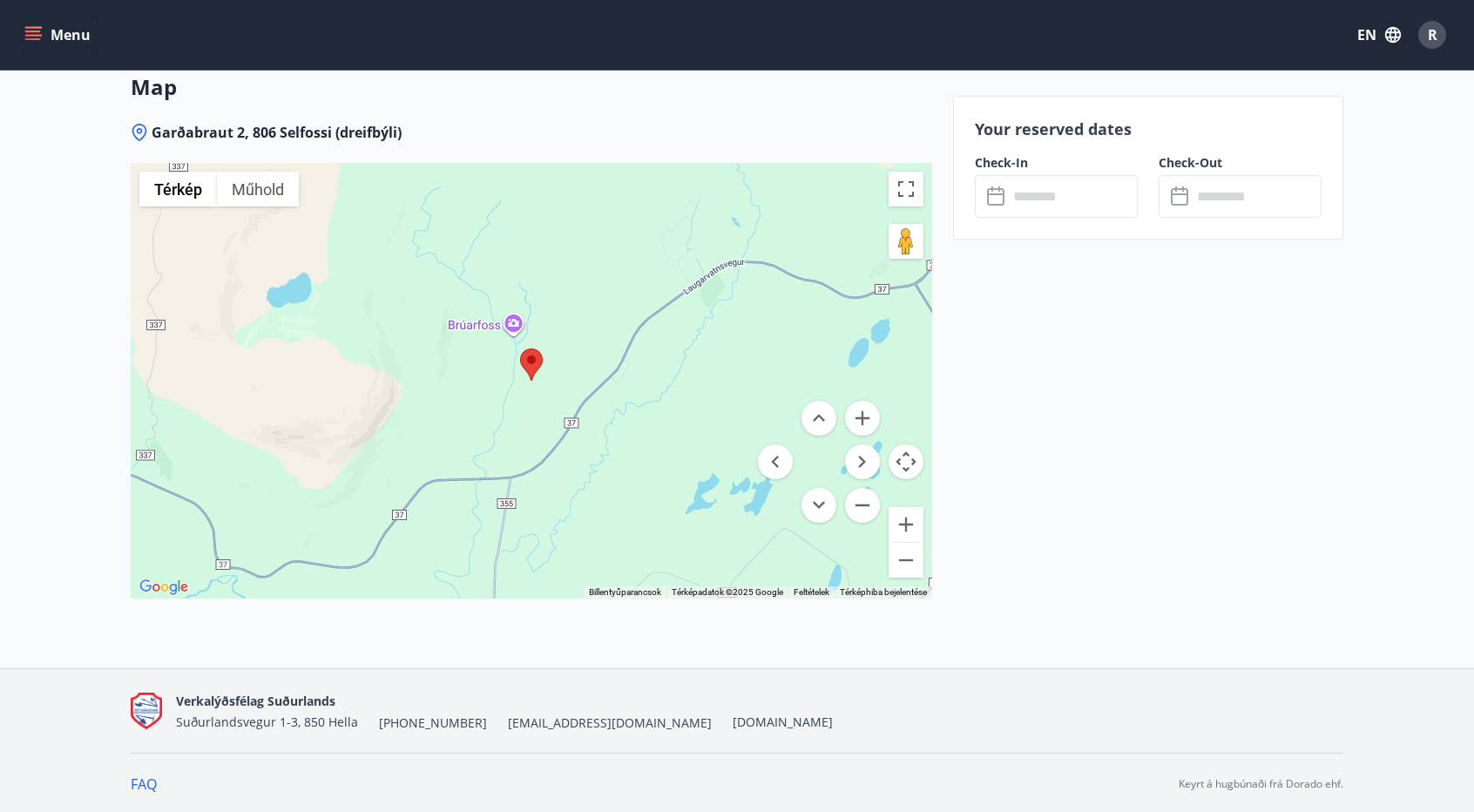
drag, startPoint x: 146, startPoint y: 126, endPoint x: 157, endPoint y: 126, distance: 11.0
click at [157, 126] on div "Garðabraut 2, 806 Selfossi (dreifbýli)" at bounding box center [531, 132] width 802 height 19
click at [892, 464] on button "Térképkamera-vezérlők" at bounding box center [906, 461] width 35 height 35
click at [911, 463] on button "Térképkamera-vezérlők" at bounding box center [906, 461] width 35 height 35
click at [920, 200] on button "Váltás teljes képernyős nézetre" at bounding box center [906, 188] width 35 height 35
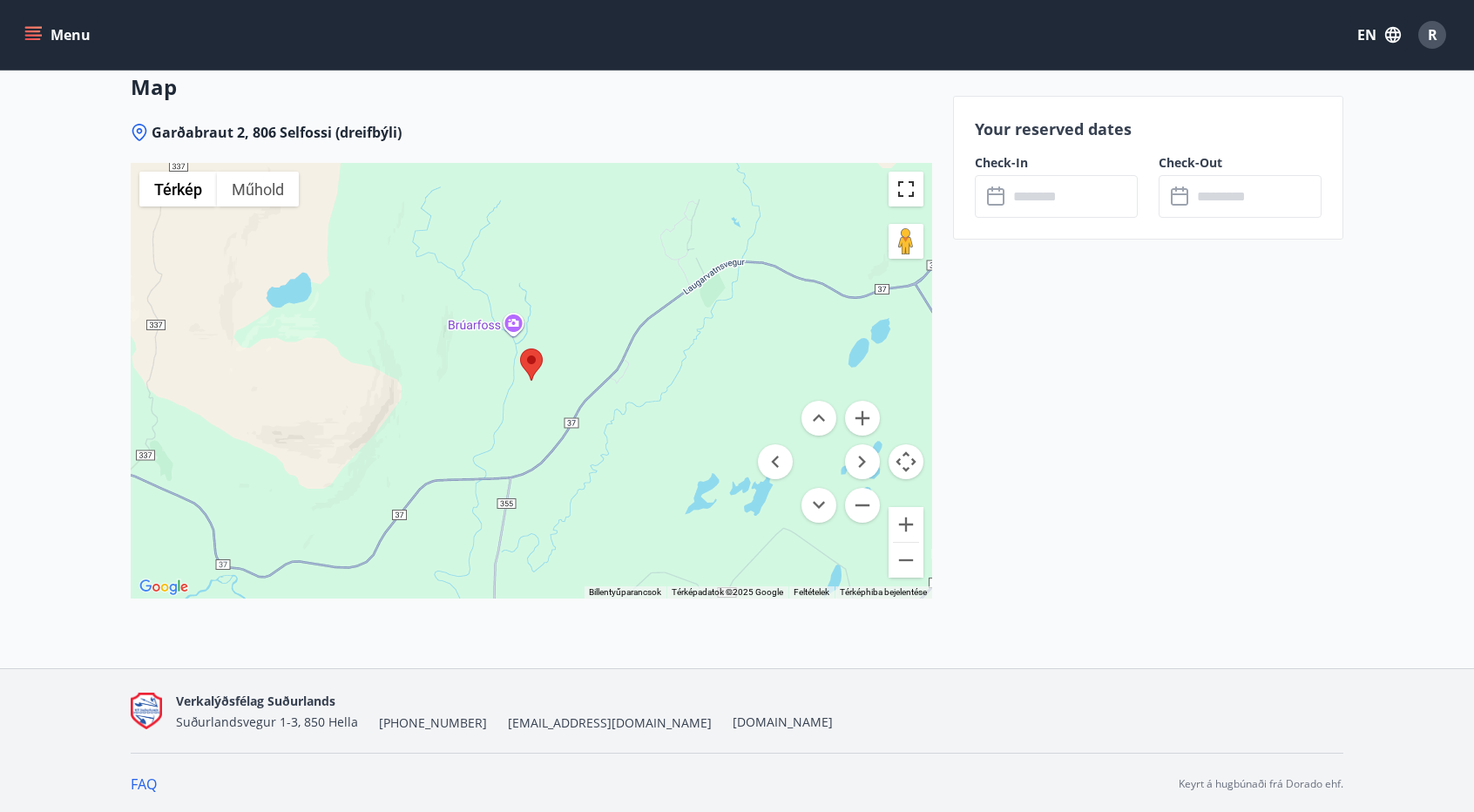
scroll to position [2277, 0]
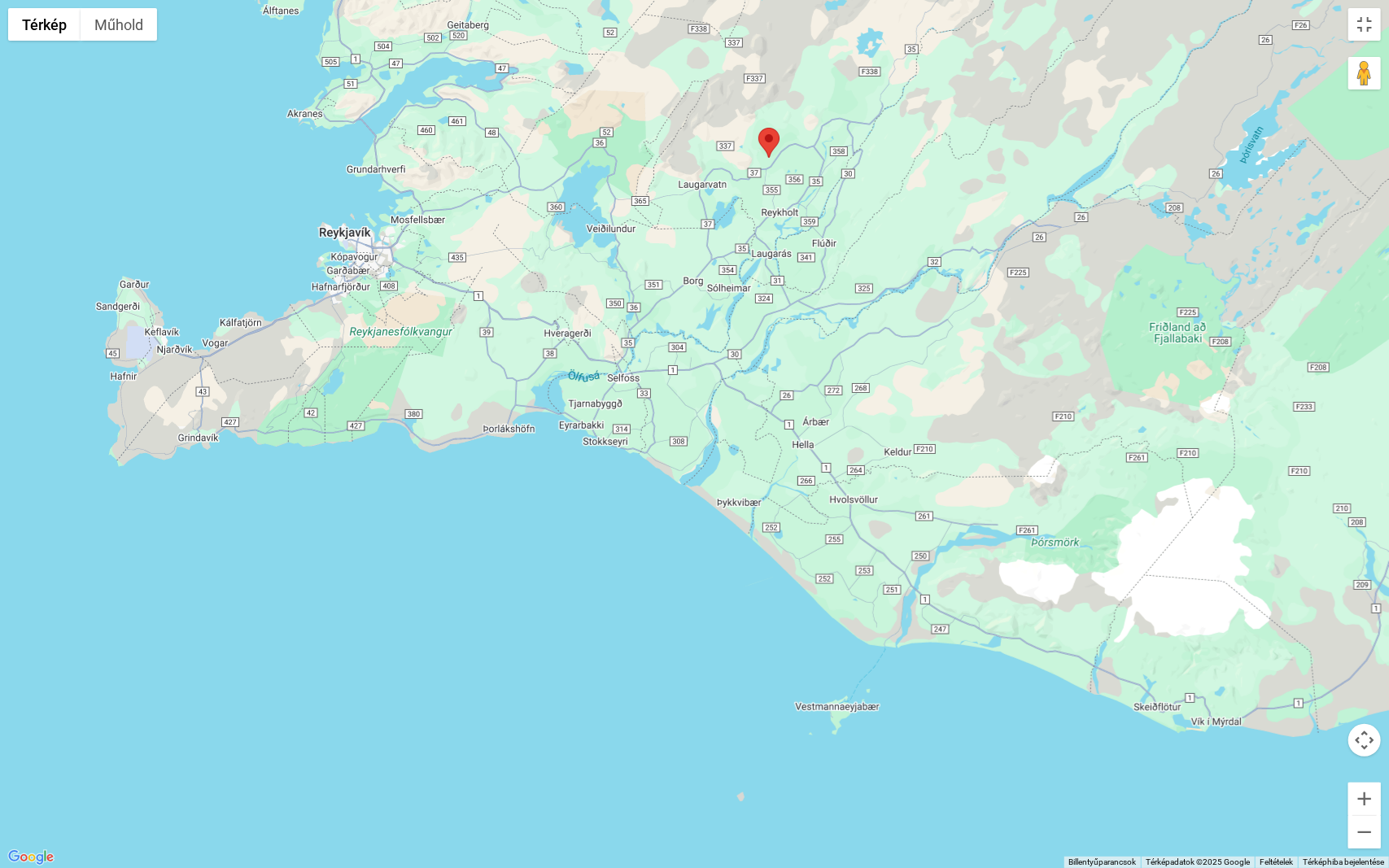
drag, startPoint x: 1080, startPoint y: 703, endPoint x: 1082, endPoint y: 667, distance: 36.1
click at [1085, 619] on div at bounding box center [694, 434] width 1389 height 868
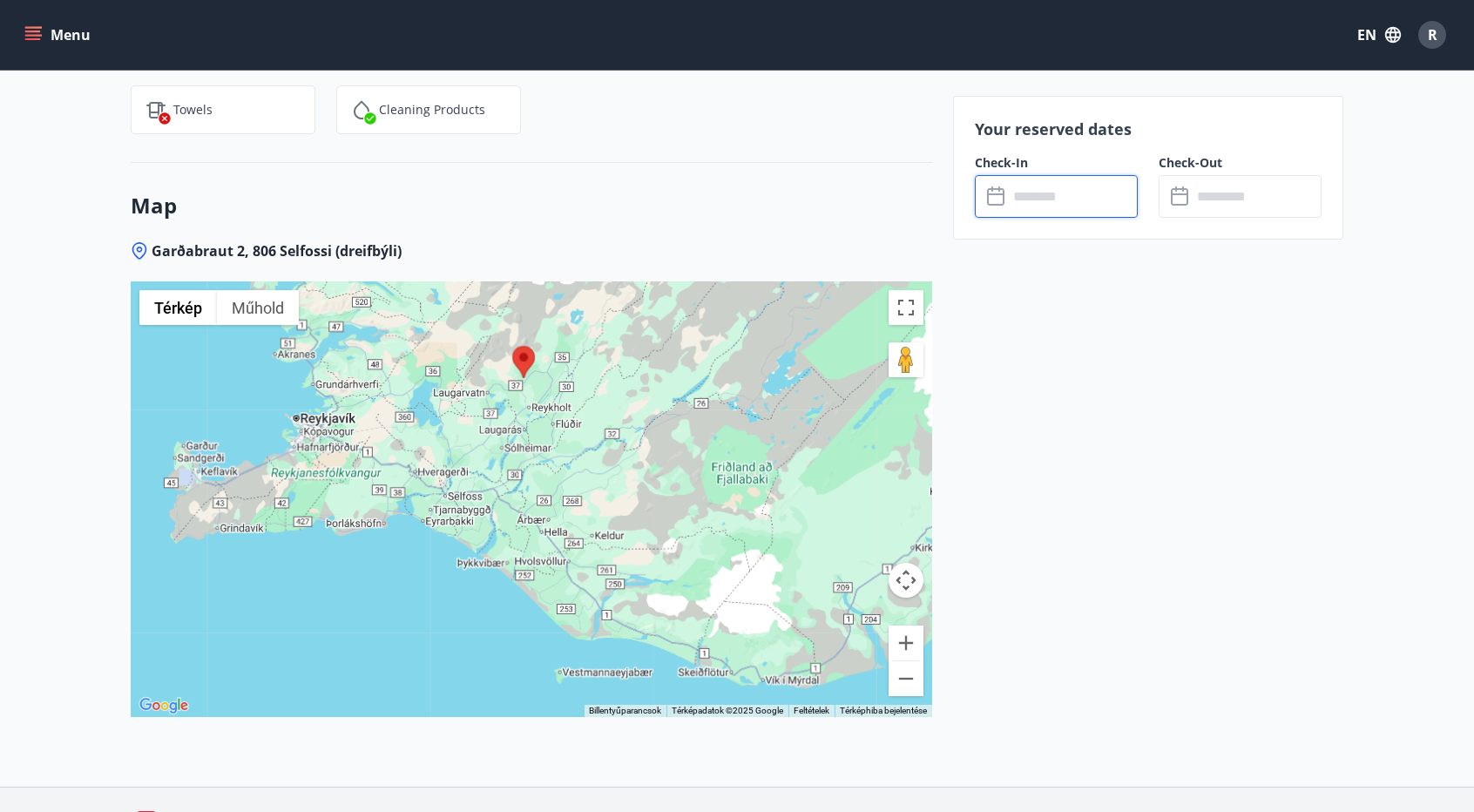
click at [1047, 203] on input "text" at bounding box center [1073, 196] width 130 height 43
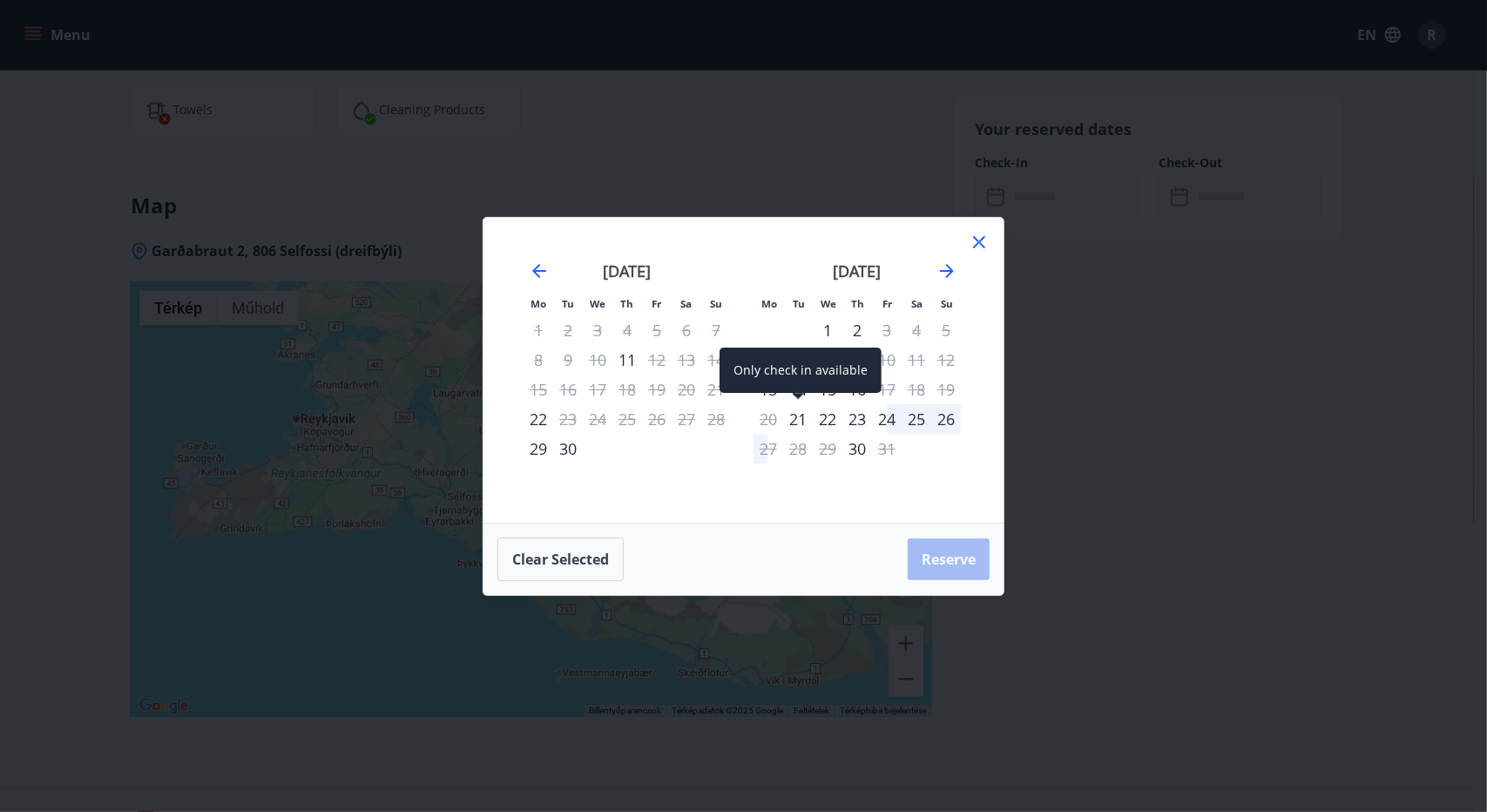
click at [798, 419] on div "21" at bounding box center [797, 418] width 29 height 29
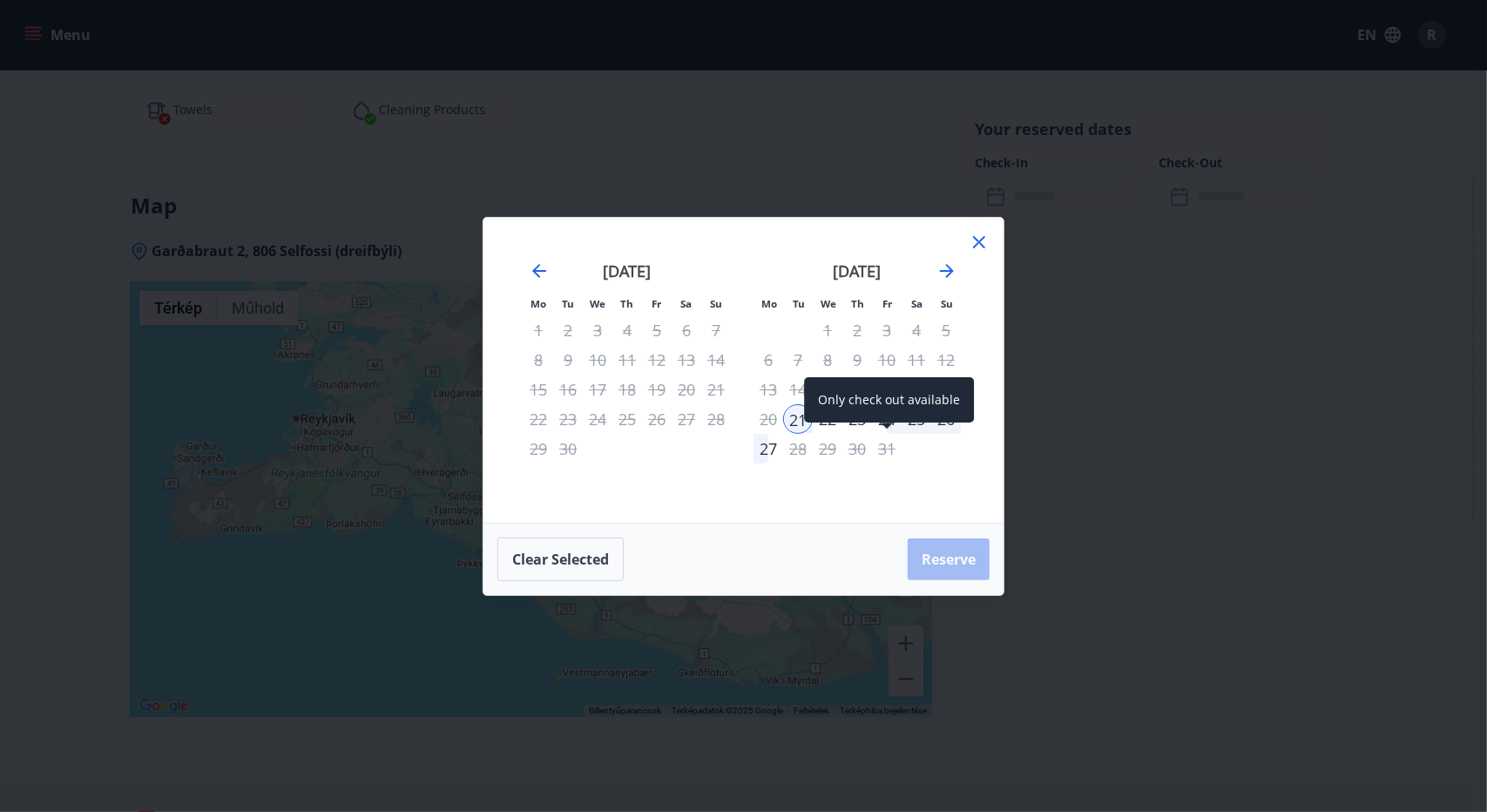
click at [892, 420] on div "Only check out available" at bounding box center [889, 400] width 169 height 45
click at [891, 417] on div "24" at bounding box center [886, 418] width 29 height 29
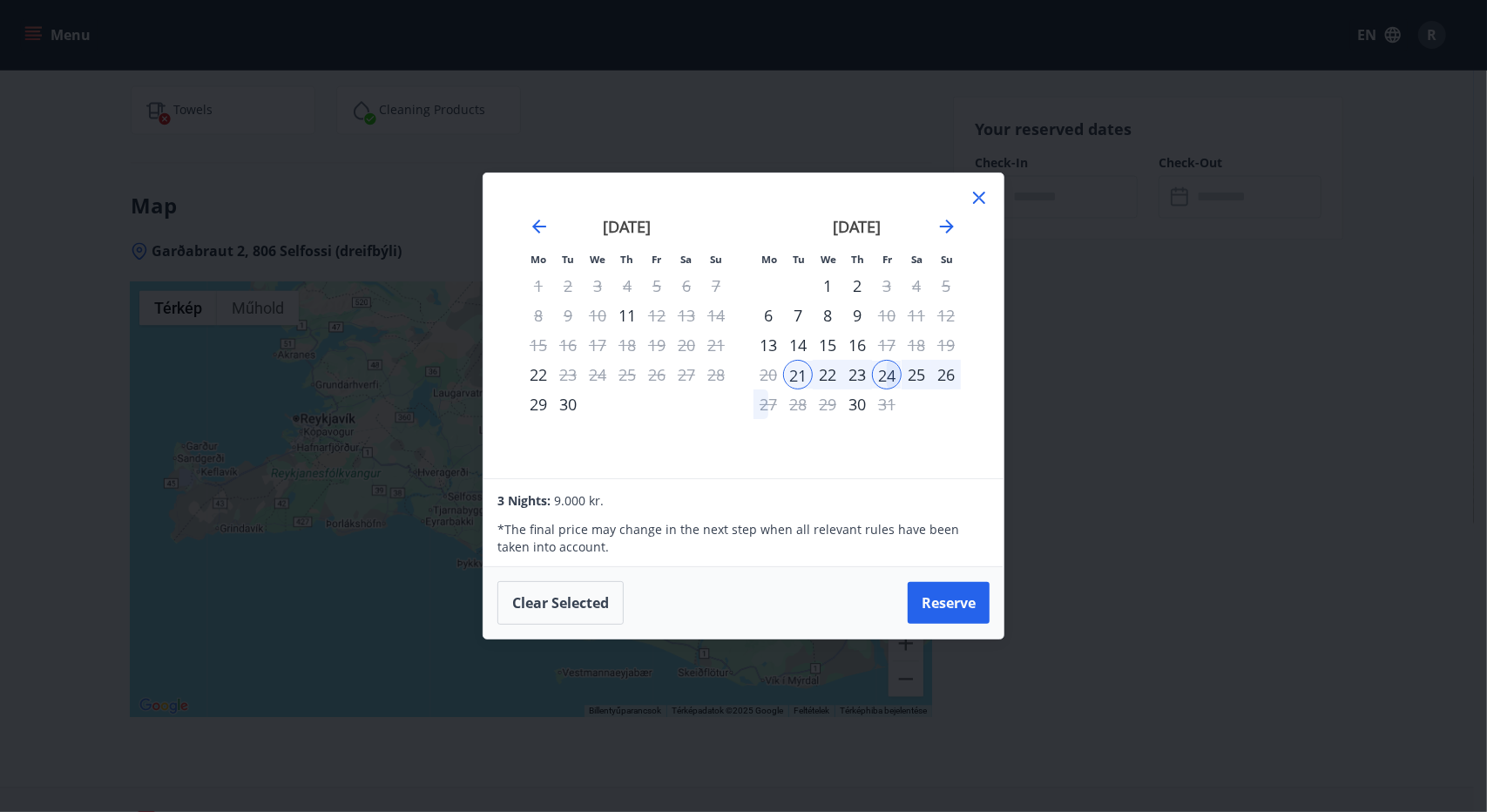
click at [845, 424] on div "[DATE] 1 2 3 4 5 6 7 8 9 10 11 12 13 14 15 16 17 18 19 20 21 22 23 24 25 26 27 …" at bounding box center [857, 337] width 230 height 286
click at [807, 371] on div "21" at bounding box center [797, 374] width 29 height 29
click at [862, 374] on div "23" at bounding box center [857, 374] width 29 height 29
click at [1230, 467] on div "Mo Tu We Th Fr Sa Su Mo Tu We Th Fr Sa Su [DATE] 1 2 3 4 5 6 7 8 9 10 11 12 13 …" at bounding box center [743, 406] width 1487 height 812
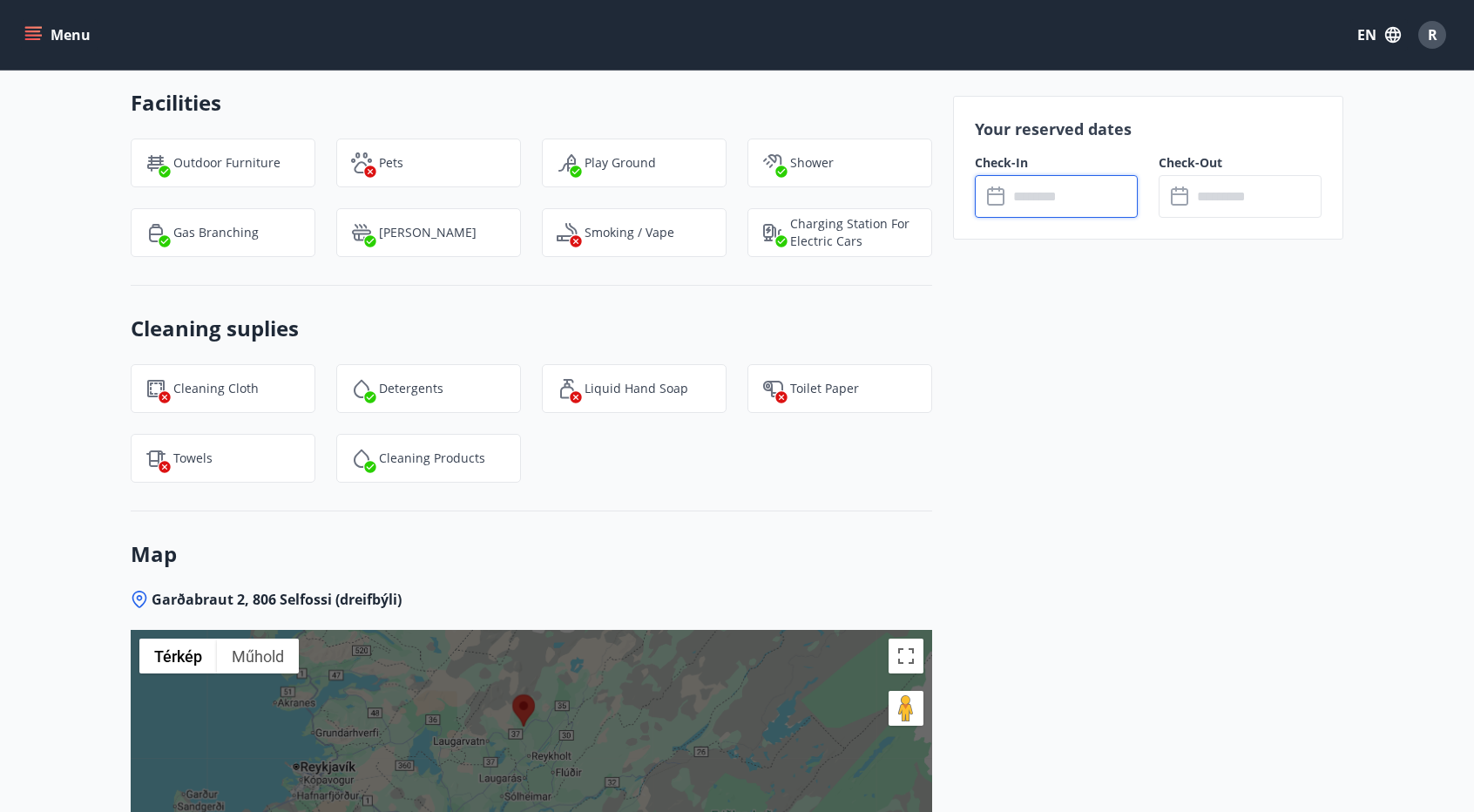
scroll to position [2190, 0]
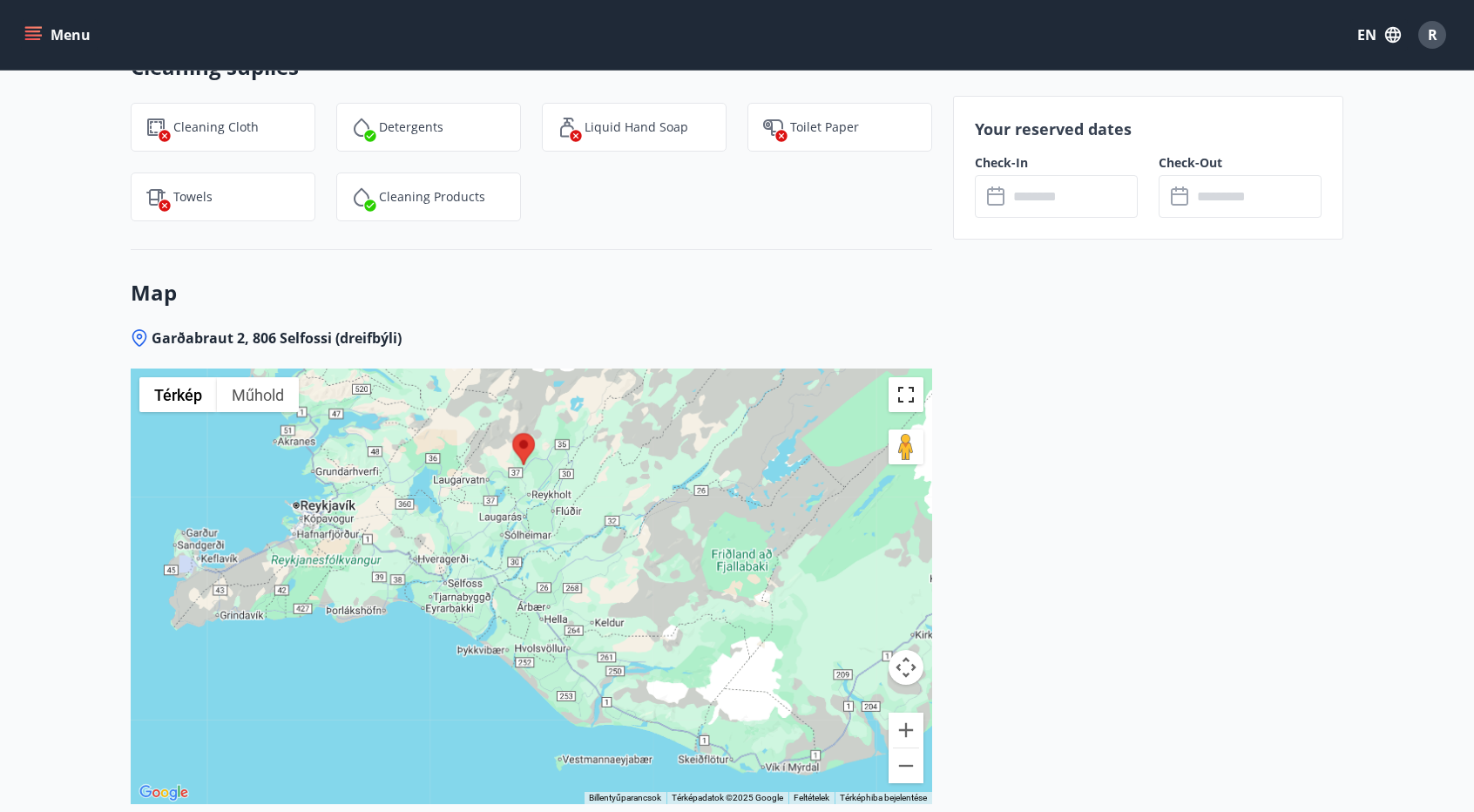
click at [906, 396] on button "Váltás teljes képernyős nézetre" at bounding box center [906, 395] width 35 height 35
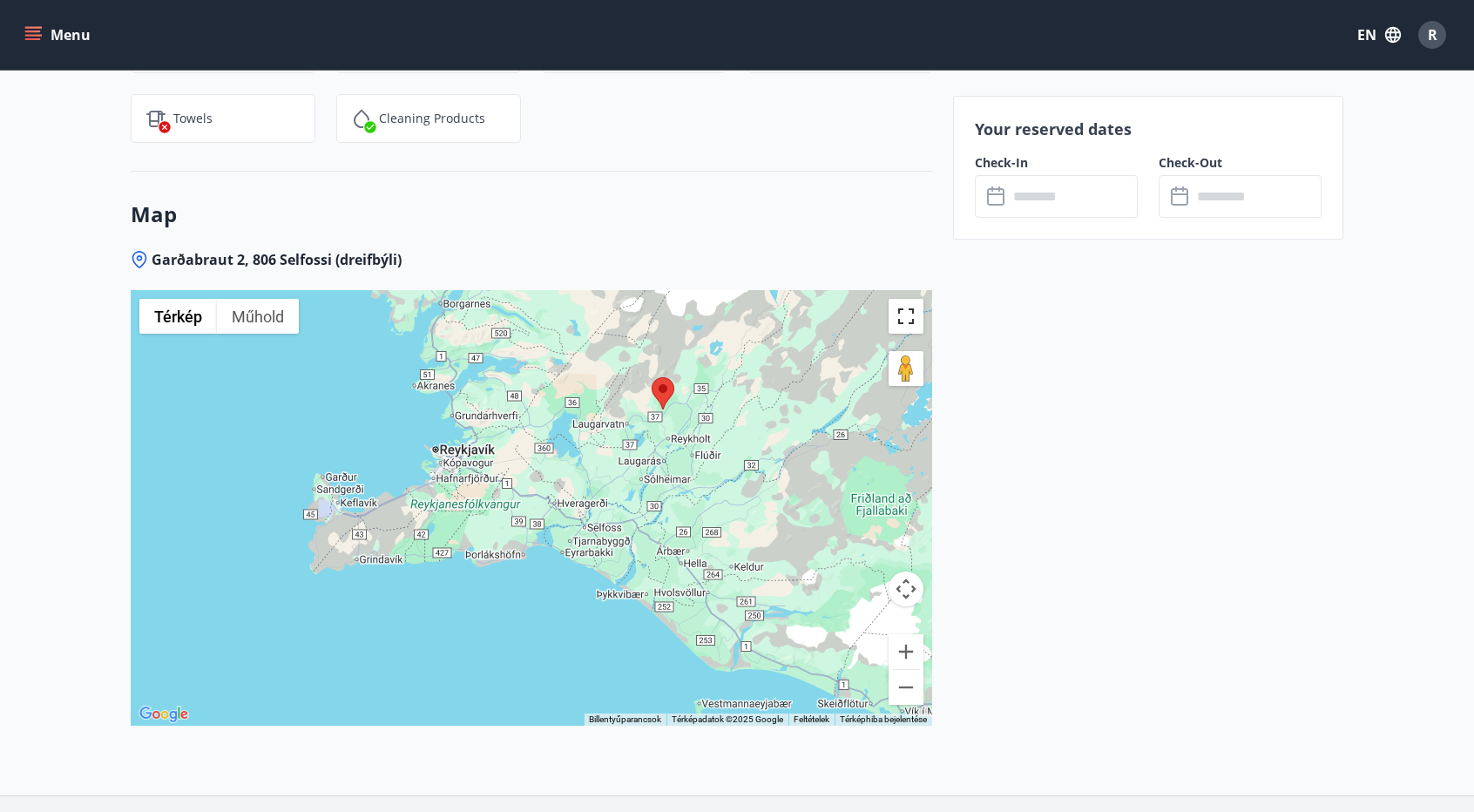
scroll to position [2277, 0]
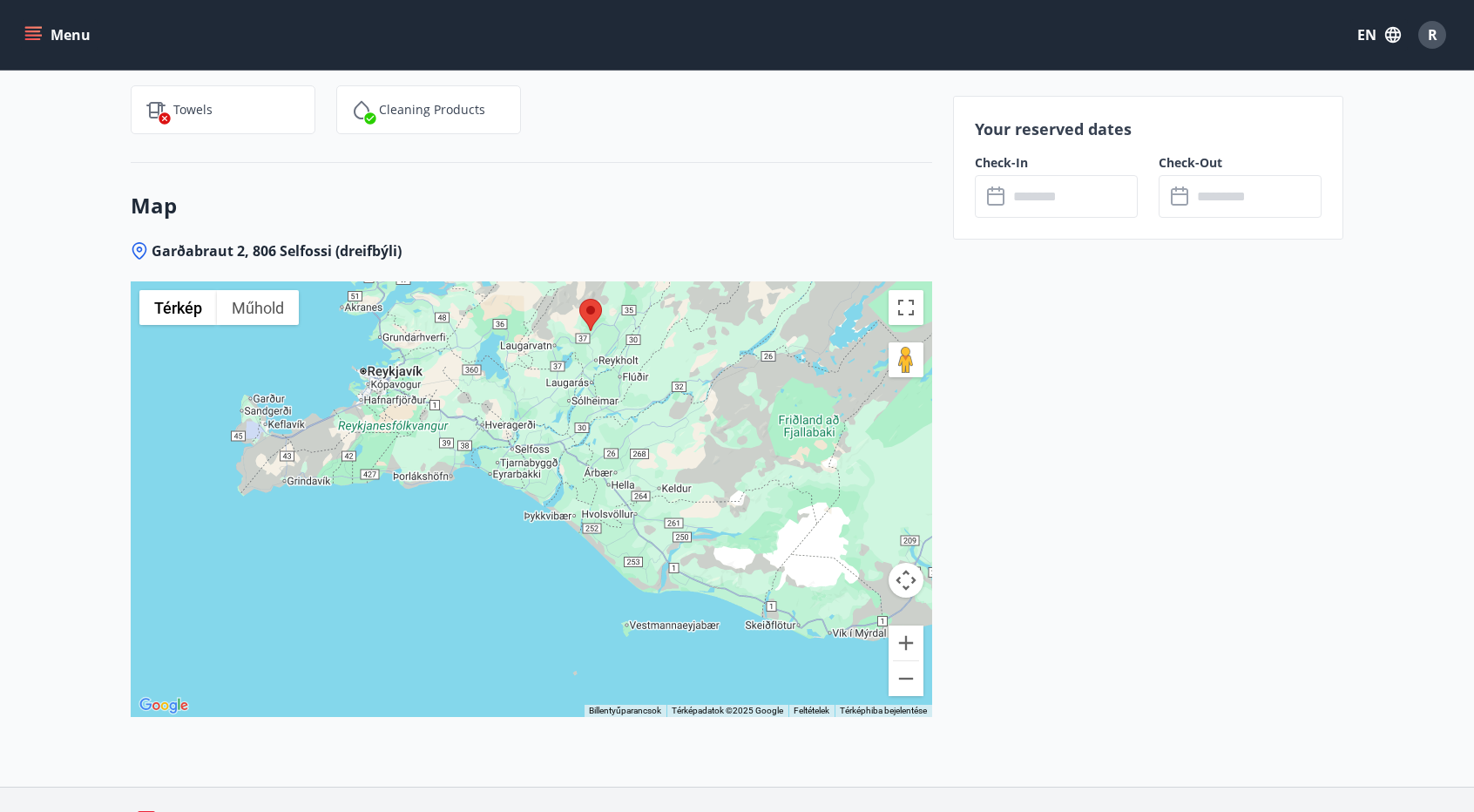
drag, startPoint x: 817, startPoint y: 476, endPoint x: 773, endPoint y: 439, distance: 57.5
click at [773, 439] on div at bounding box center [531, 499] width 802 height 435
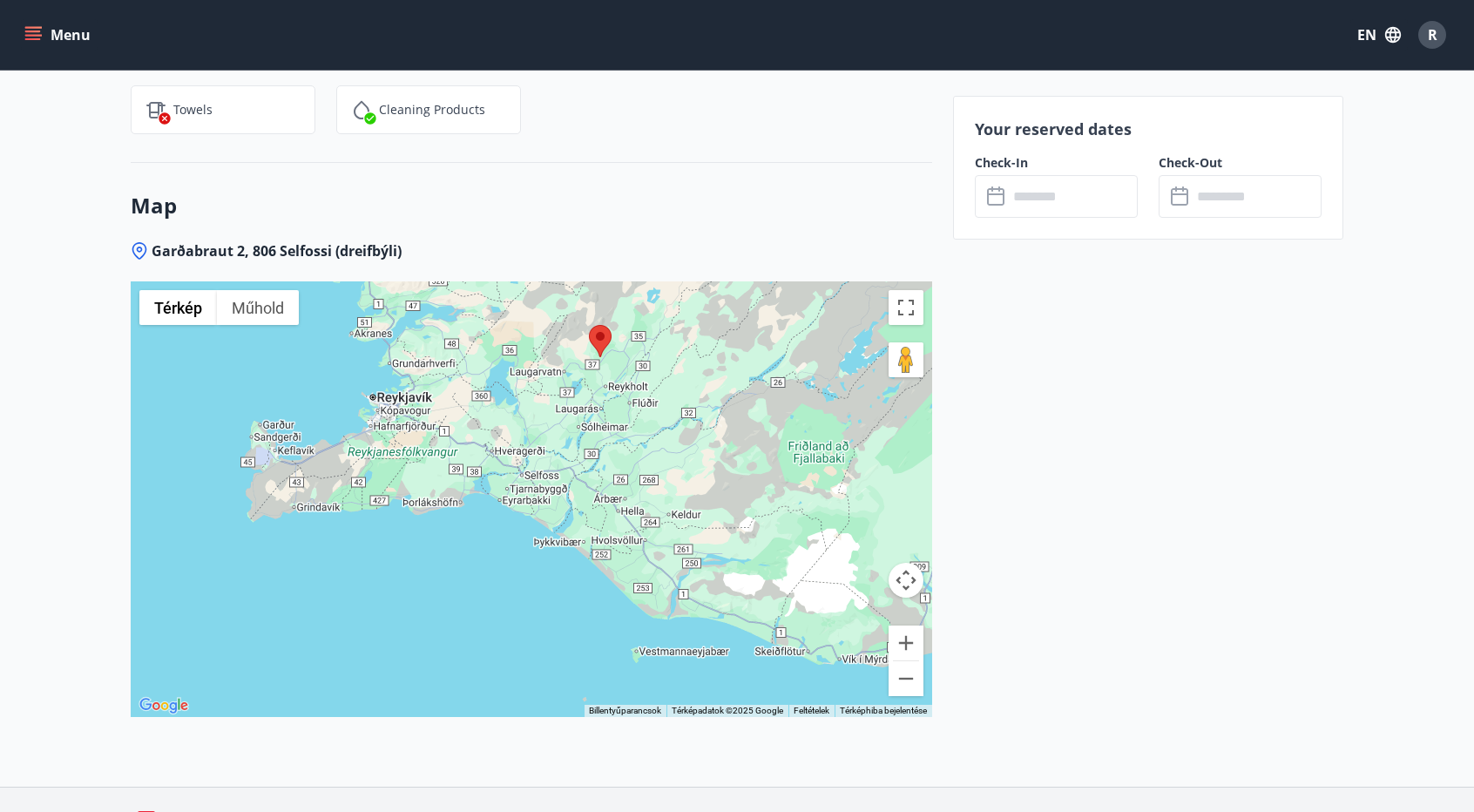
drag, startPoint x: 705, startPoint y: 432, endPoint x: 714, endPoint y: 456, distance: 25.6
click at [714, 456] on div at bounding box center [531, 499] width 802 height 435
click at [1090, 186] on input "text" at bounding box center [1073, 196] width 130 height 43
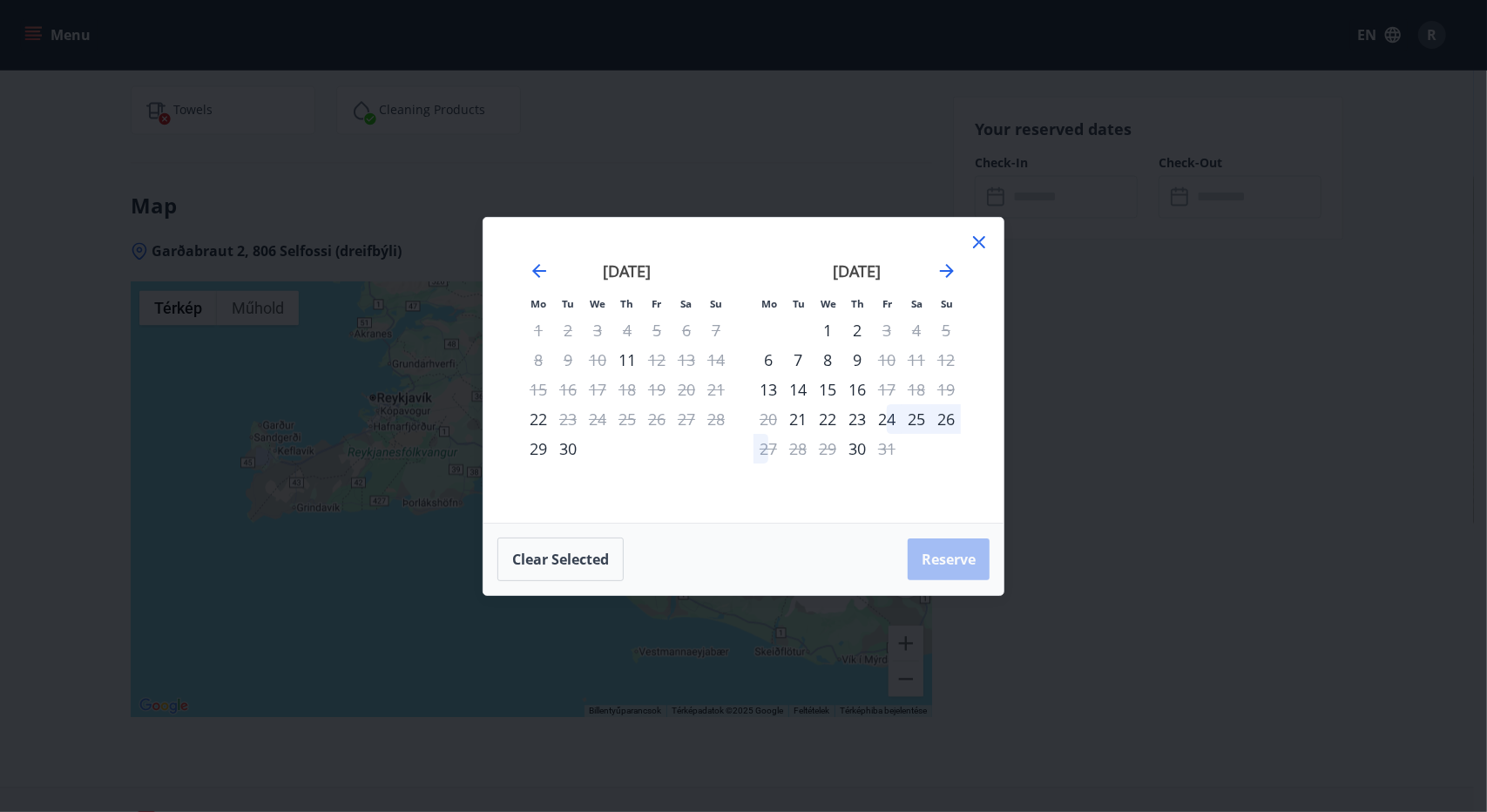
click at [982, 246] on icon at bounding box center [979, 241] width 12 height 12
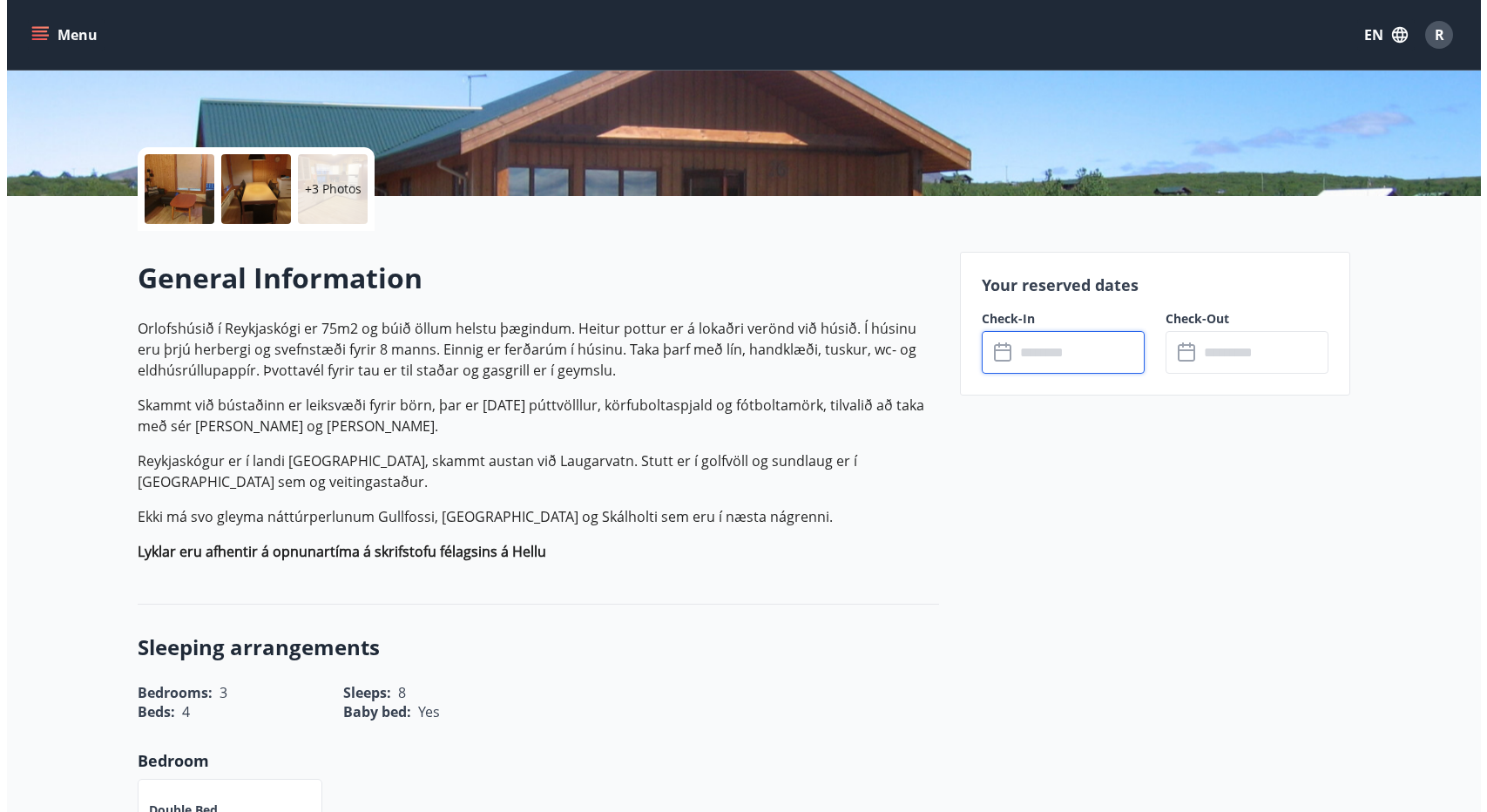
scroll to position [305, 0]
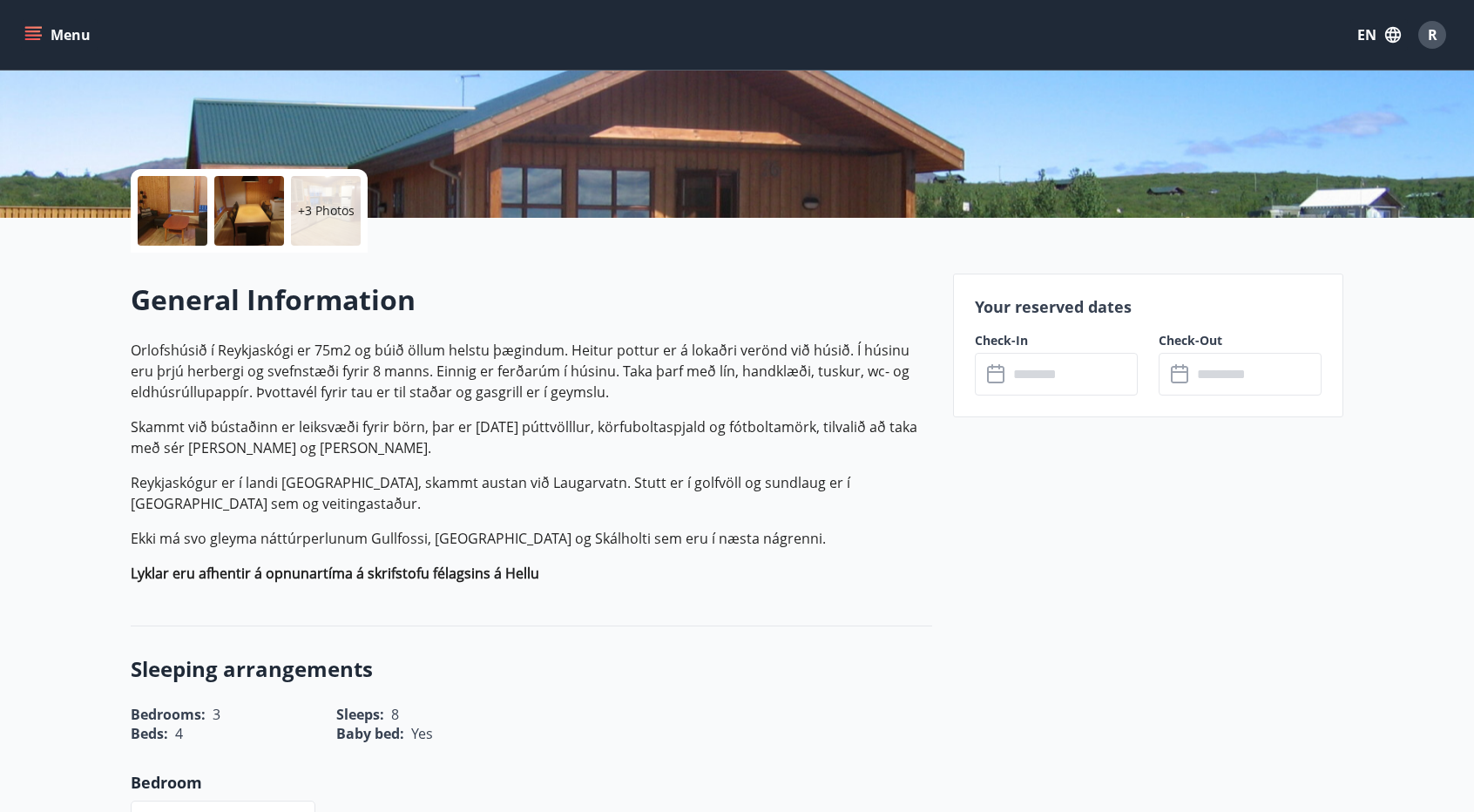
click at [186, 214] on div at bounding box center [172, 211] width 70 height 70
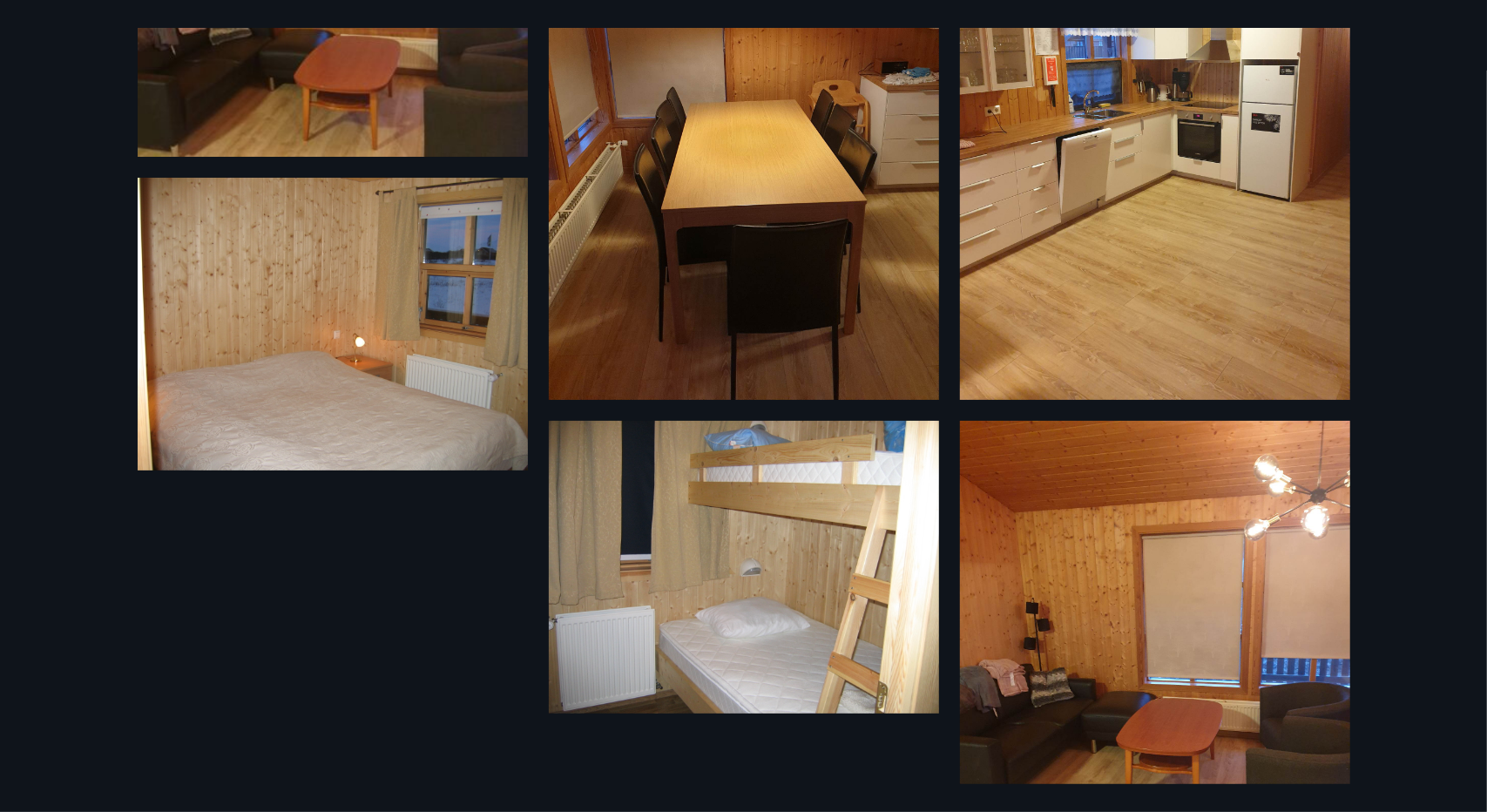
scroll to position [697, 0]
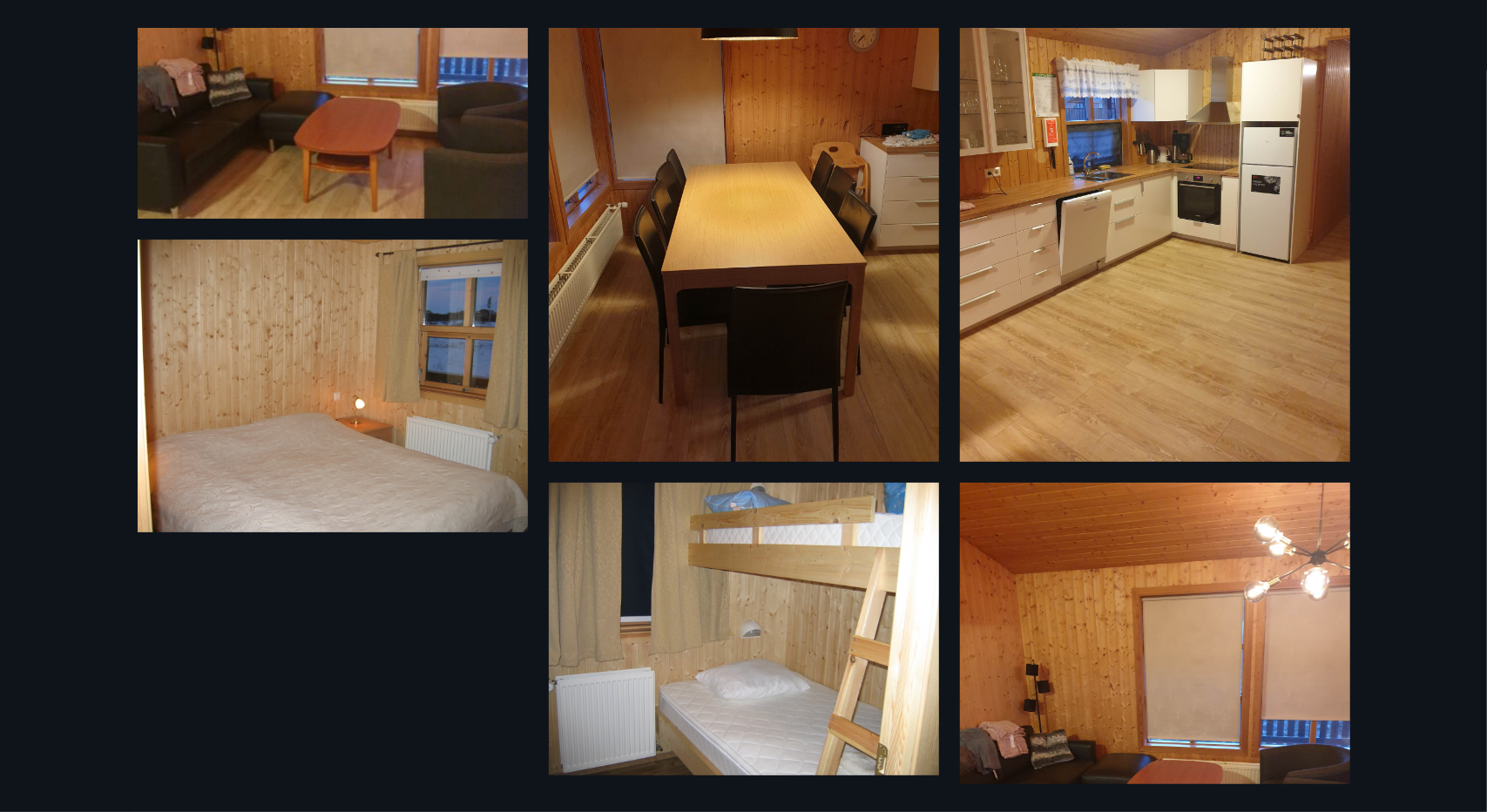
click at [5, 53] on div "9 Photos" at bounding box center [743, 406] width 1487 height 812
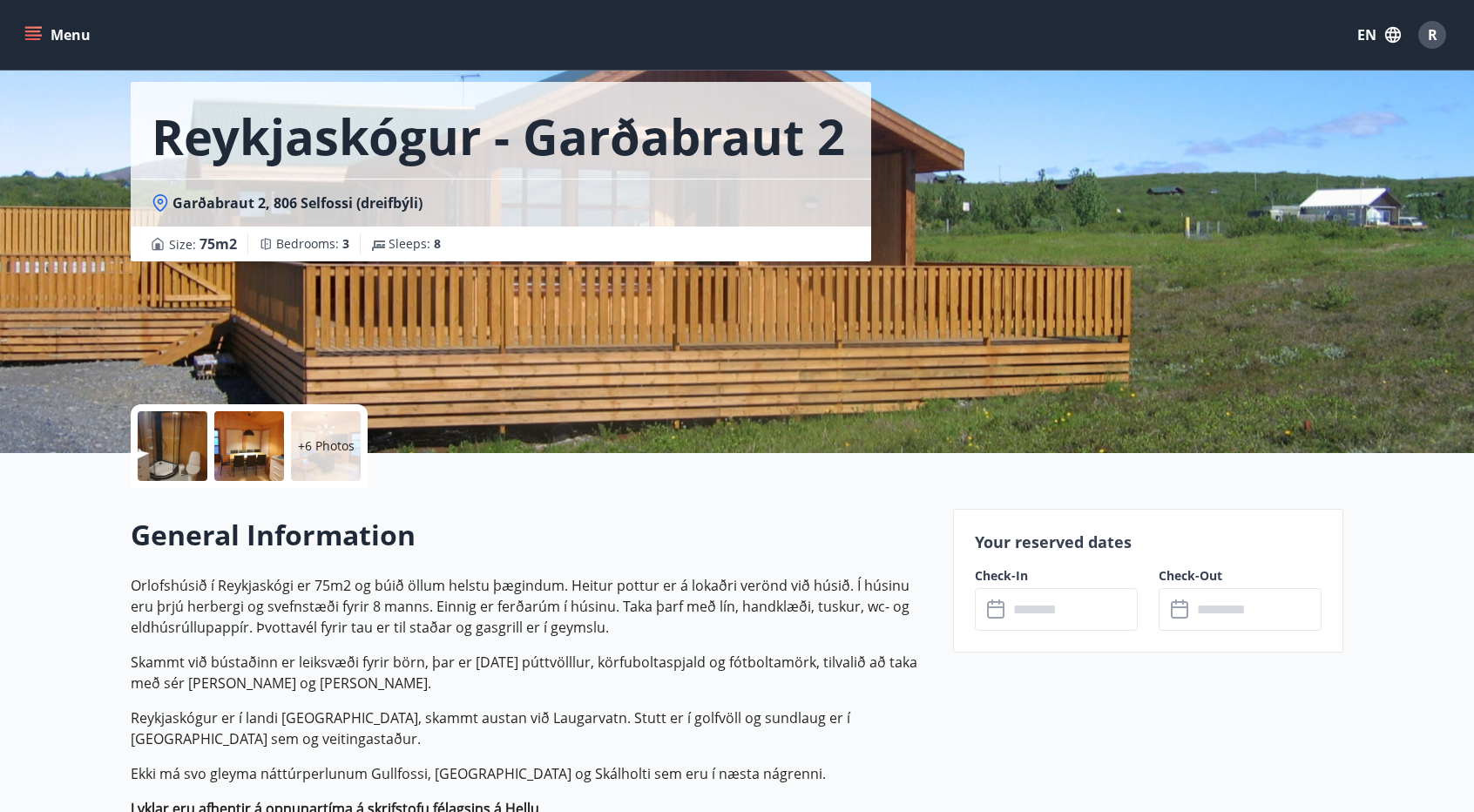
scroll to position [44, 0]
